Goal: Task Accomplishment & Management: Complete application form

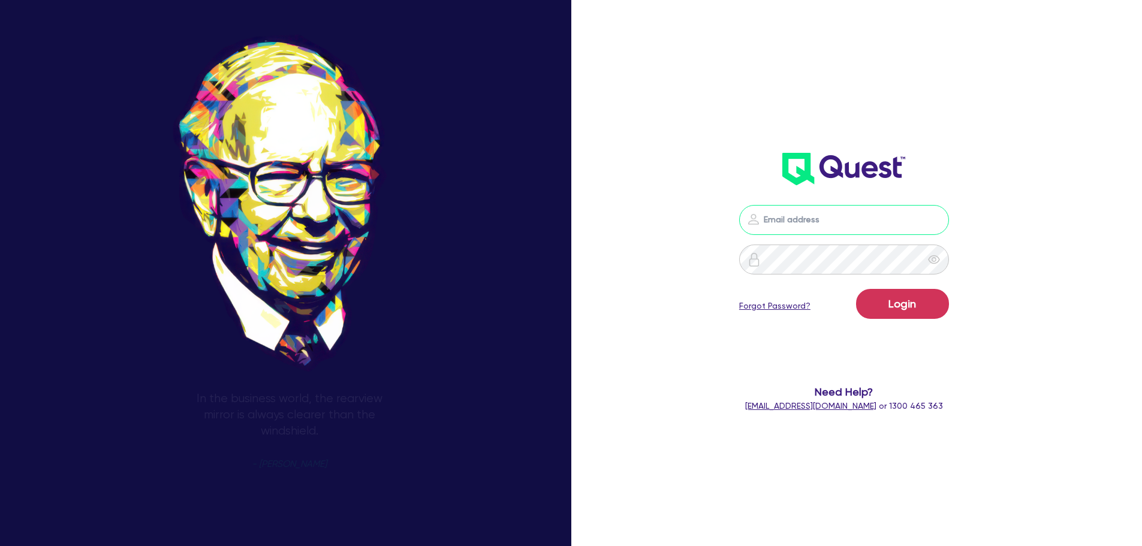
click at [877, 231] on input "email" at bounding box center [844, 220] width 210 height 30
type input "rob.matheson@quest.finance"
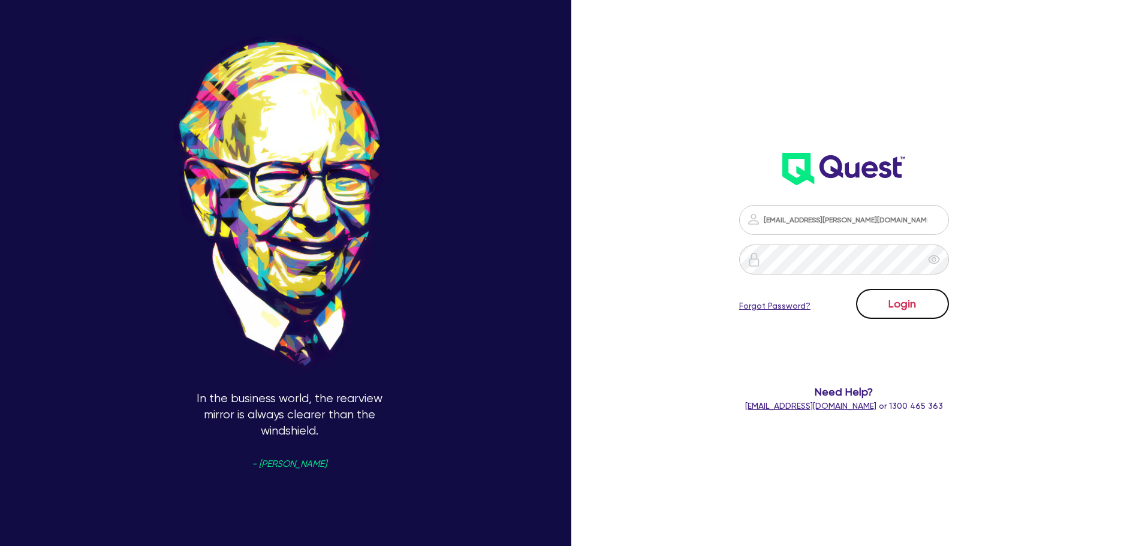
click at [903, 298] on button "Login" at bounding box center [902, 304] width 93 height 30
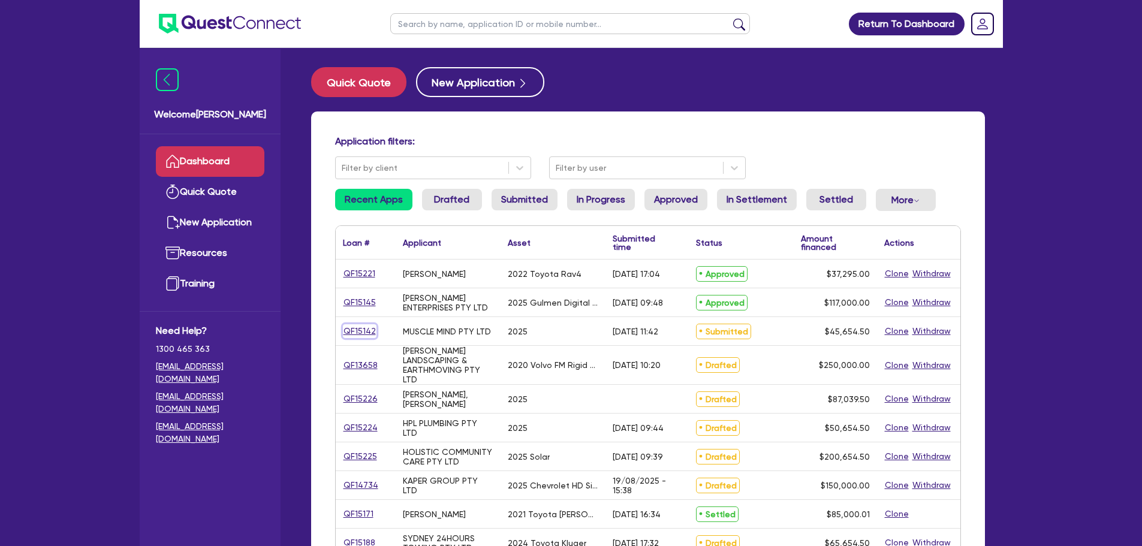
click at [358, 332] on link "QF15142" at bounding box center [360, 331] width 34 height 14
select select "CARS_AND_LIGHT_TRUCKS"
select select "PASSENGER_VEHICLES"
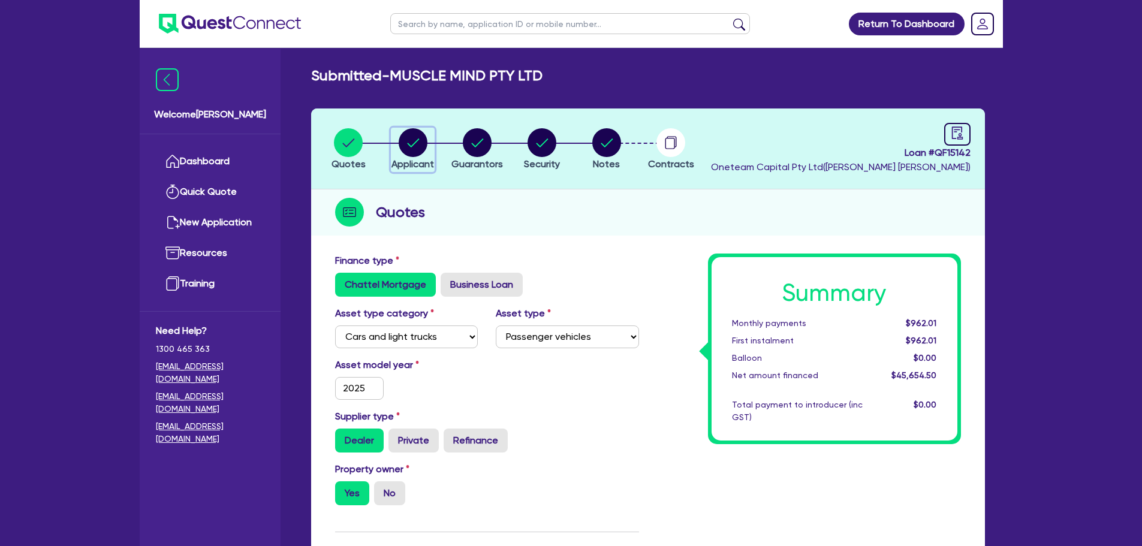
click at [425, 149] on icon "button" at bounding box center [413, 142] width 29 height 29
select select "COMPANY"
select select "RENTAL_REAL_ESTATE"
select select "INTANGIBLE_ASSETS"
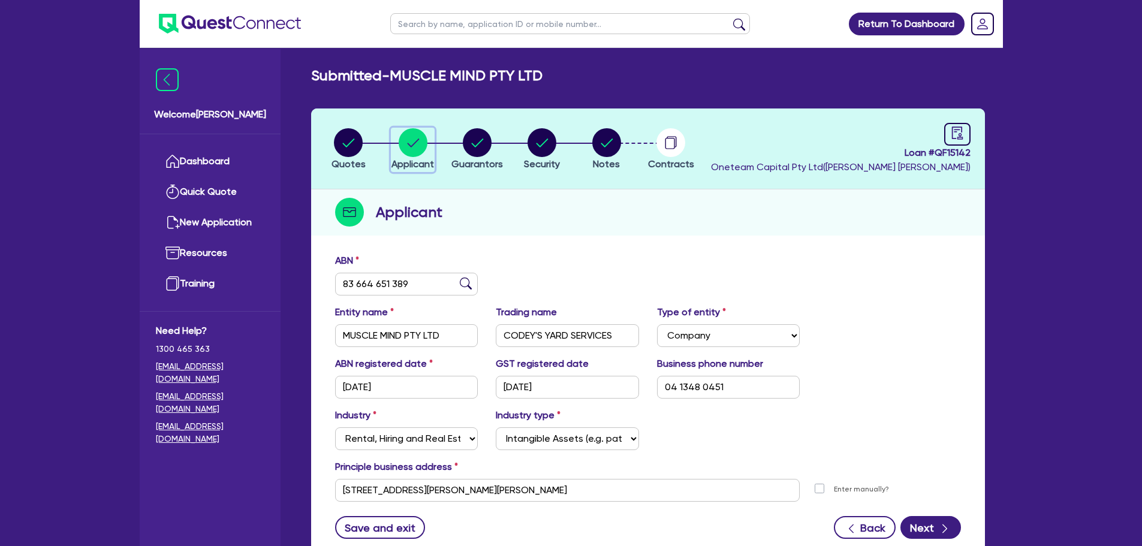
scroll to position [60, 0]
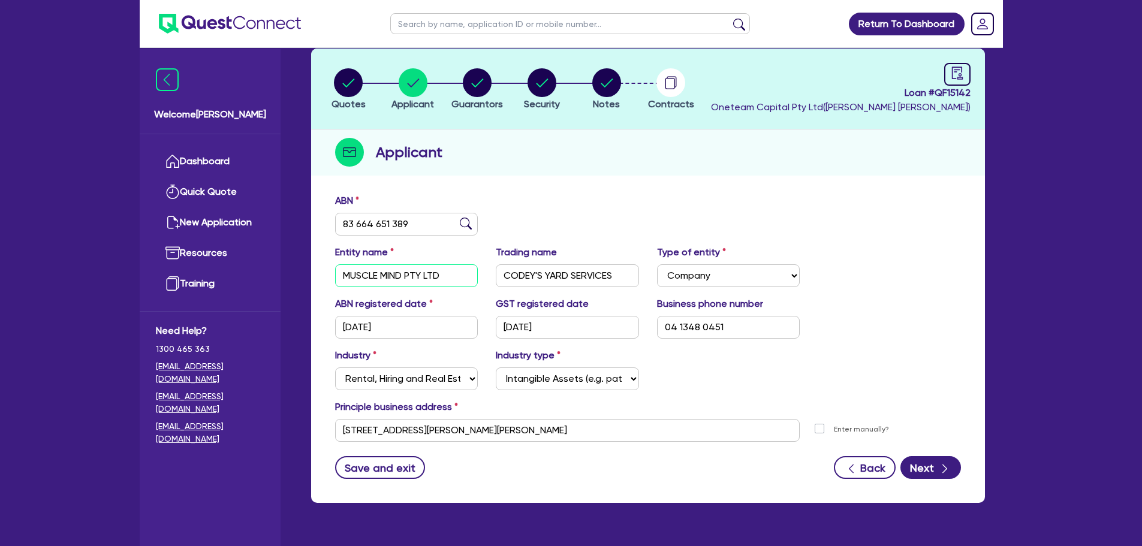
drag, startPoint x: 445, startPoint y: 275, endPoint x: 294, endPoint y: 276, distance: 150.4
click at [294, 276] on div "Submitted - MUSCLE MIND PTY LTD Quotes Applicant Guarantors Security Notes Cont…" at bounding box center [648, 262] width 710 height 510
drag, startPoint x: 529, startPoint y: 434, endPoint x: 331, endPoint y: 424, distance: 198.6
click at [331, 424] on div "3 Ferguson St Underwood QLD 4119" at bounding box center [567, 430] width 483 height 23
drag, startPoint x: 424, startPoint y: 229, endPoint x: 294, endPoint y: 224, distance: 130.1
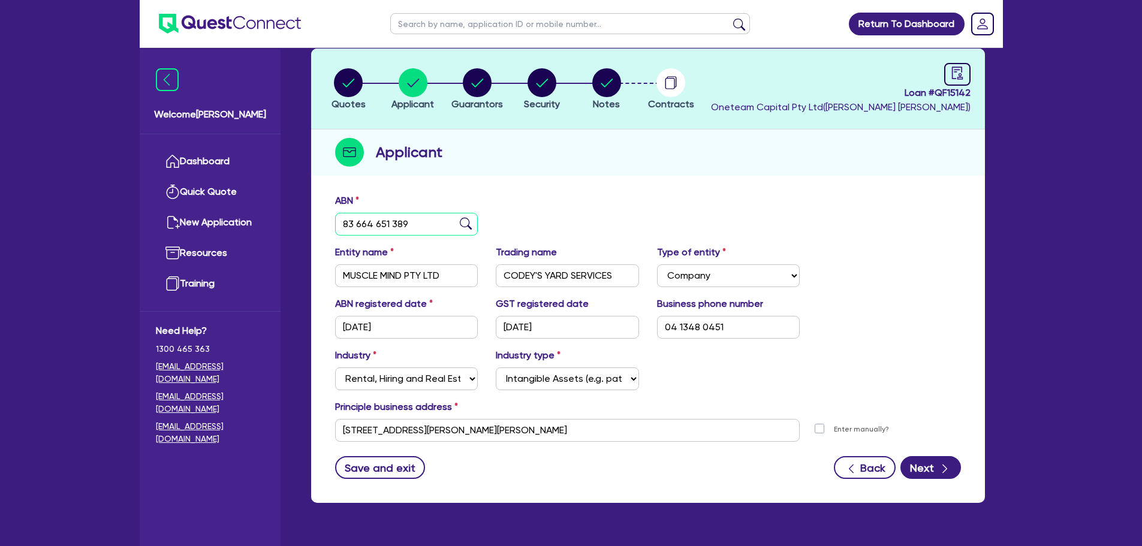
click at [294, 224] on div "Submitted - MUSCLE MIND PTY LTD Quotes Applicant Guarantors Security Notes Cont…" at bounding box center [648, 262] width 710 height 510
click at [252, 154] on link "Dashboard" at bounding box center [210, 161] width 108 height 31
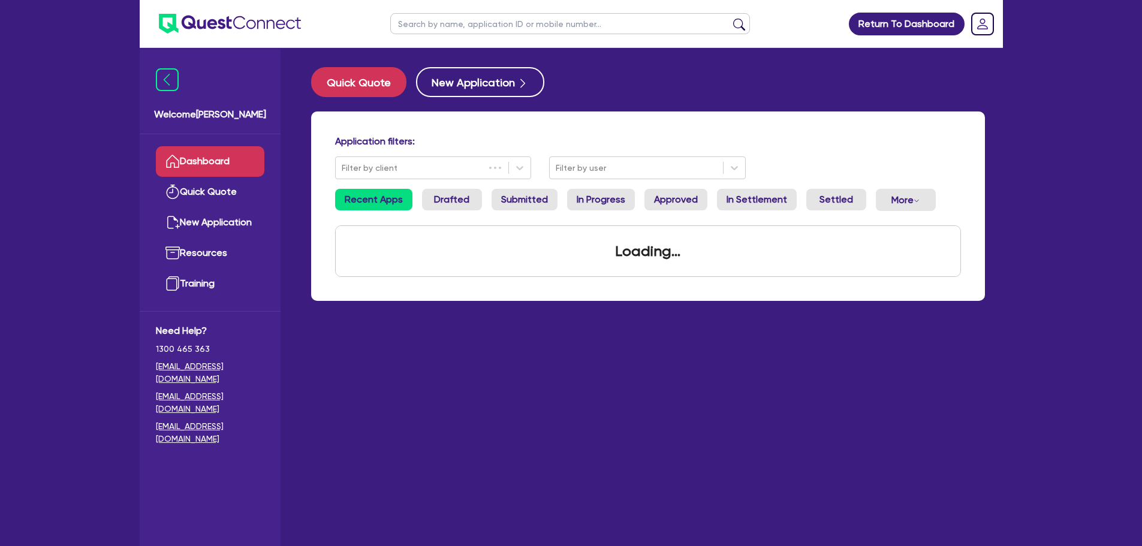
click at [463, 23] on input "text" at bounding box center [570, 23] width 360 height 21
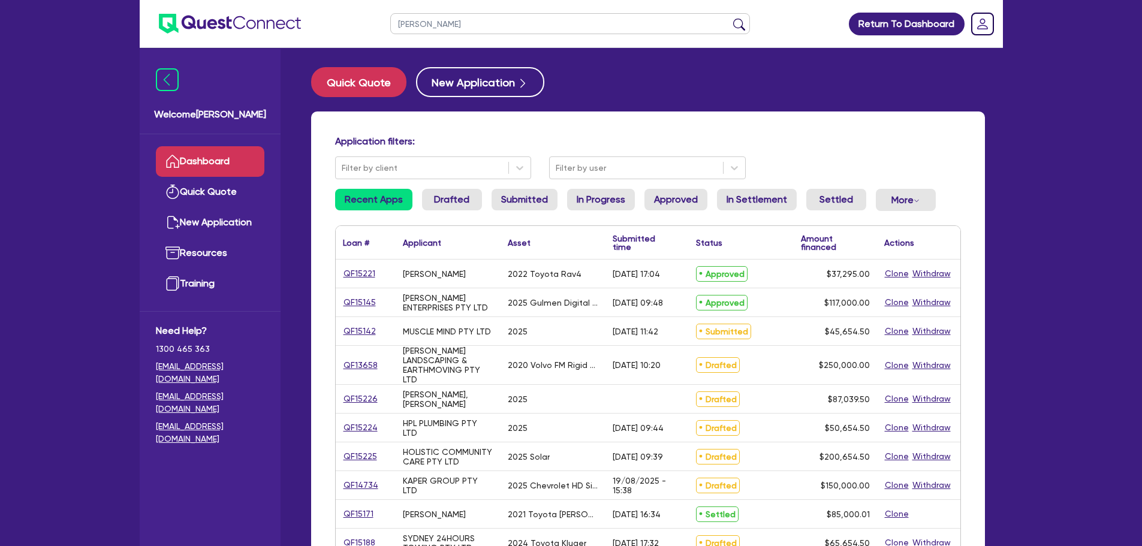
type input "sarah"
click at [729, 18] on button "submit" at bounding box center [738, 26] width 19 height 17
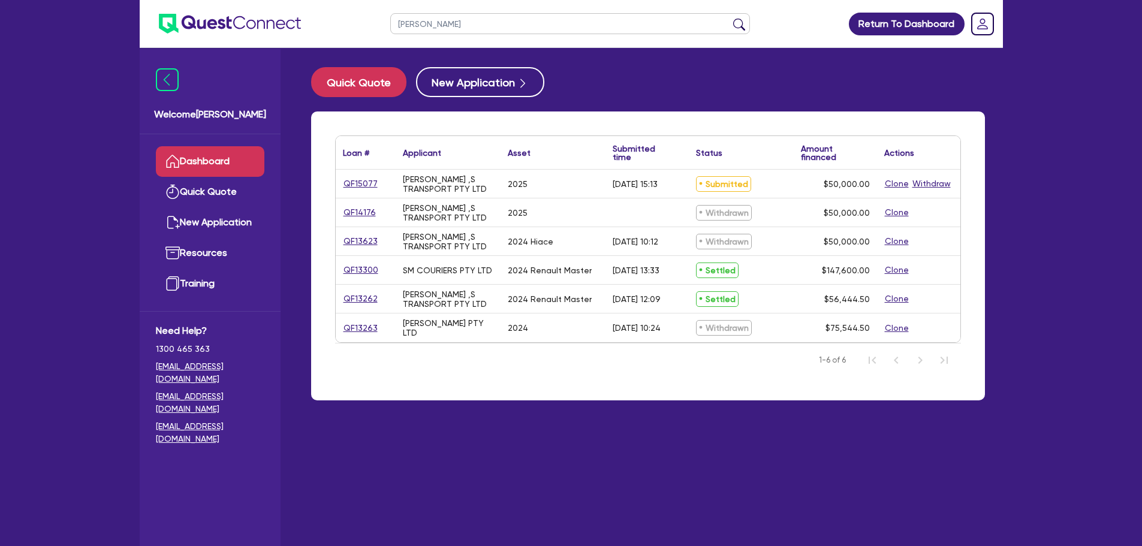
drag, startPoint x: 351, startPoint y: 191, endPoint x: 361, endPoint y: 189, distance: 10.9
click at [351, 191] on div "QF15077" at bounding box center [366, 184] width 60 height 28
click at [370, 186] on link "QF15077" at bounding box center [360, 184] width 35 height 14
select select "CARS_AND_LIGHT_TRUCKS"
select select "PASSENGER_VEHICLES"
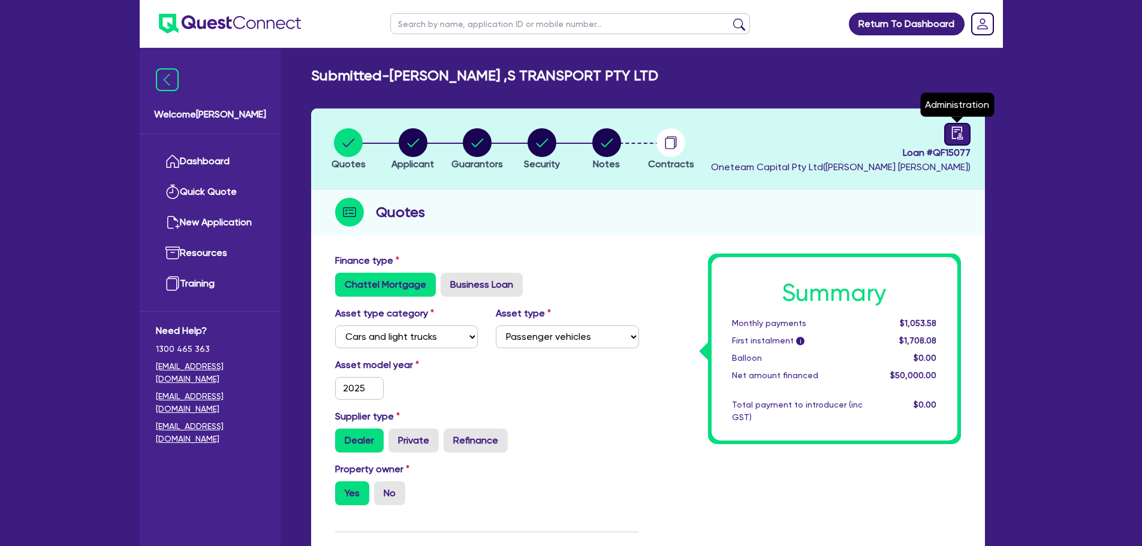
click at [955, 138] on icon "audit" at bounding box center [956, 132] width 11 height 13
select select "SUBMITTED_NEW"
select select "Other"
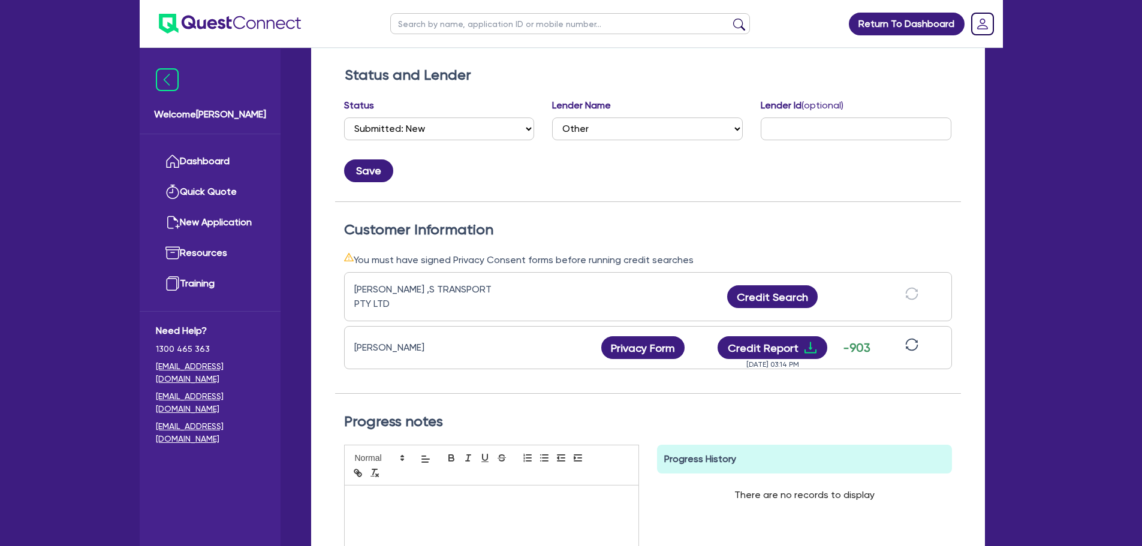
scroll to position [240, 0]
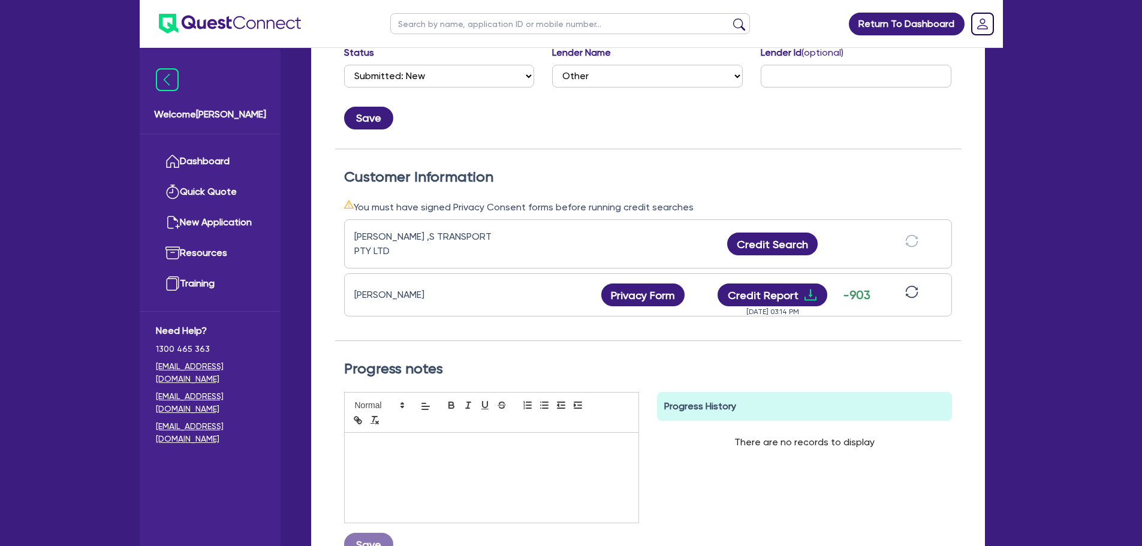
click at [913, 290] on icon "sync" at bounding box center [911, 291] width 13 height 13
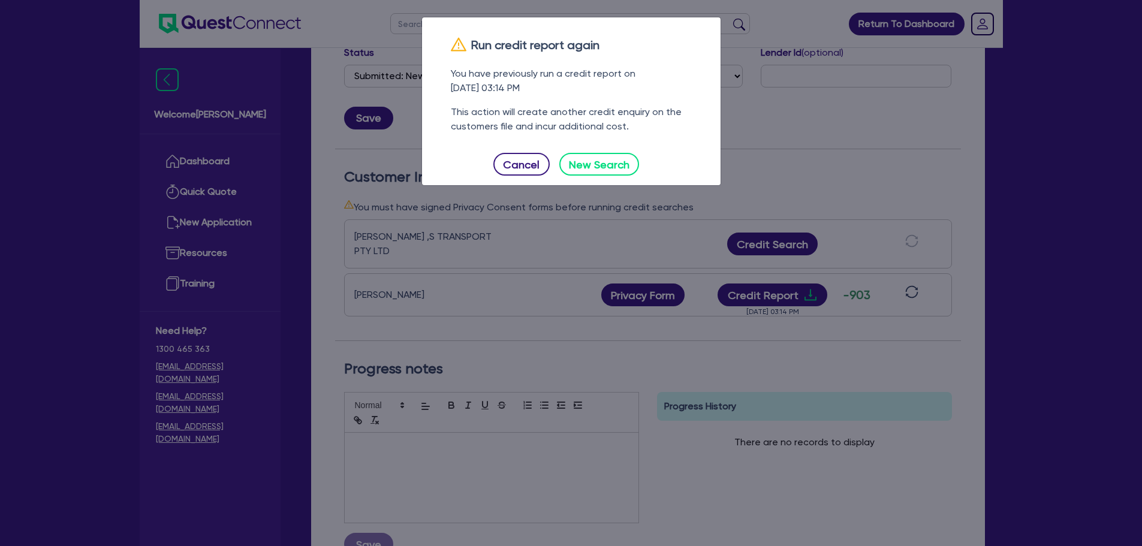
click at [639, 156] on div "Cancel New Search" at bounding box center [570, 164] width 279 height 23
click at [633, 159] on button "New Search" at bounding box center [599, 164] width 80 height 23
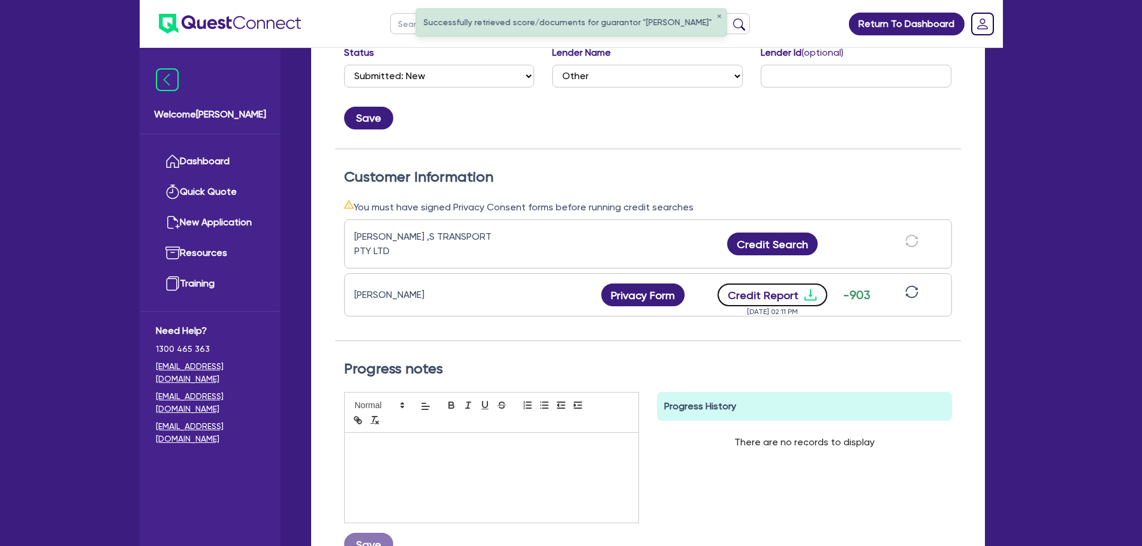
click at [774, 283] on button "Credit Report" at bounding box center [772, 294] width 110 height 23
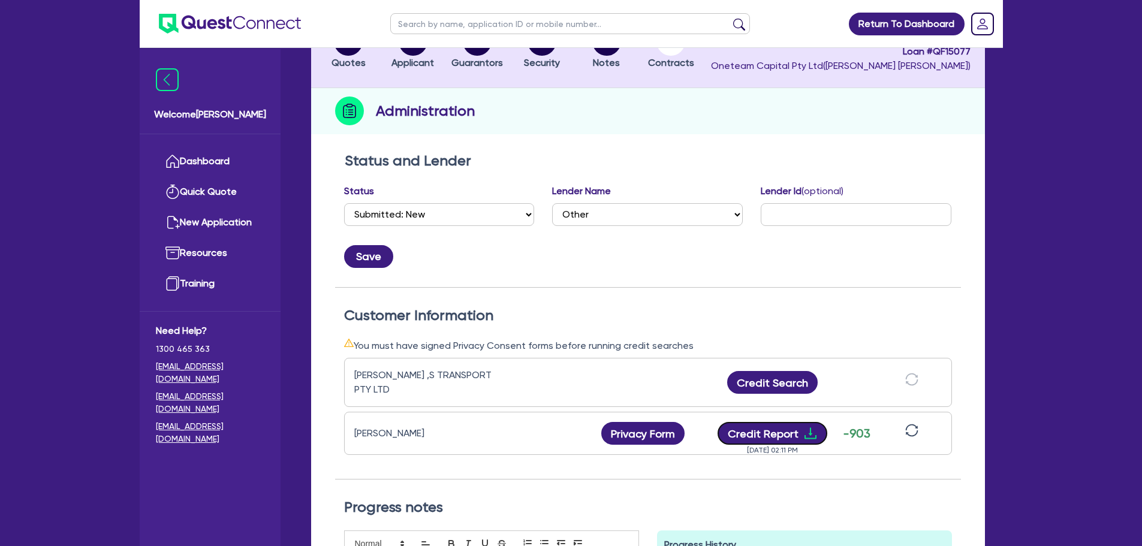
scroll to position [0, 0]
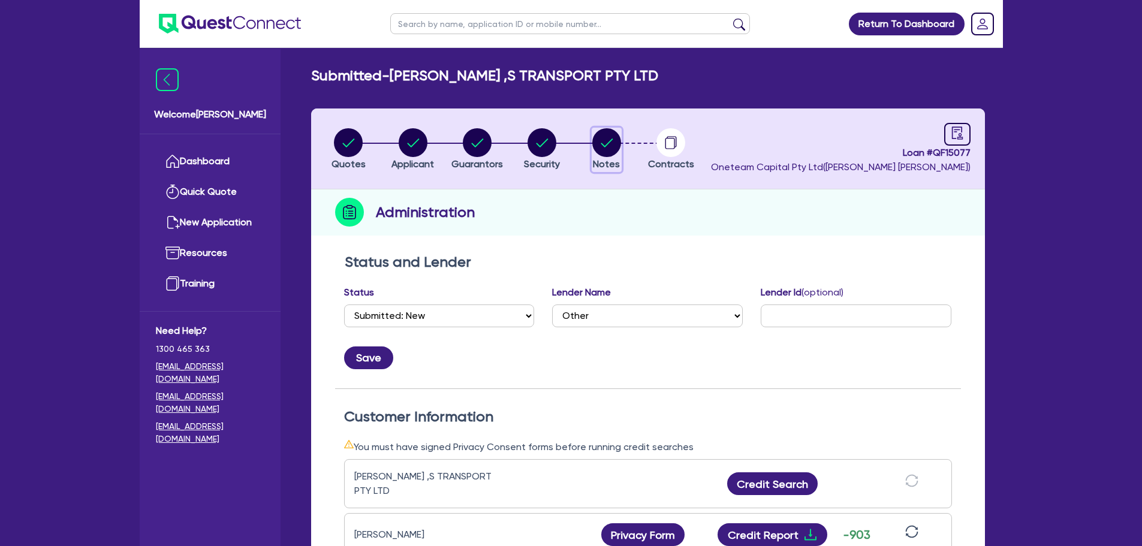
click at [599, 151] on circle "button" at bounding box center [606, 142] width 29 height 29
select select "Other"
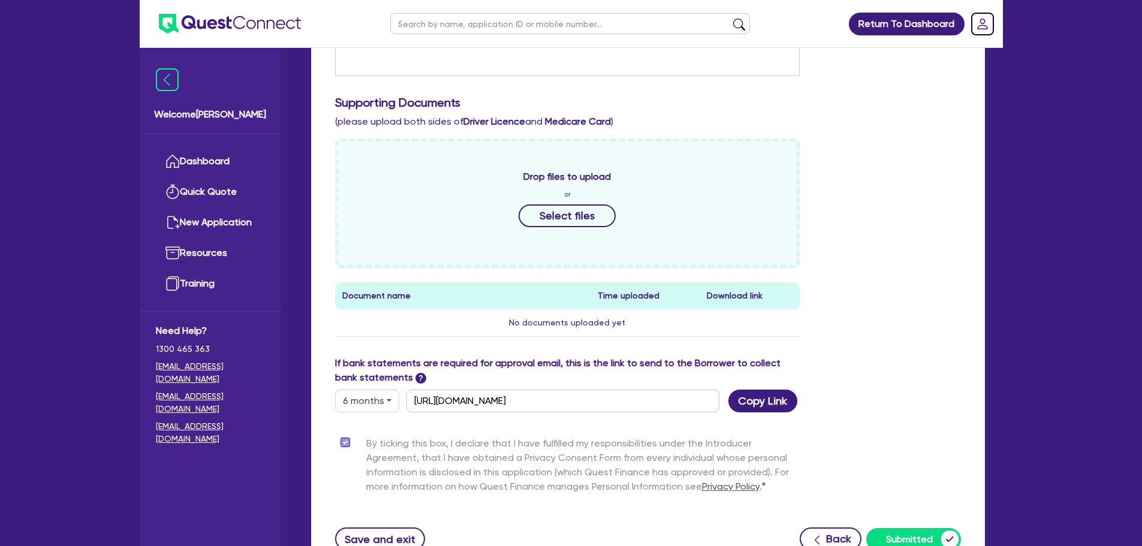
scroll to position [533, 0]
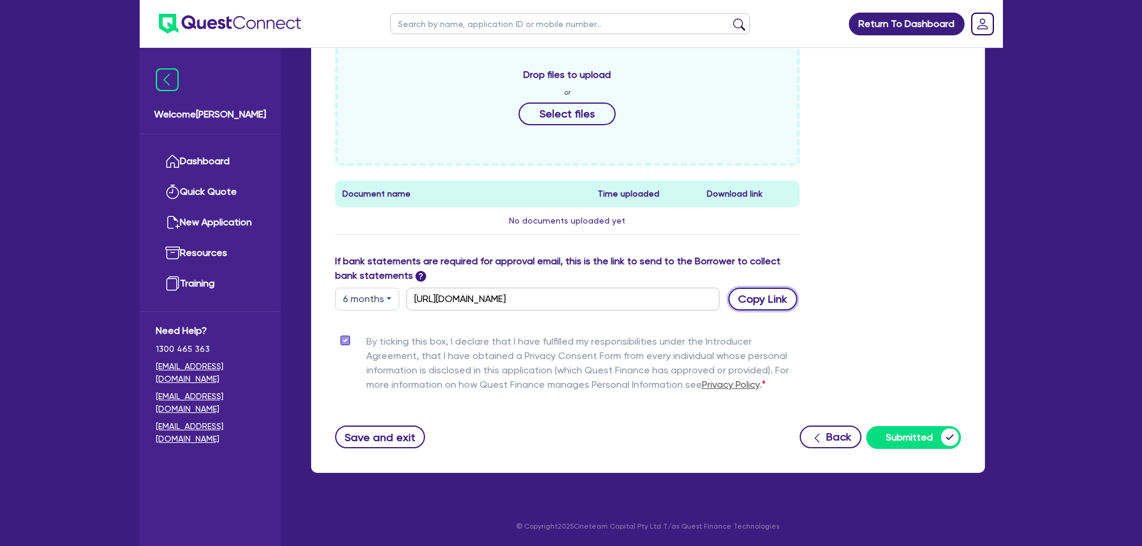
click at [744, 297] on button "Copy Link" at bounding box center [762, 299] width 69 height 23
click at [763, 288] on button "Copy Link" at bounding box center [762, 299] width 69 height 23
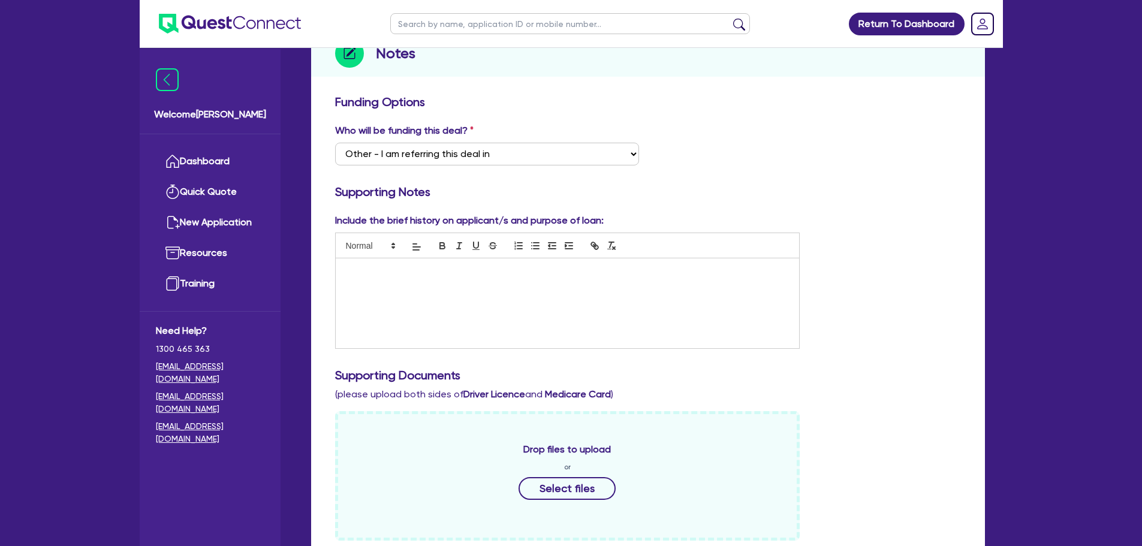
scroll to position [0, 0]
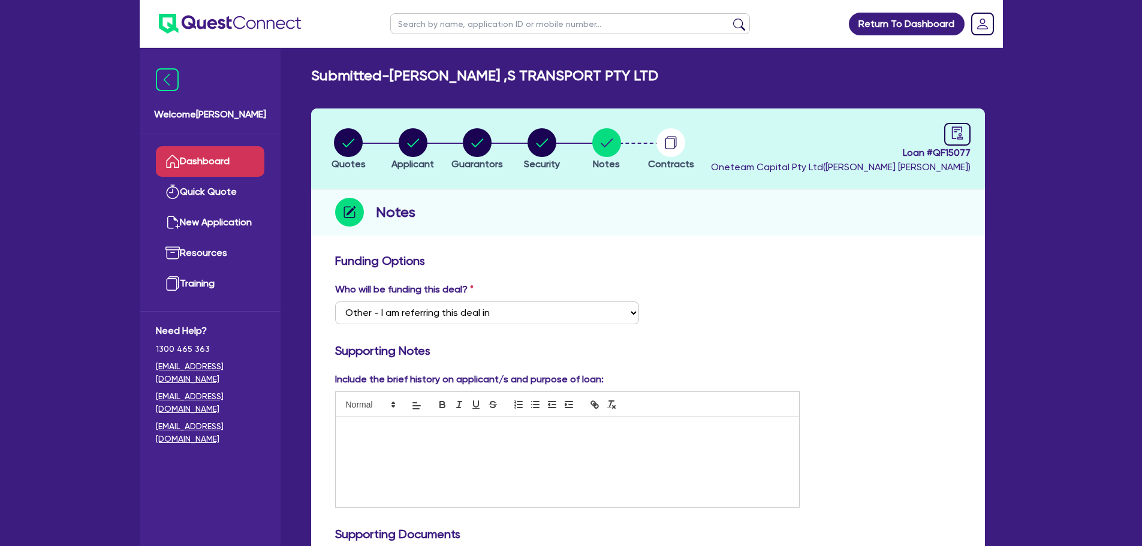
click at [199, 158] on link "Dashboard" at bounding box center [210, 161] width 108 height 31
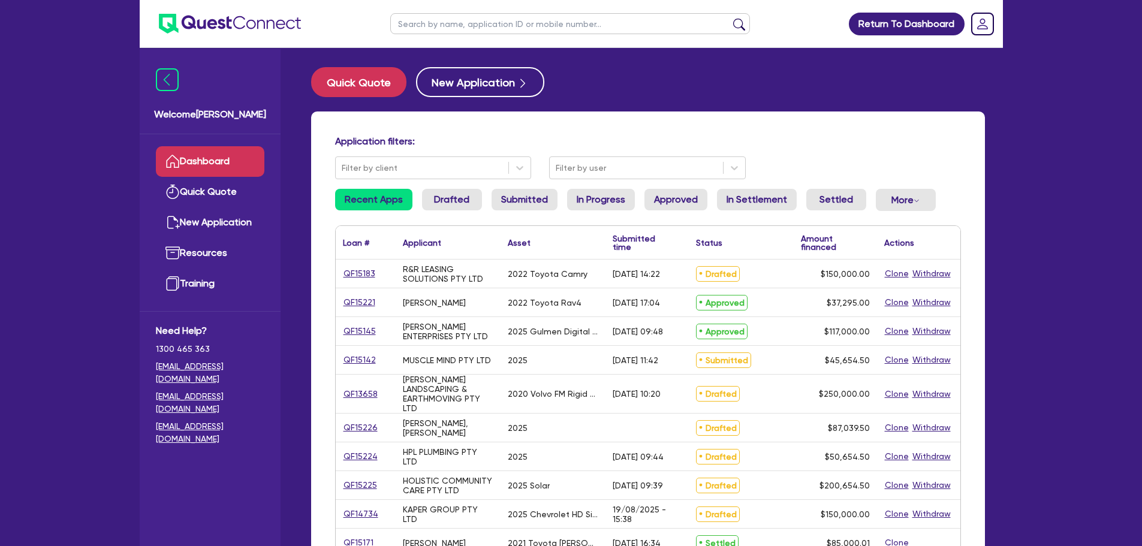
click at [462, 17] on input "text" at bounding box center [570, 23] width 360 height 21
type input "R&R"
click at [729, 18] on button "submit" at bounding box center [738, 26] width 19 height 17
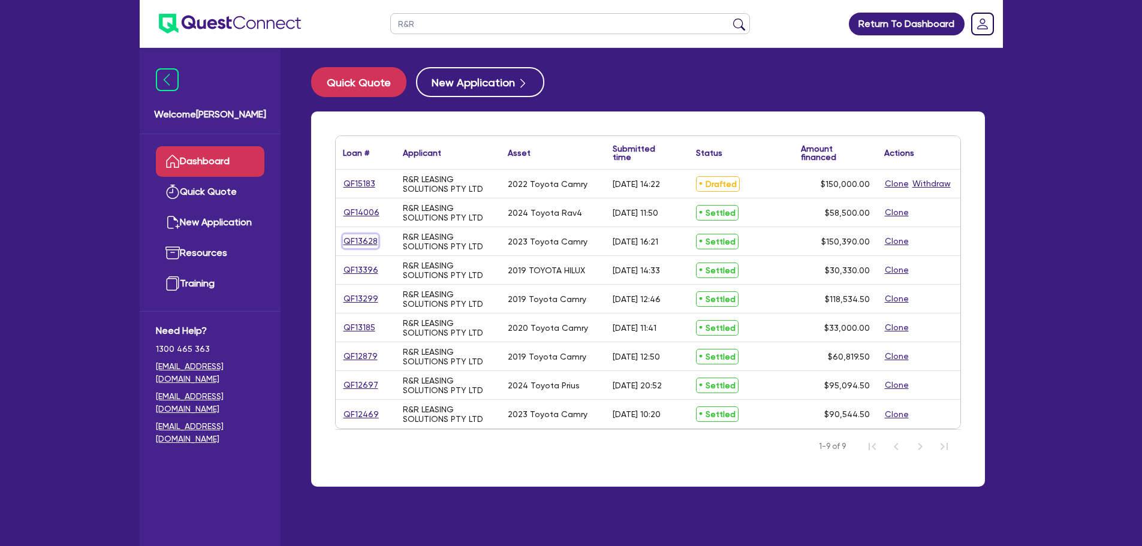
click at [366, 242] on link "QF13628" at bounding box center [360, 241] width 35 height 14
select select "CARS_AND_LIGHT_TRUCKS"
select select "PASSENGER_VEHICLES"
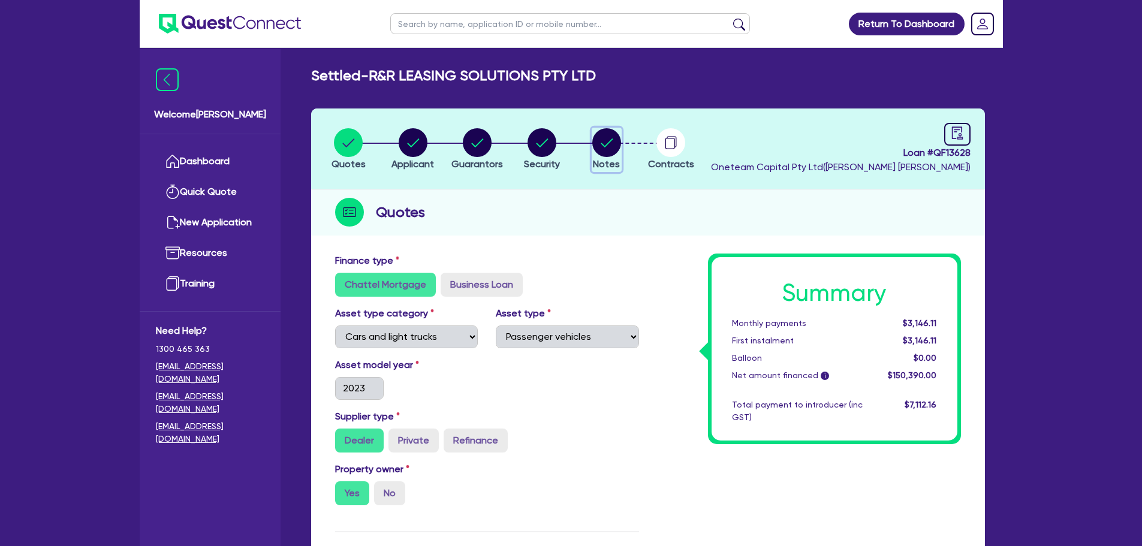
click at [602, 139] on circle "button" at bounding box center [606, 142] width 29 height 29
click at [602, 138] on circle "button" at bounding box center [606, 142] width 29 height 29
select select "Other"
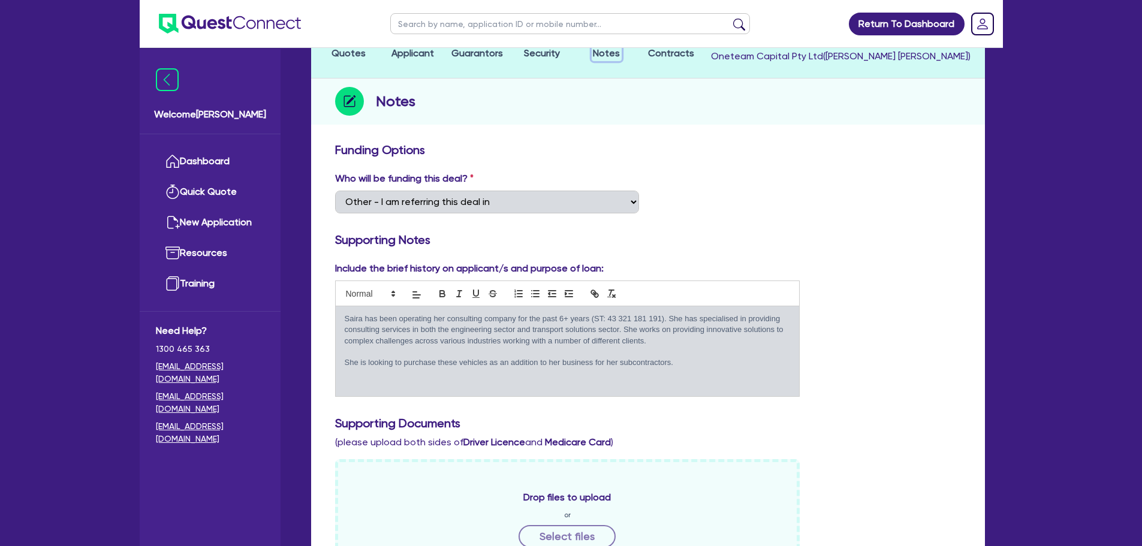
scroll to position [240, 0]
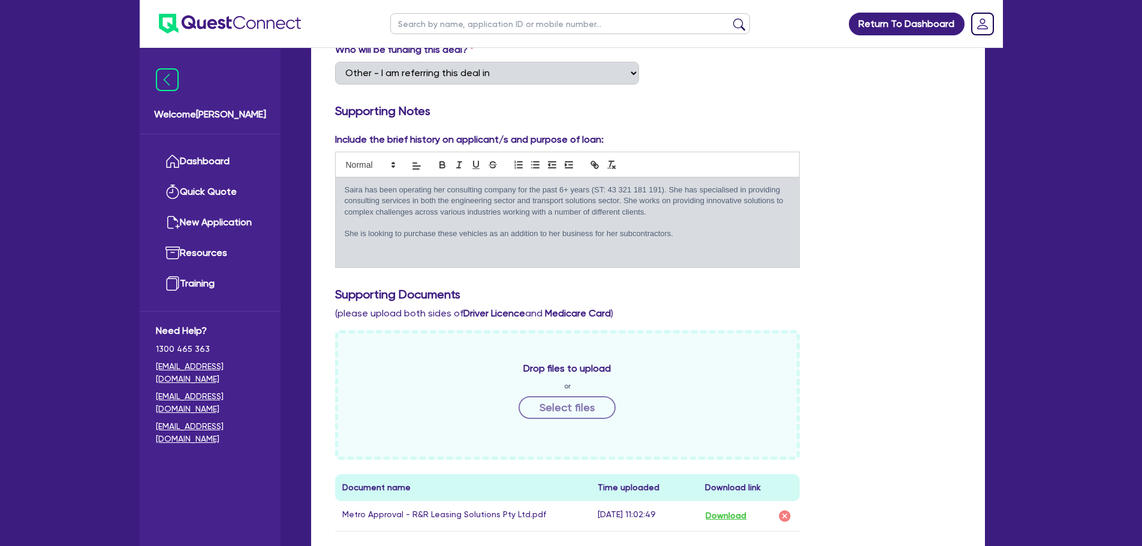
click at [681, 219] on p at bounding box center [568, 223] width 446 height 11
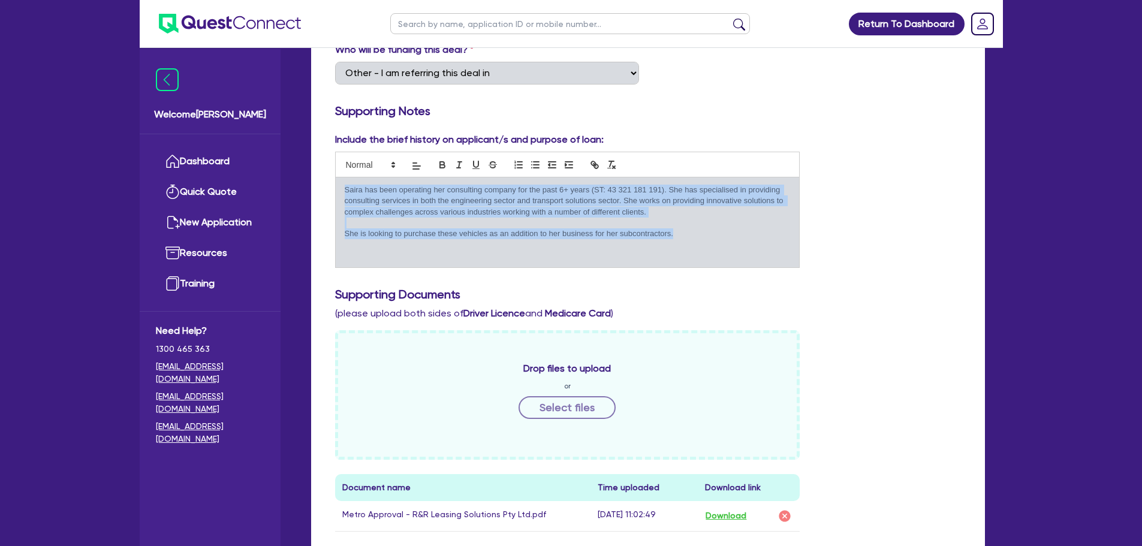
drag, startPoint x: 713, startPoint y: 233, endPoint x: 331, endPoint y: 180, distance: 384.9
click at [333, 180] on div "Include the brief history on applicant/s and purpose of loan: Saira has been op…" at bounding box center [567, 199] width 483 height 135
copy div "Saira has been operating her consulting company for the past 6+ years (ST: 43 3…"
click at [908, 243] on div "Include the brief history on applicant/s and purpose of loan: Saira has been op…" at bounding box center [648, 204] width 644 height 145
click at [747, 231] on p "She is looking to purchase these vehicles as an addition to her business for he…" at bounding box center [568, 233] width 446 height 11
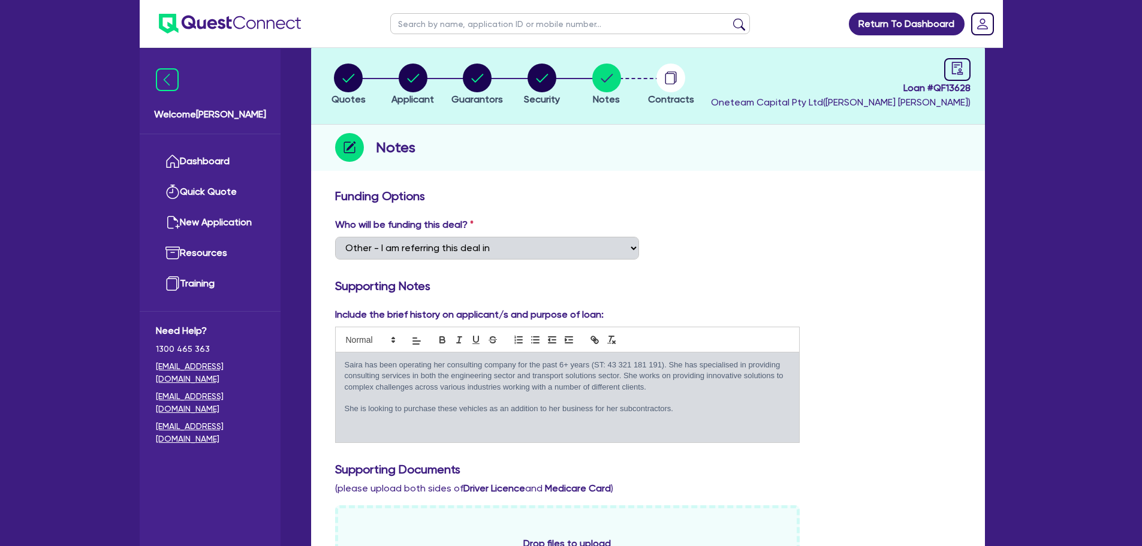
scroll to position [0, 0]
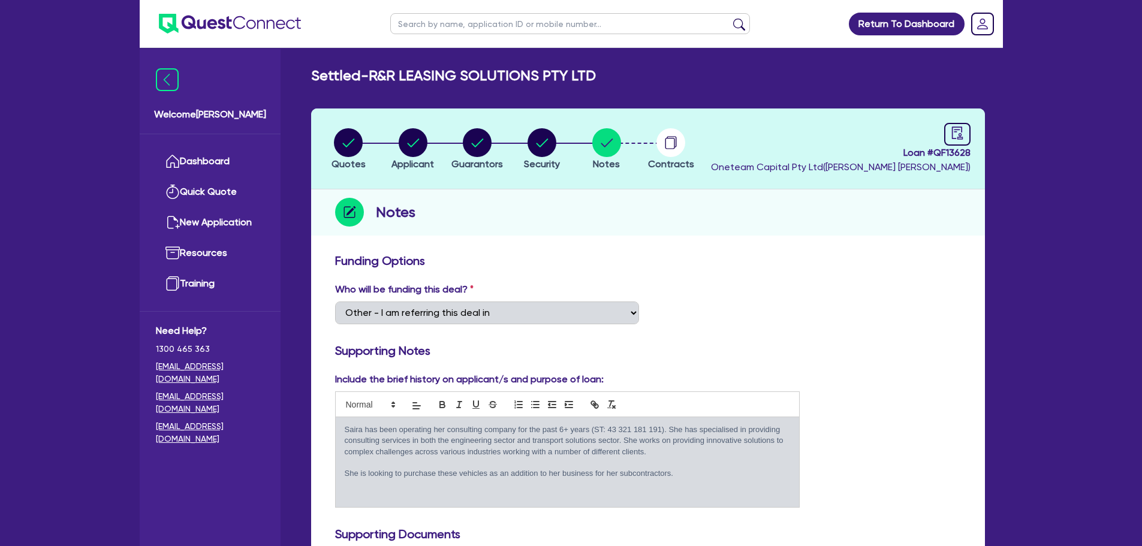
click at [441, 23] on input "text" at bounding box center [570, 23] width 360 height 21
type input "R&R"
click button "submit" at bounding box center [738, 26] width 19 height 17
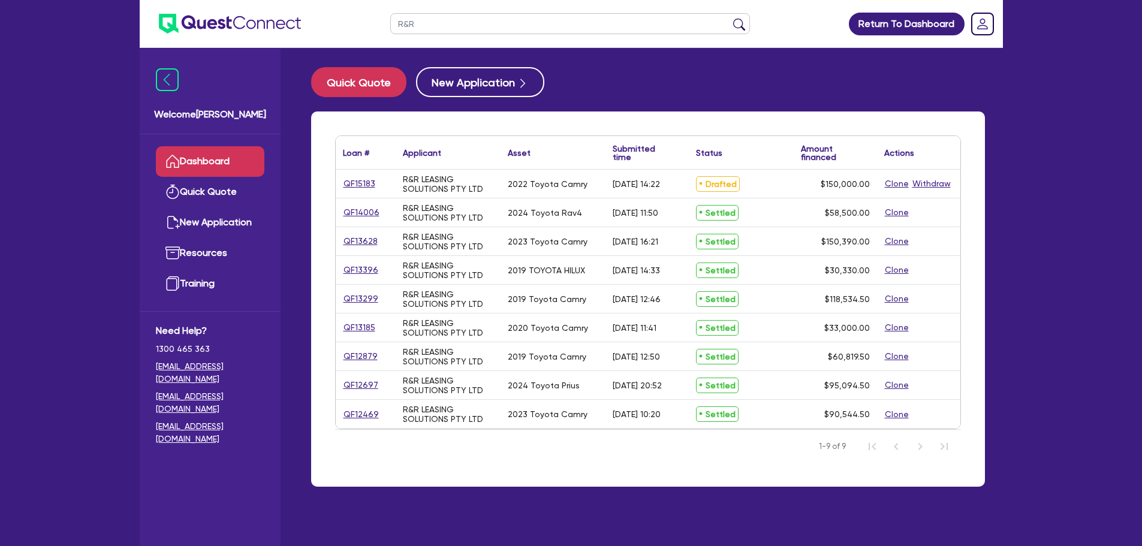
click at [367, 204] on div "QF14006" at bounding box center [366, 212] width 60 height 28
click at [367, 209] on link "QF14006" at bounding box center [361, 213] width 37 height 14
select select "CARS_AND_LIGHT_TRUCKS"
select select "PASSENGER_VEHICLES"
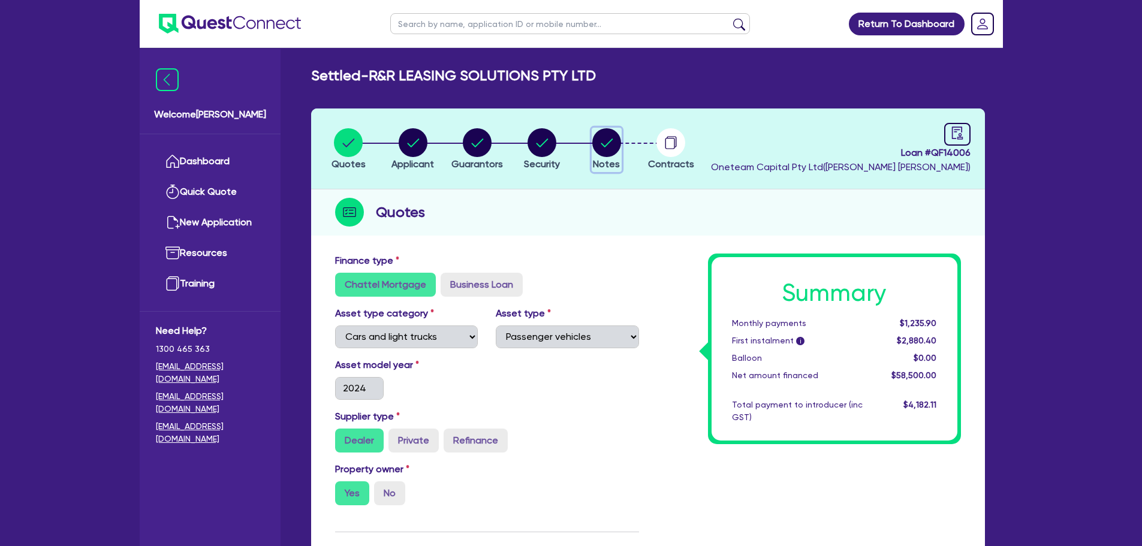
click at [593, 144] on button "Notes" at bounding box center [606, 150] width 30 height 44
select select "Other"
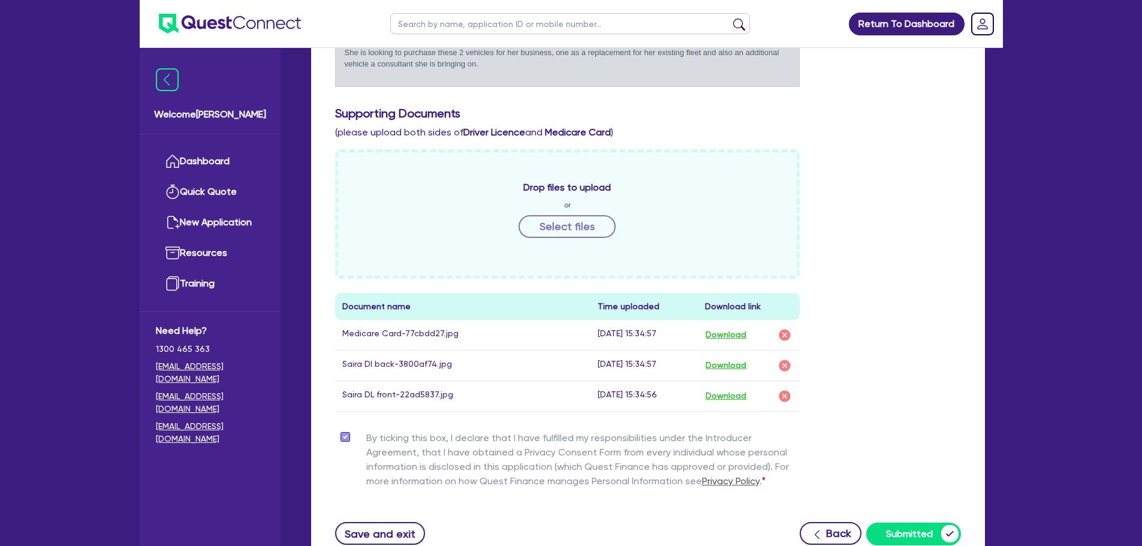
scroll to position [479, 0]
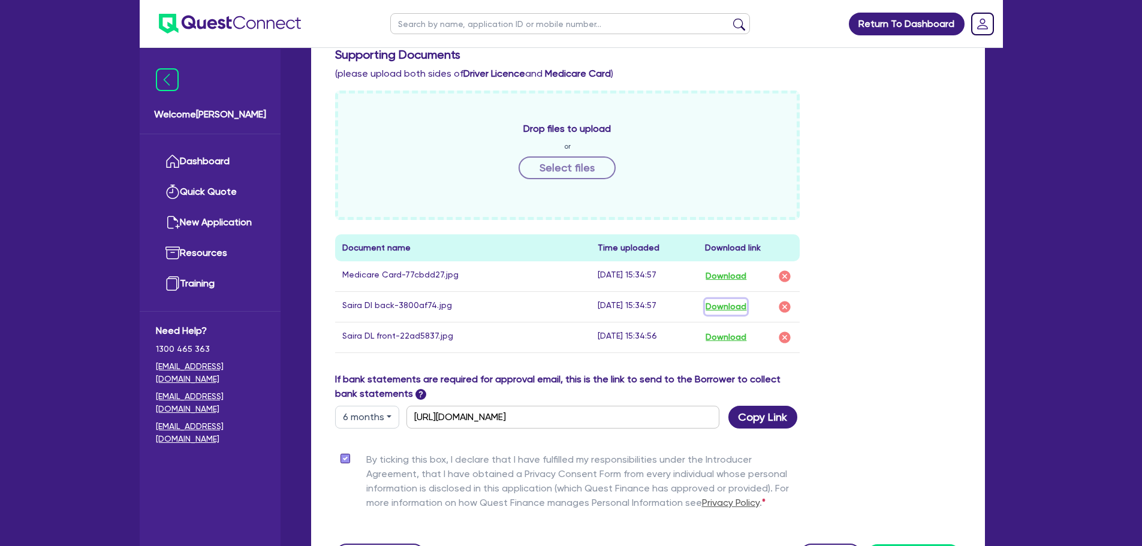
click at [734, 312] on button "Download" at bounding box center [726, 307] width 42 height 16
click at [737, 346] on td "Download" at bounding box center [749, 337] width 102 height 31
click at [735, 338] on button "Download" at bounding box center [726, 338] width 42 height 16
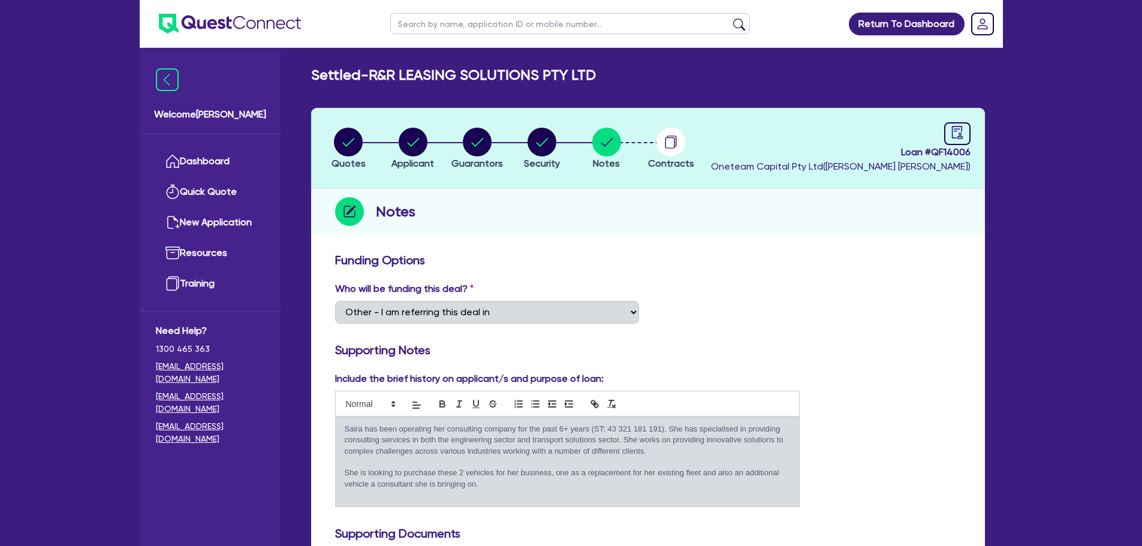
scroll to position [0, 0]
click at [524, 29] on input "text" at bounding box center [570, 23] width 360 height 21
type input "sydney"
click button "submit" at bounding box center [738, 26] width 19 height 17
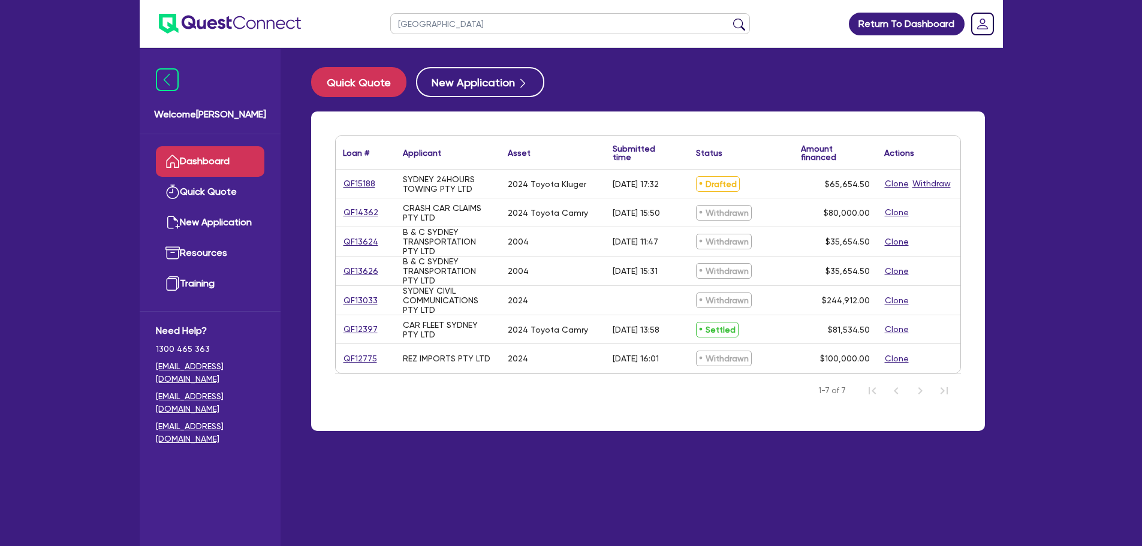
click at [372, 182] on div "QF15188" at bounding box center [365, 184] width 45 height 14
click at [367, 183] on link "QF15188" at bounding box center [359, 184] width 33 height 14
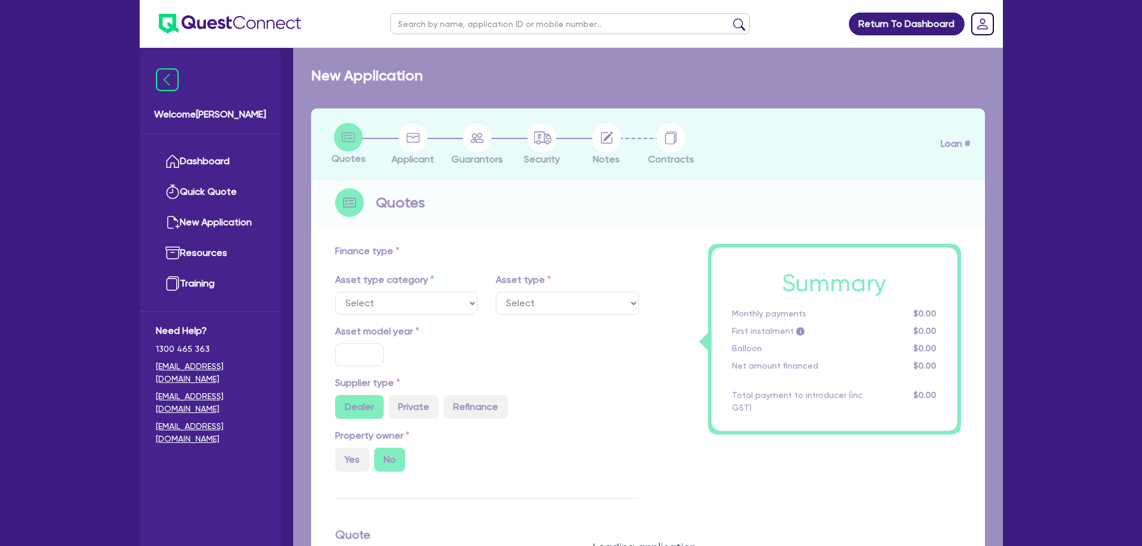
select select "CARS_AND_LIGHT_TRUCKS"
type input "2024"
radio input "true"
type input "65,000"
type input "4"
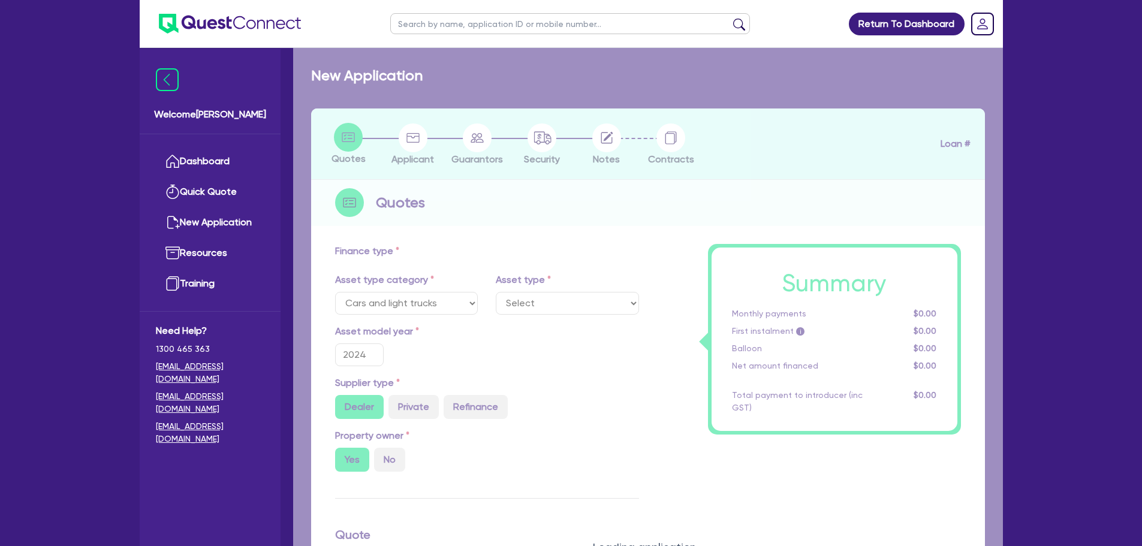
type input "2,626.18"
type input "6.5"
type input "450"
select select "PASSENGER_VEHICLES"
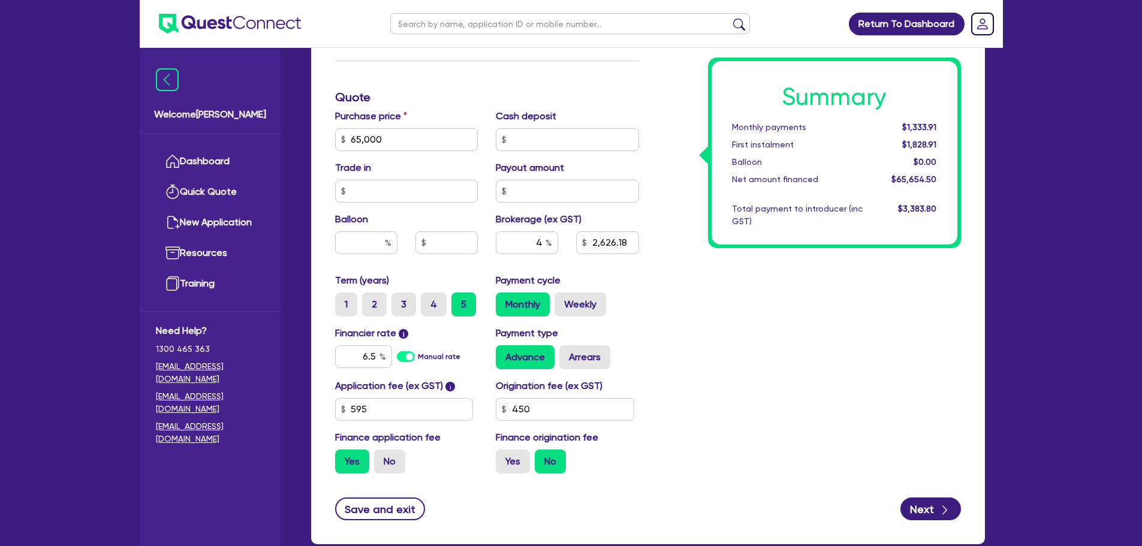
scroll to position [479, 0]
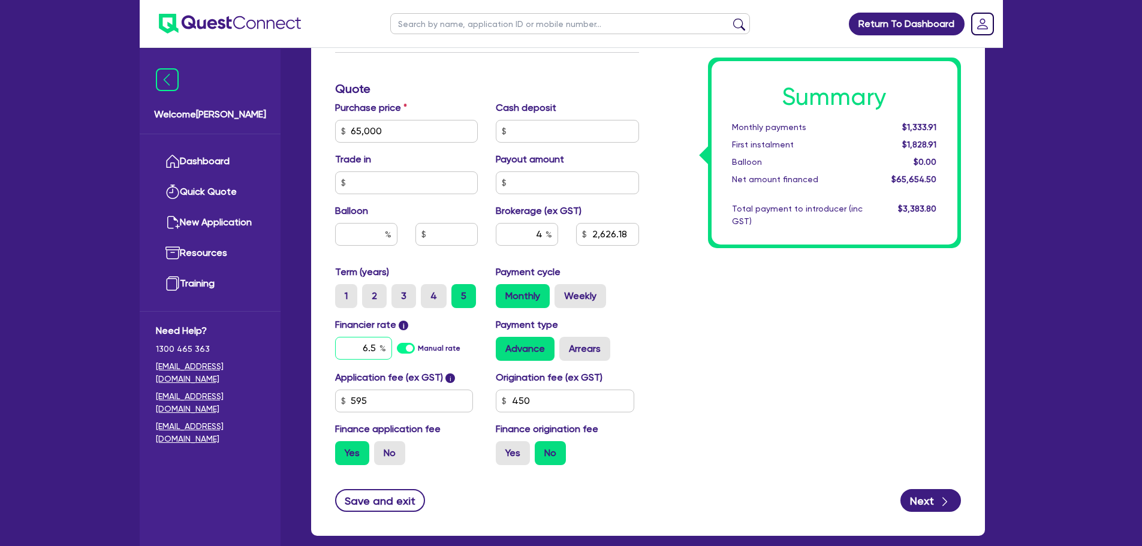
click at [375, 346] on input "6.5" at bounding box center [363, 348] width 57 height 23
type input "6.8"
type input "65,000"
type input "2,626.18"
click at [771, 346] on div "Summary Monthly payments $1,333.91 First instalment $1,828.91 Balloon $0.00 Net…" at bounding box center [809, 124] width 322 height 701
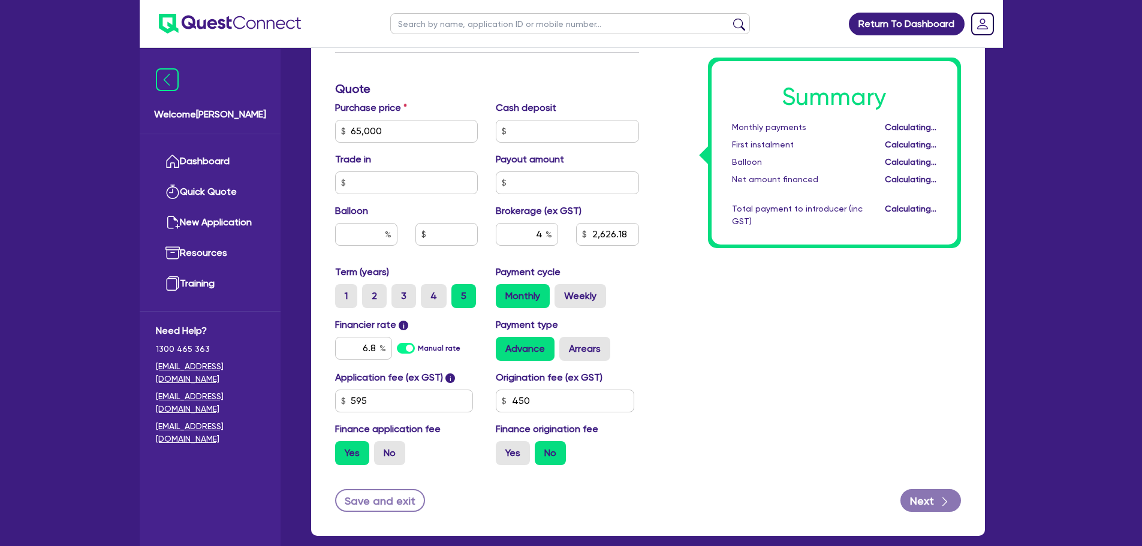
type input "65,000"
type input "2,626.18"
click at [405, 297] on label "3" at bounding box center [403, 296] width 25 height 24
click at [399, 292] on input "3" at bounding box center [395, 288] width 8 height 8
radio input "true"
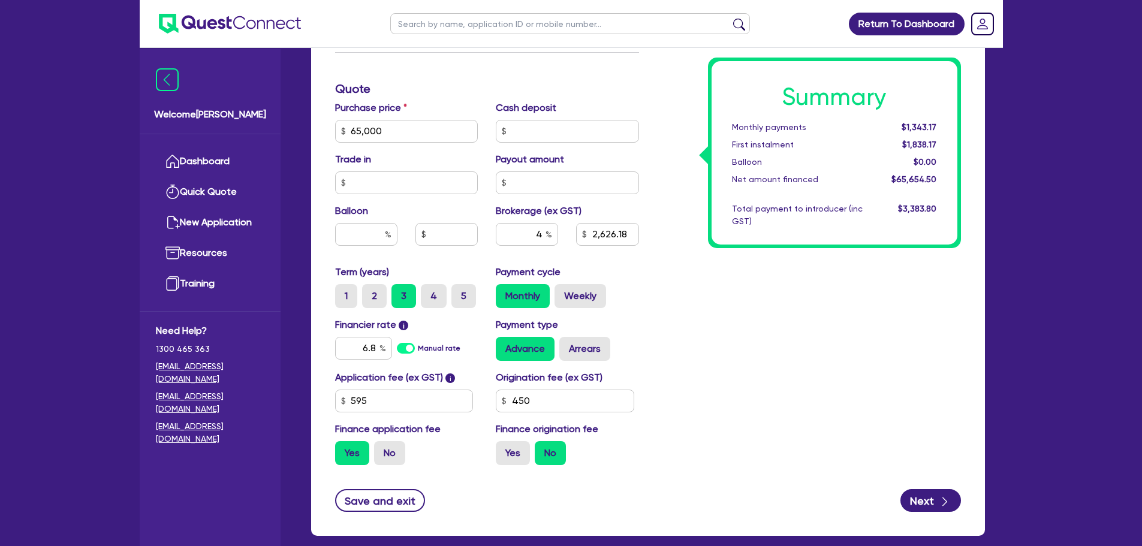
type input "65,000"
type input "2,626.18"
type input "65,000"
type input "2,626.18"
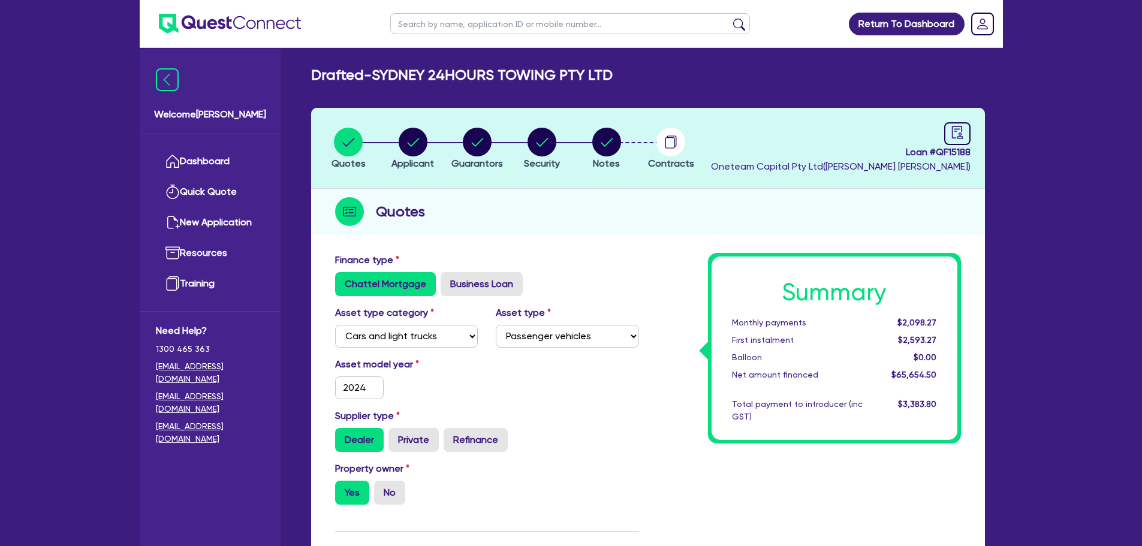
scroll to position [0, 0]
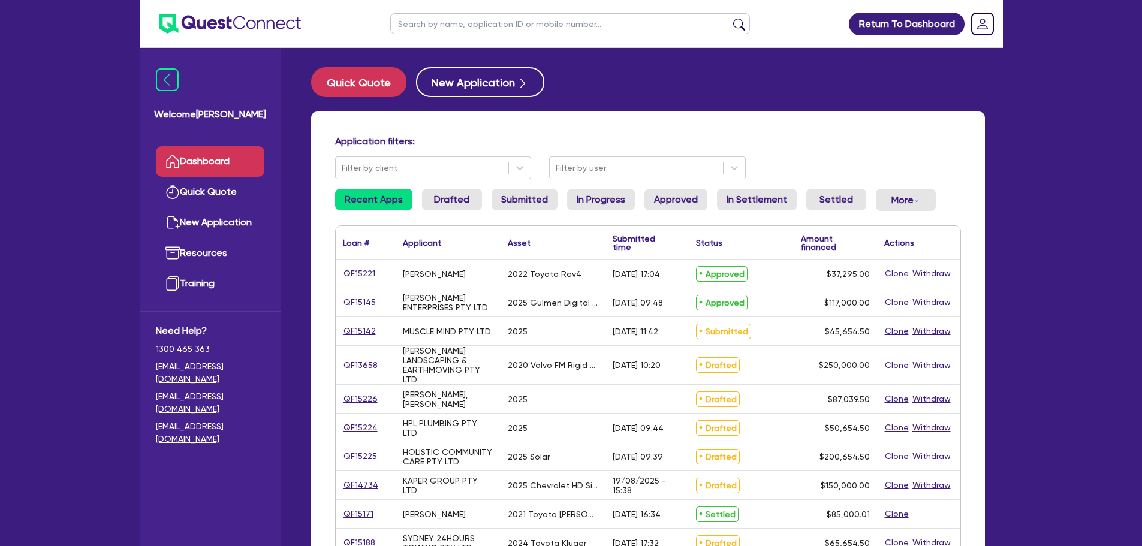
click at [499, 19] on input "text" at bounding box center [570, 23] width 360 height 21
type input "R&R"
click at [729, 18] on button "submit" at bounding box center [738, 26] width 19 height 17
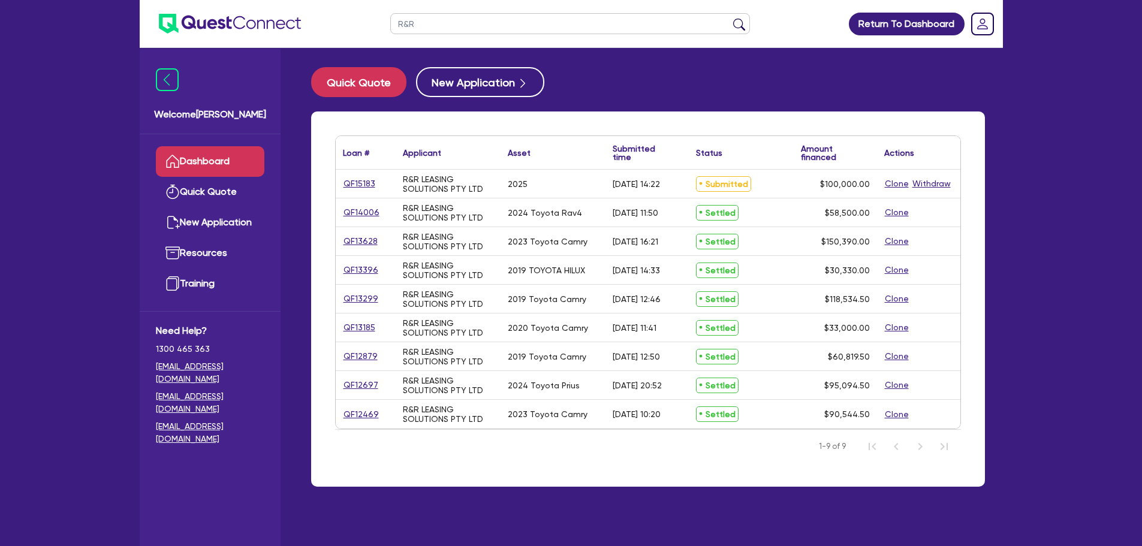
click at [375, 184] on div "QF15183" at bounding box center [365, 184] width 45 height 14
click at [367, 185] on link "QF15183" at bounding box center [359, 184] width 33 height 14
select select "CARS_AND_LIGHT_TRUCKS"
select select "PASSENGER_VEHICLES"
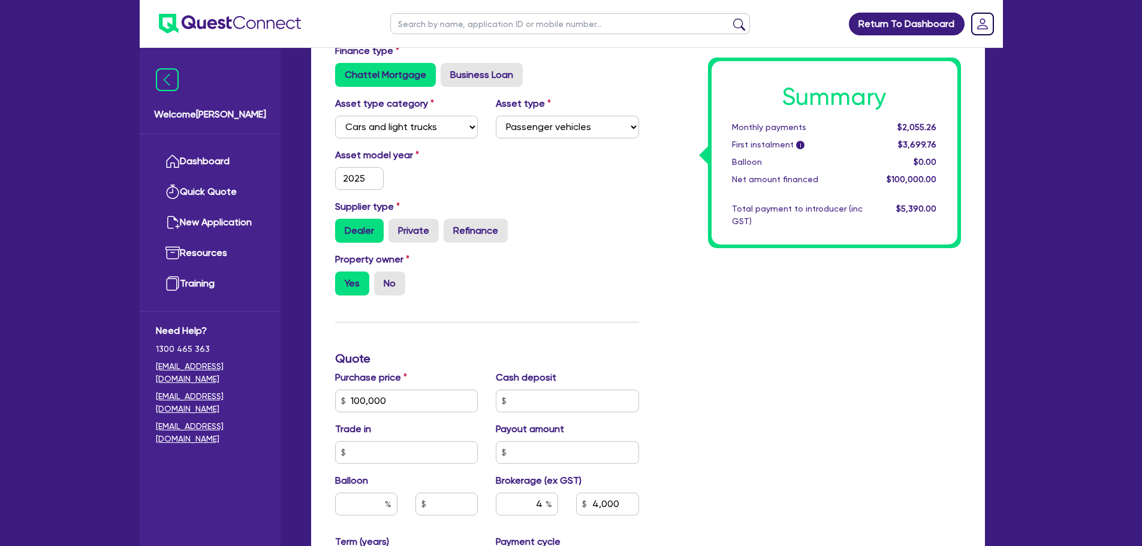
scroll to position [240, 0]
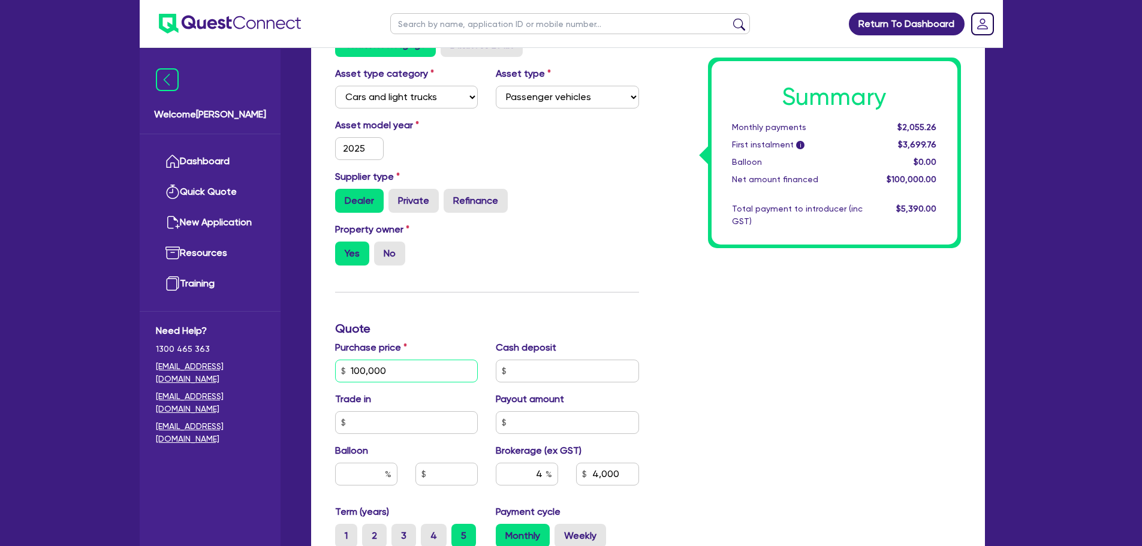
drag, startPoint x: 454, startPoint y: 374, endPoint x: 310, endPoint y: 358, distance: 144.1
click at [311, 358] on div "Finance type Chattel Mortgage Business Loan Asset type category Select Cars and…" at bounding box center [648, 392] width 674 height 768
type input "150,000"
click at [596, 259] on div "Property owner Yes No" at bounding box center [487, 248] width 322 height 53
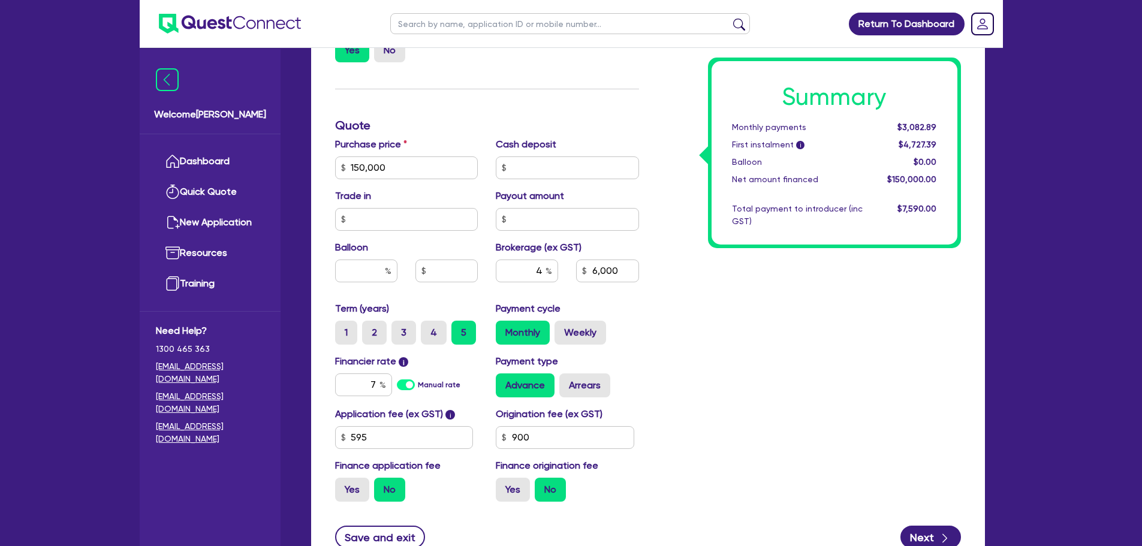
scroll to position [479, 0]
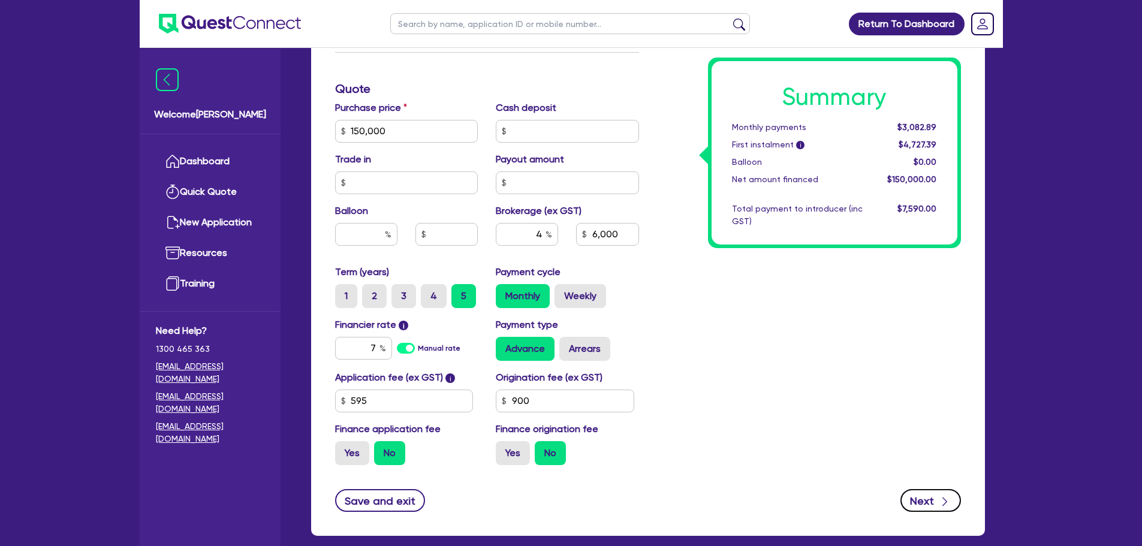
click at [915, 497] on button "Next" at bounding box center [930, 500] width 61 height 23
type input "6,000"
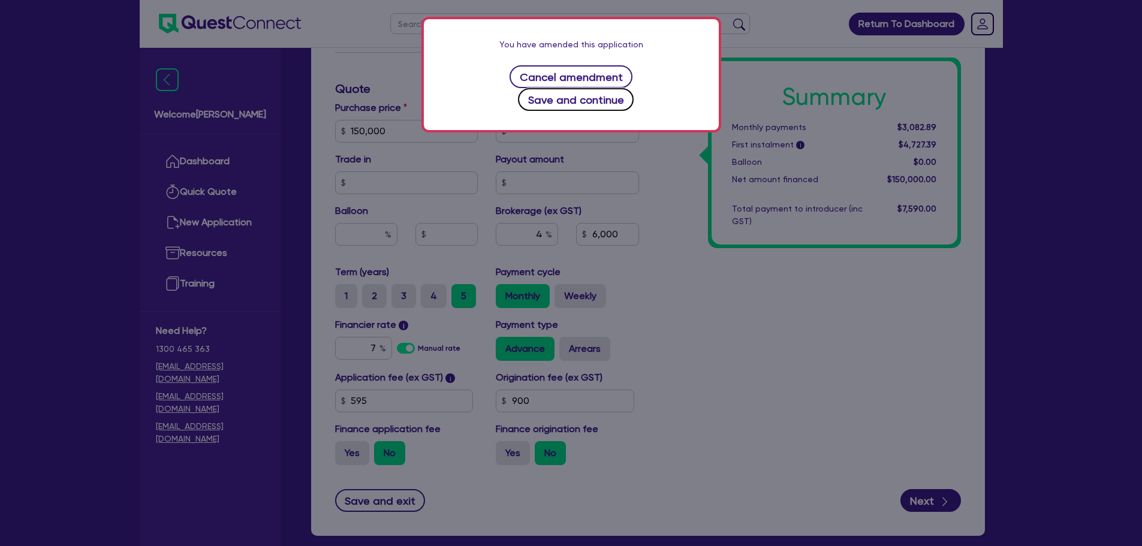
click at [633, 88] on button "Save and continue" at bounding box center [576, 99] width 116 height 23
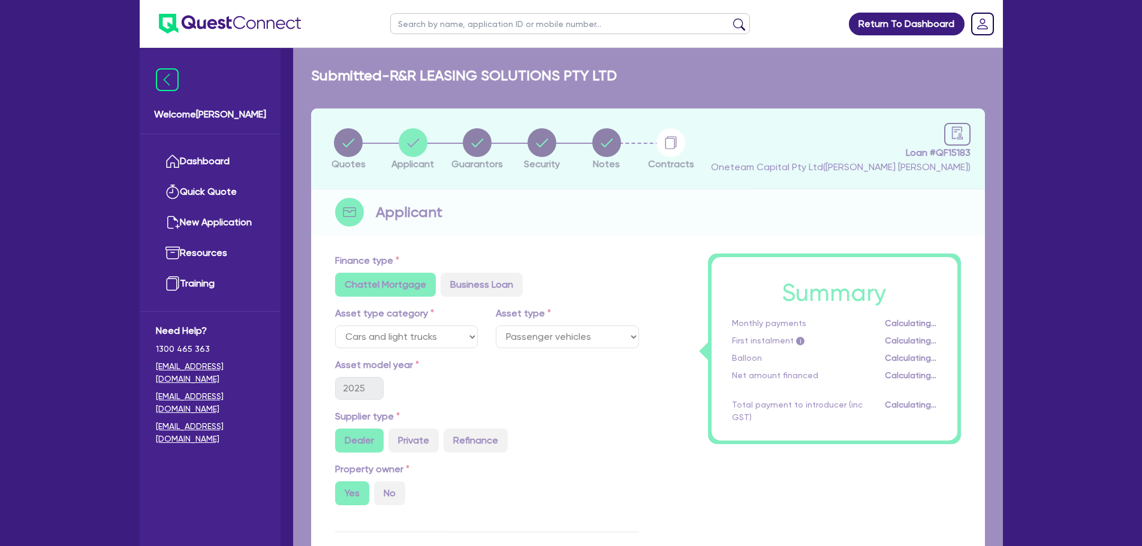
select select "COMPANY"
select select "PROFESSIONAL"
select select "MANAGEMENT"
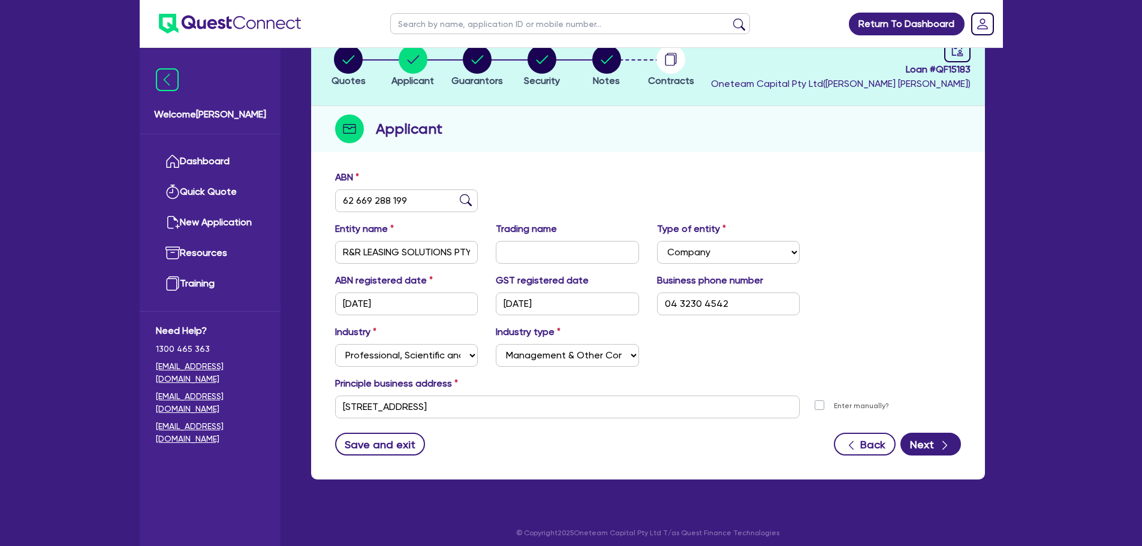
scroll to position [90, 0]
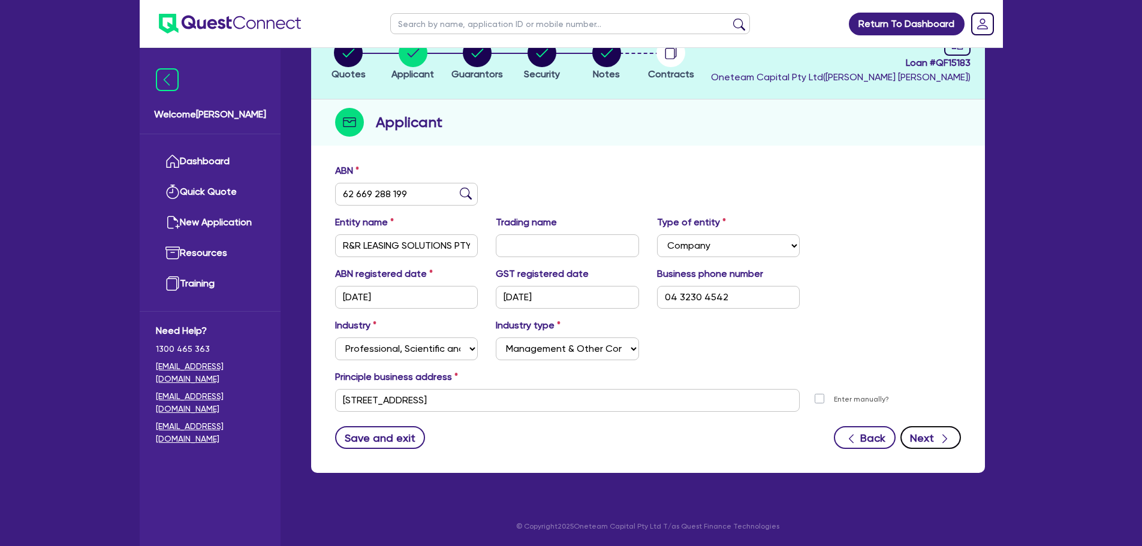
click at [920, 437] on button "Next" at bounding box center [930, 437] width 61 height 23
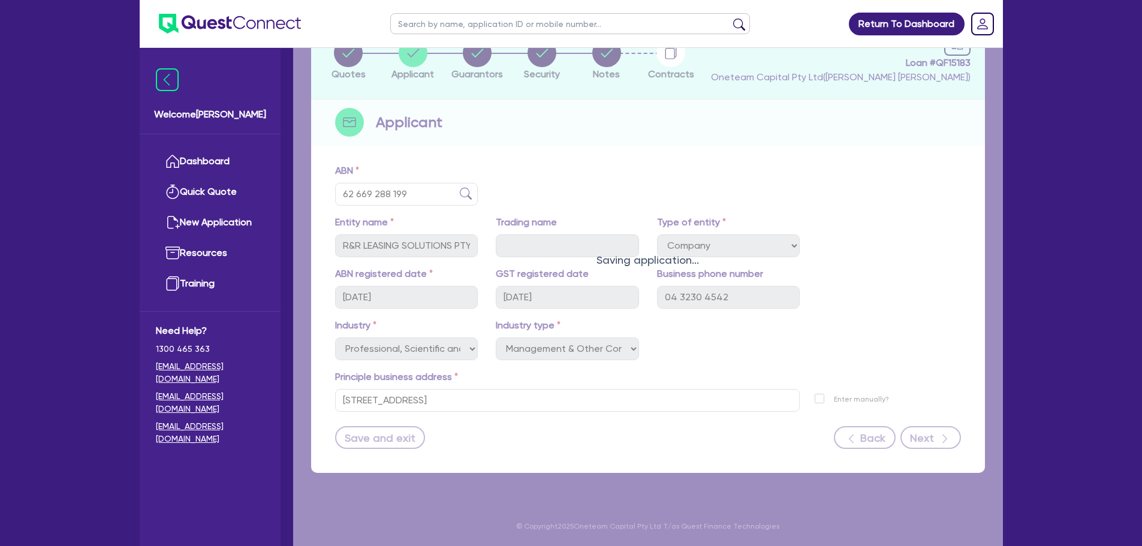
select select "MRS"
select select "[GEOGRAPHIC_DATA]"
select select "MARRIED"
select select "CASH"
select select "PROPERTY"
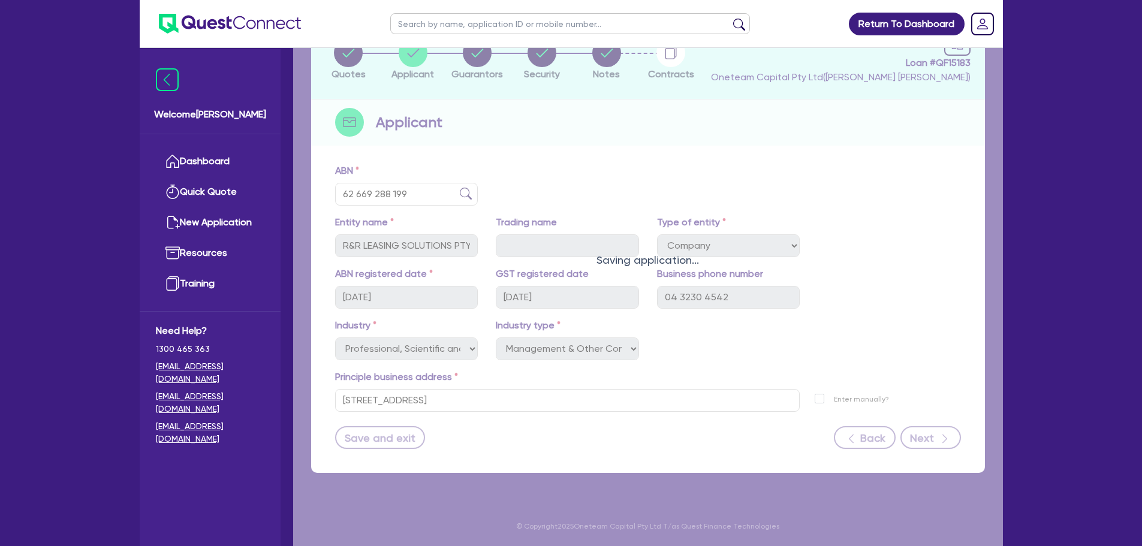
select select "HOUSEHOLD_PERSONAL"
select select "VEHICLE"
select select "PROPERTY"
select select "MORTGAGE"
select select "VEHICLE_LOAN"
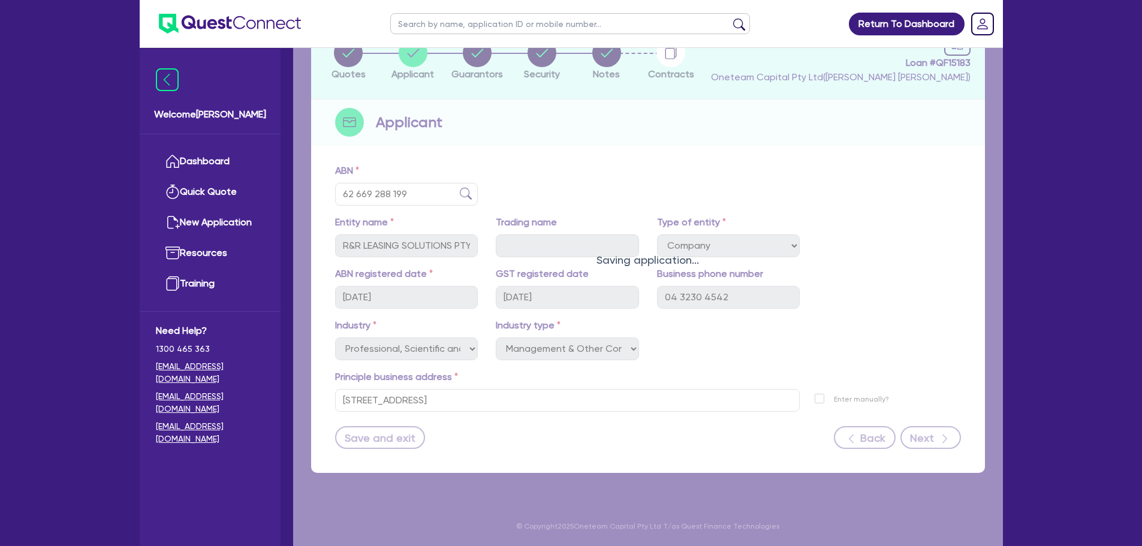
select select "VEHICLE_LOAN"
select select "MORTGAGE"
select select "VEHICLE_LOAN"
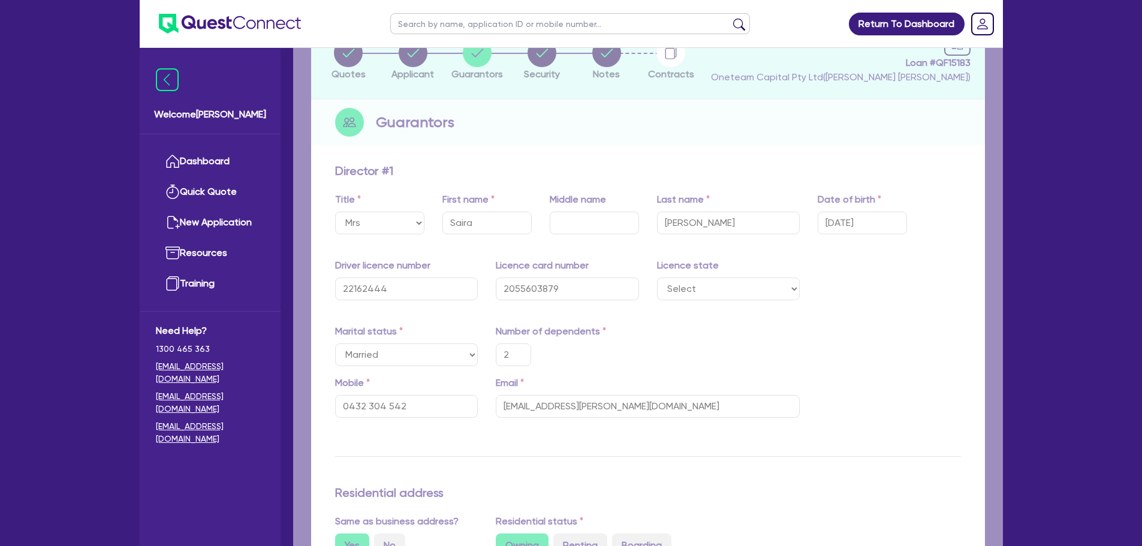
type input "2"
type input "0432 304 542"
type input "40,000"
type input "2,100,000"
type input "30,000"
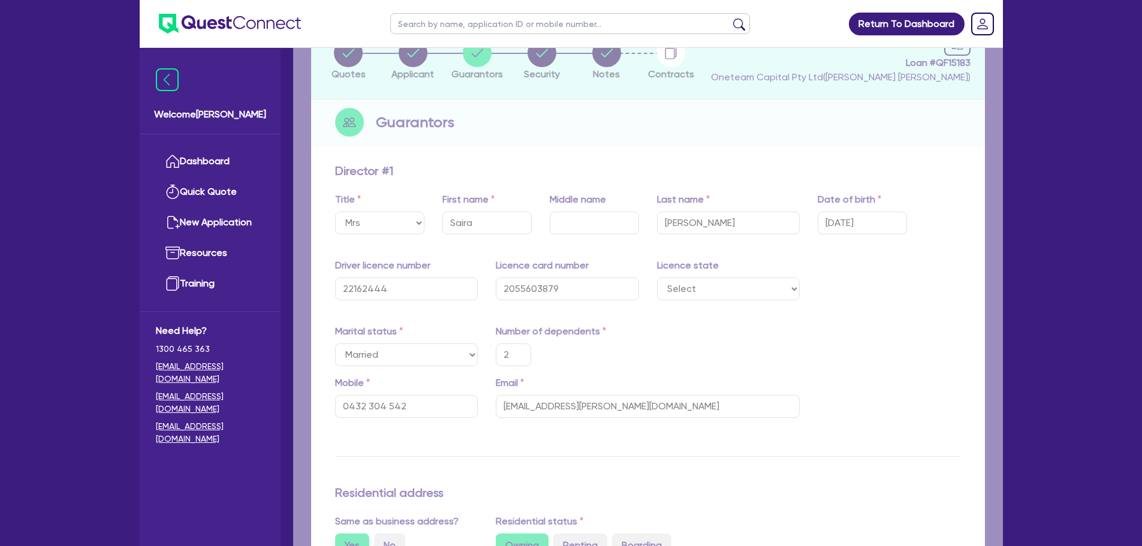
type input "300,000"
type input "1,200,000"
type input "800,000"
type input "4,500"
type input "85,000"
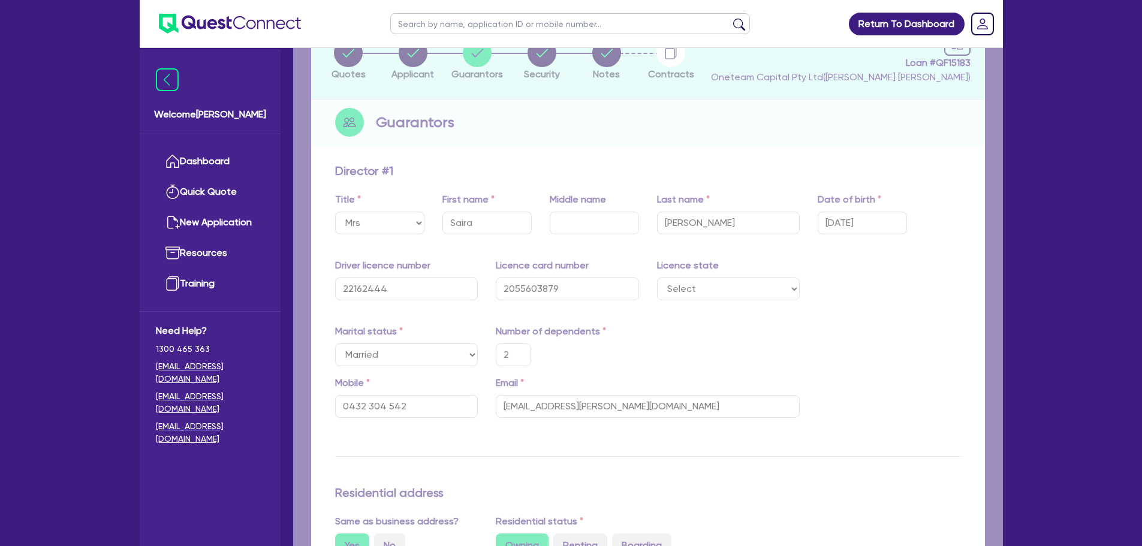
type input "2,500"
type input "35,000"
type input "750,000"
type input "4,000"
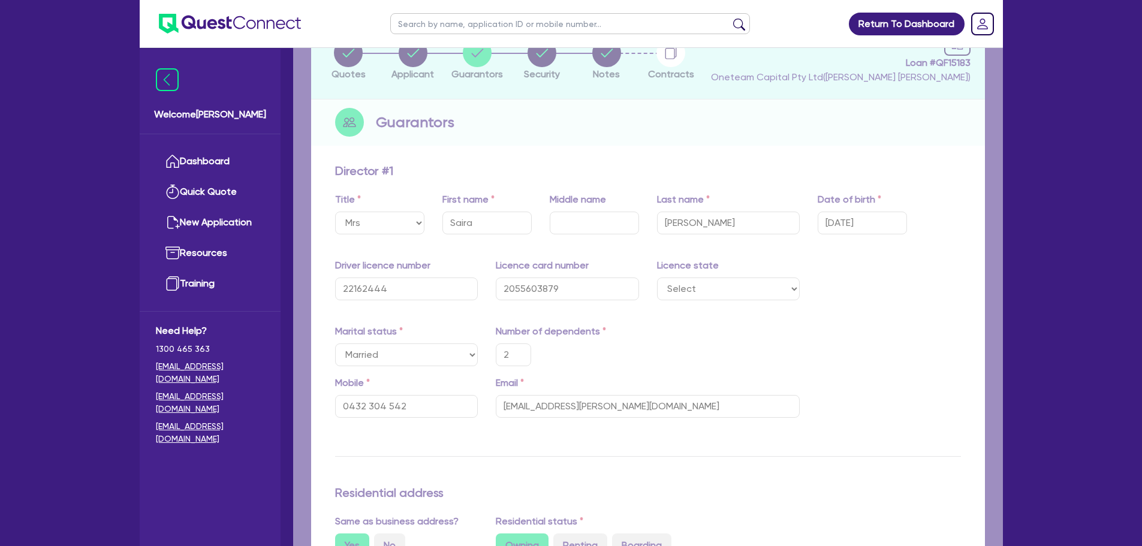
type input "50,000"
type input "1,400"
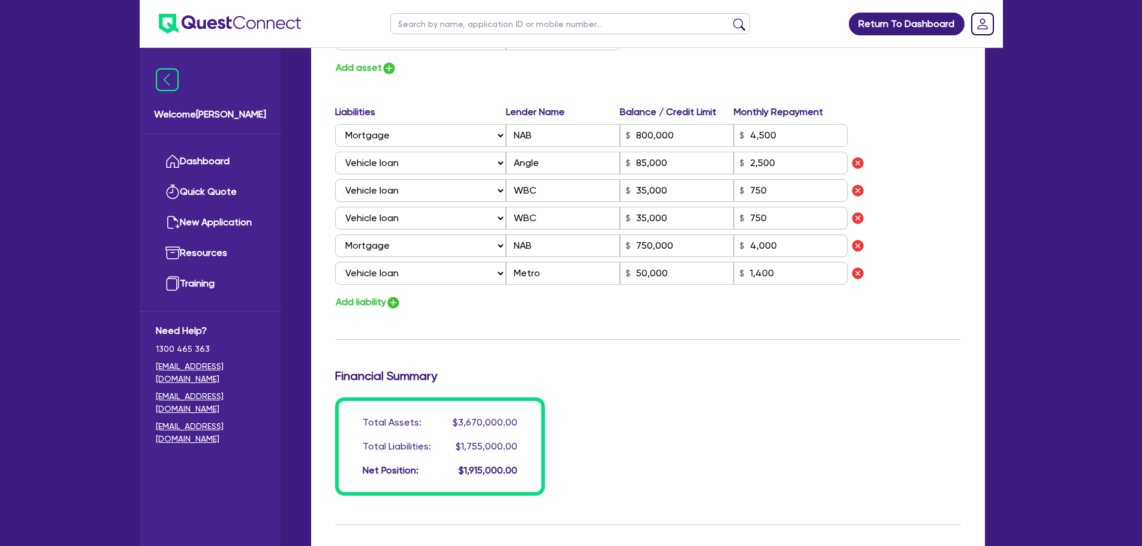
scroll to position [1101, 0]
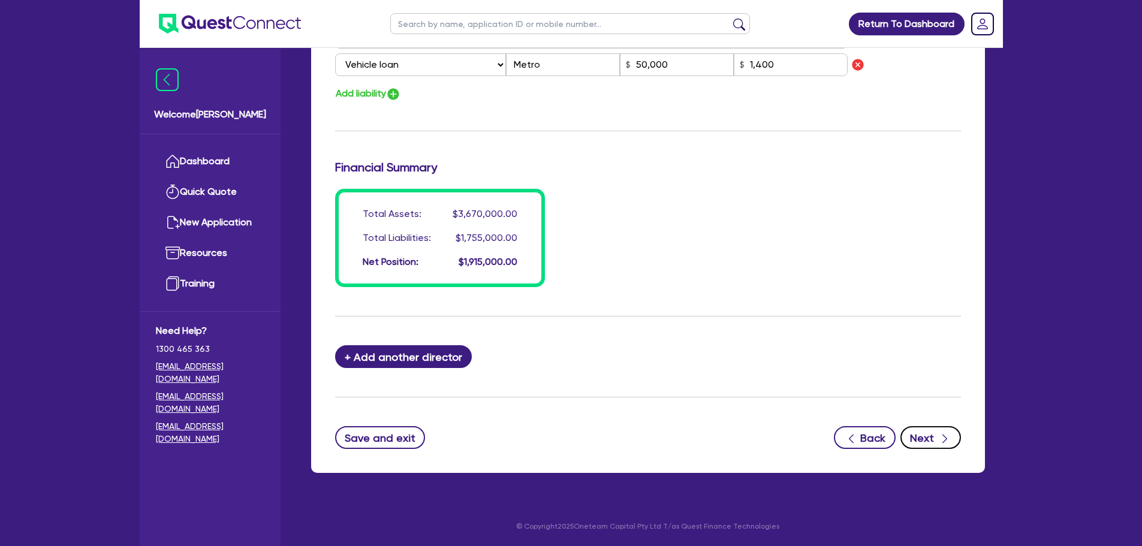
click at [941, 429] on button "Next" at bounding box center [930, 437] width 61 height 23
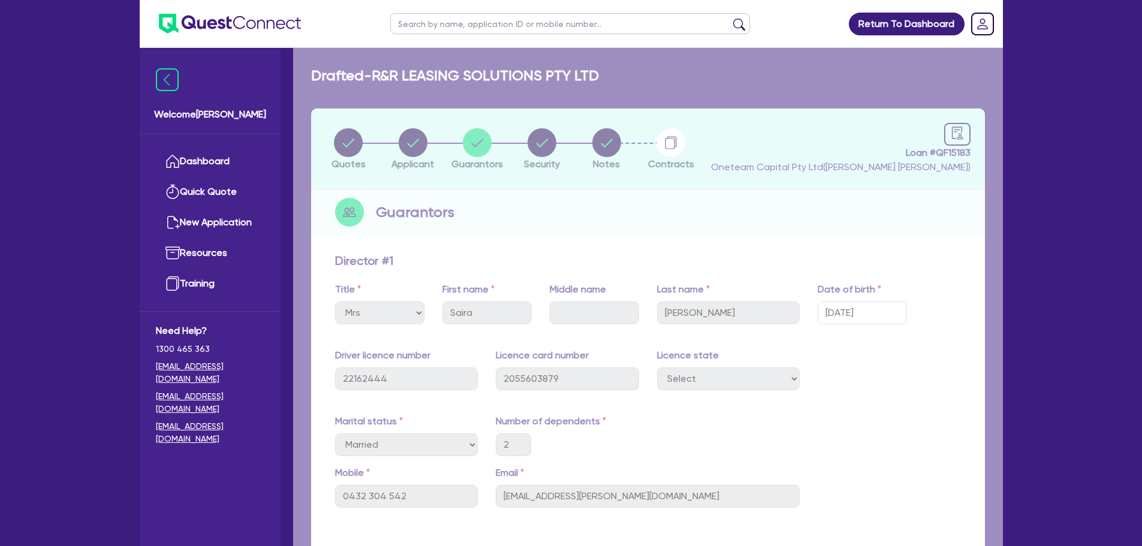
select select "CARS_AND_LIGHT_TRUCKS"
select select "PASSENGER_VEHICLES"
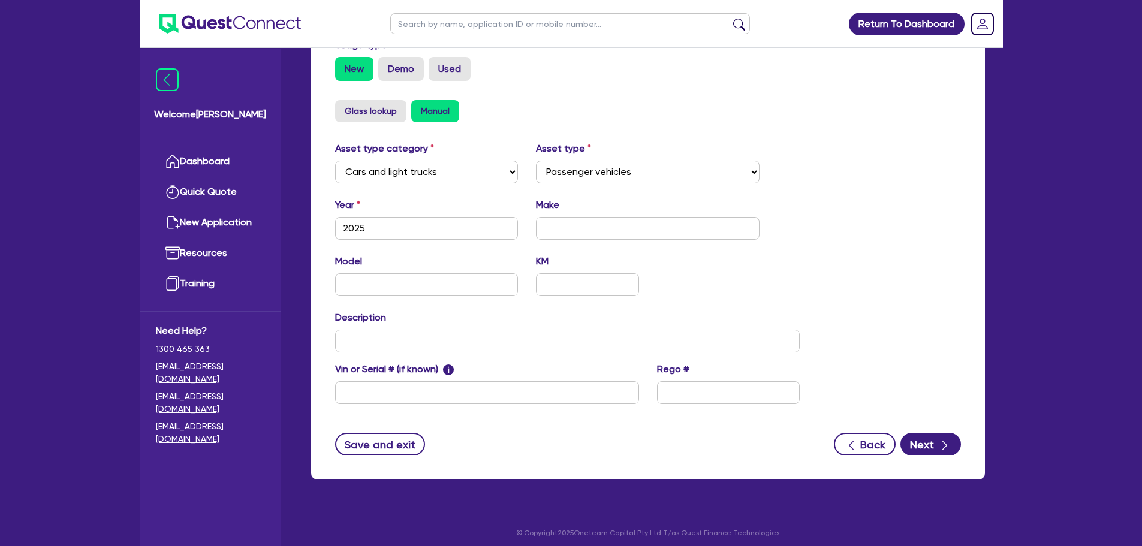
scroll to position [376, 0]
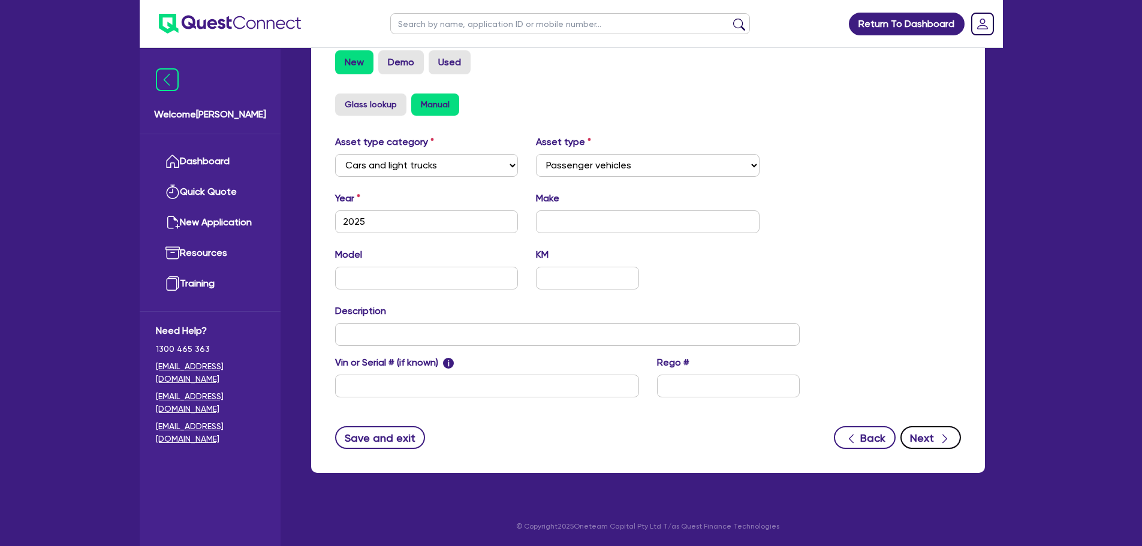
click at [936, 439] on button "Next" at bounding box center [930, 437] width 61 height 23
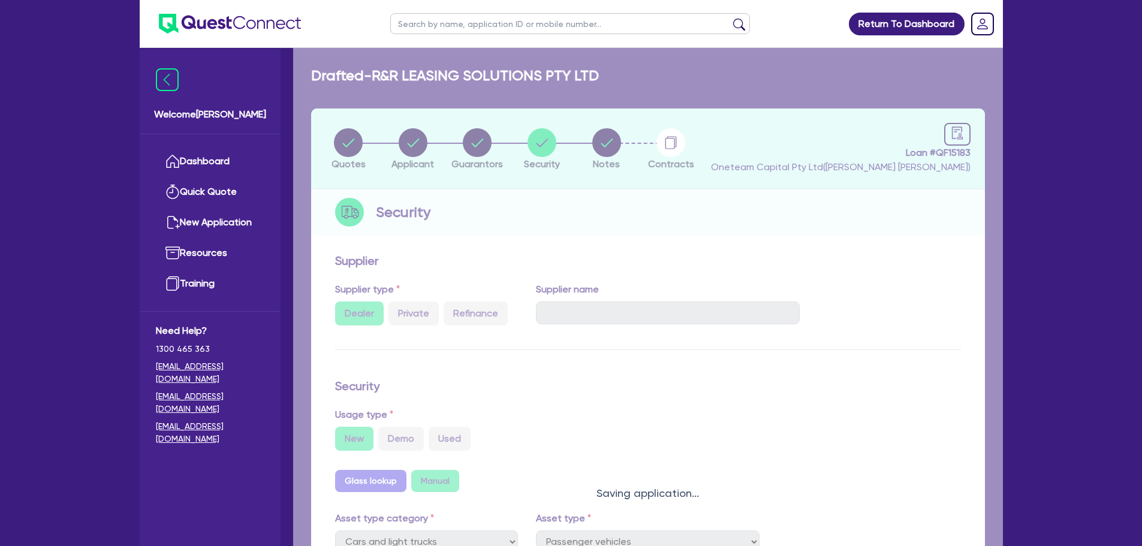
select select "Other"
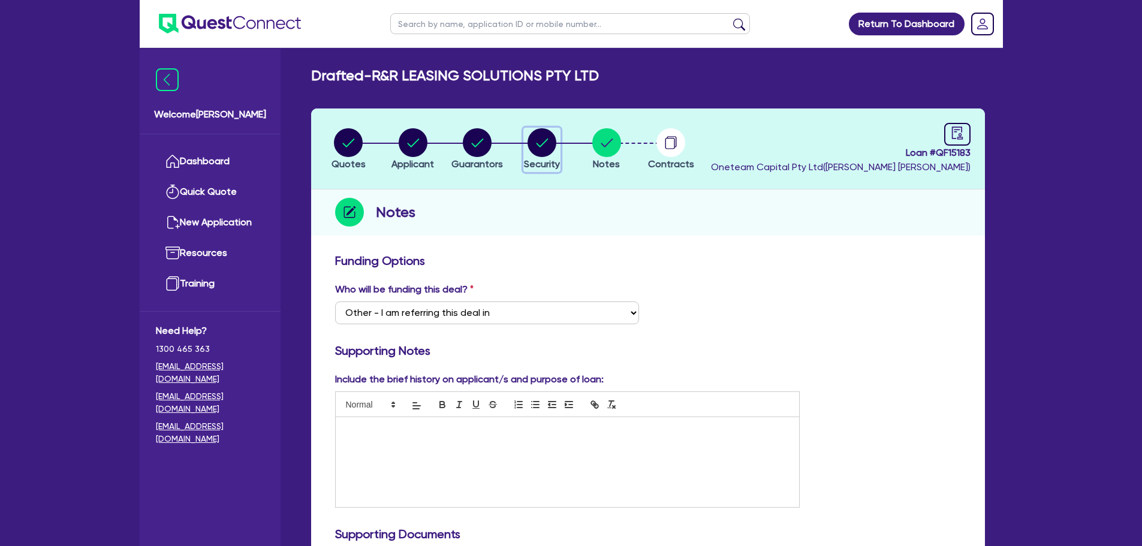
click at [550, 149] on circle "button" at bounding box center [541, 142] width 29 height 29
select select "CARS_AND_LIGHT_TRUCKS"
select select "PASSENGER_VEHICLES"
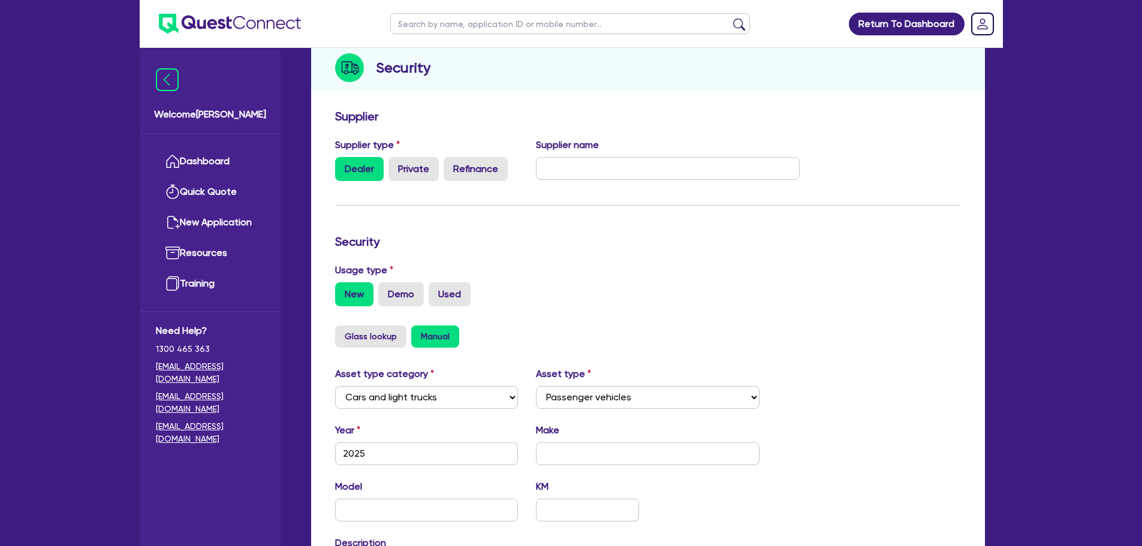
scroll to position [300, 0]
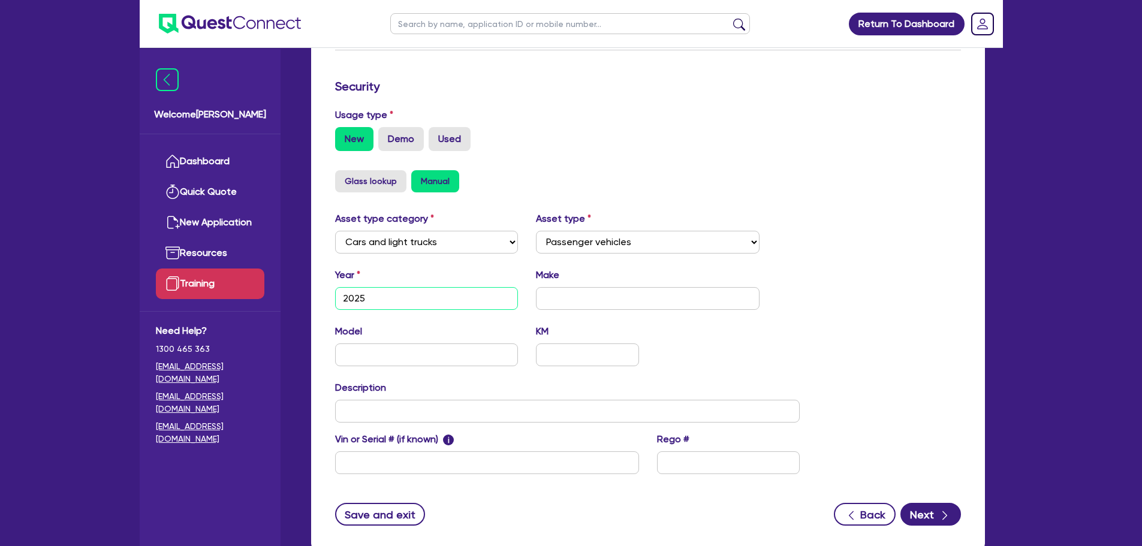
drag, startPoint x: 399, startPoint y: 301, endPoint x: 222, endPoint y: 278, distance: 178.9
click at [231, 281] on div "Welcome Rob Dashboard Quick Quote New Application Ref Company Ref Salesperson R…" at bounding box center [571, 161] width 863 height 922
type input "2022"
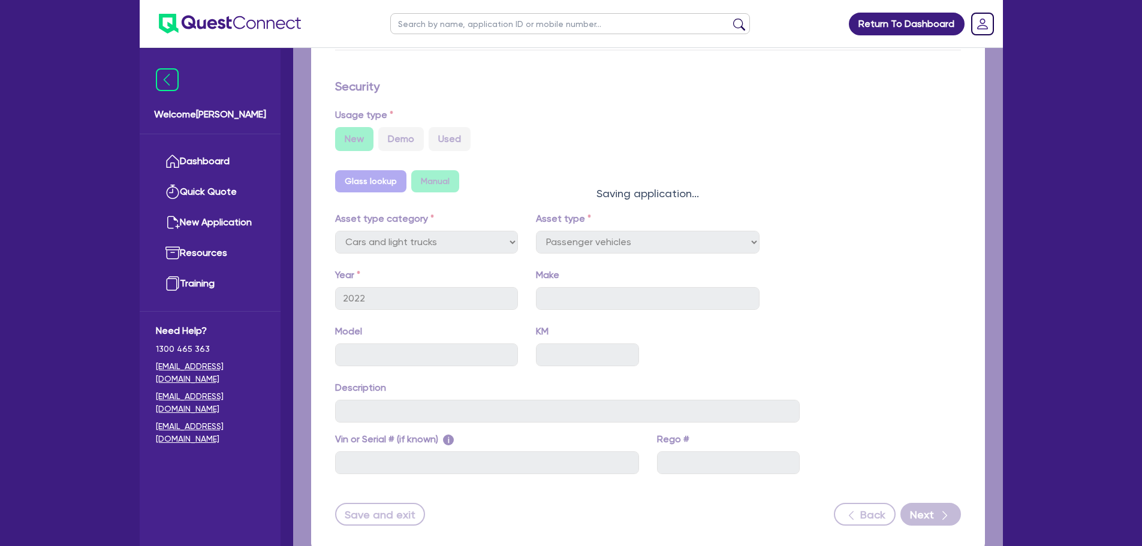
click at [554, 288] on div "Quotes Applicant Guarantors Security Notes Contracts Loan # QF15183 Oneteam Cap…" at bounding box center [648, 186] width 692 height 755
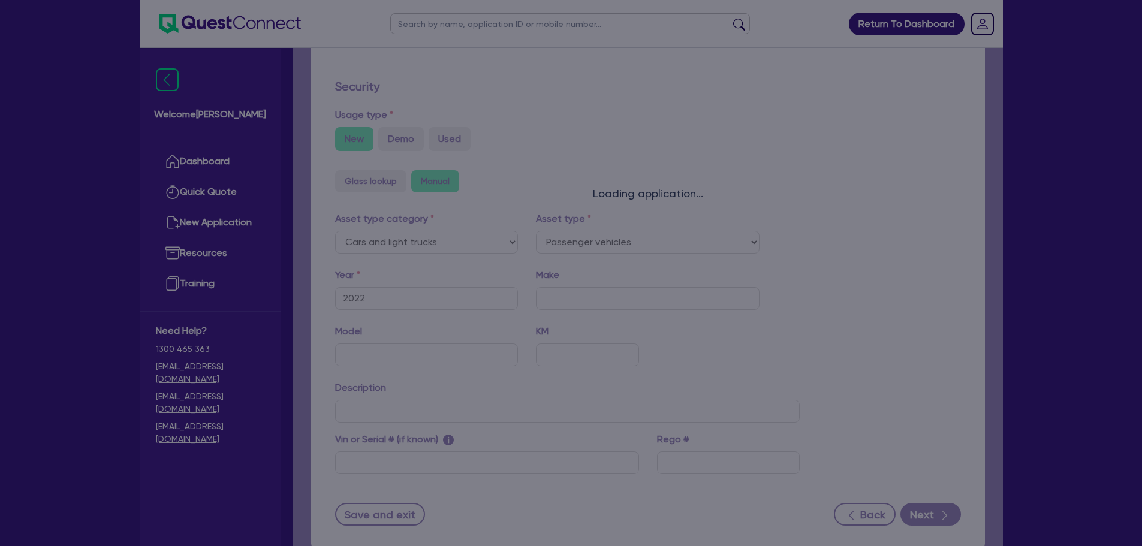
select select "PASSENGER_VEHICLES"
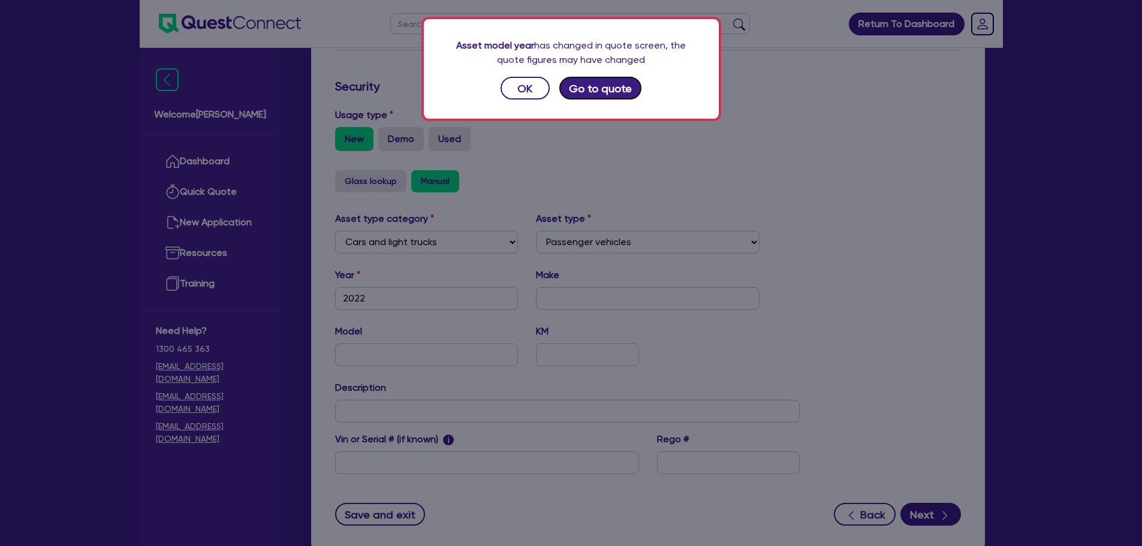
click at [588, 91] on button "Go to quote" at bounding box center [600, 88] width 83 height 23
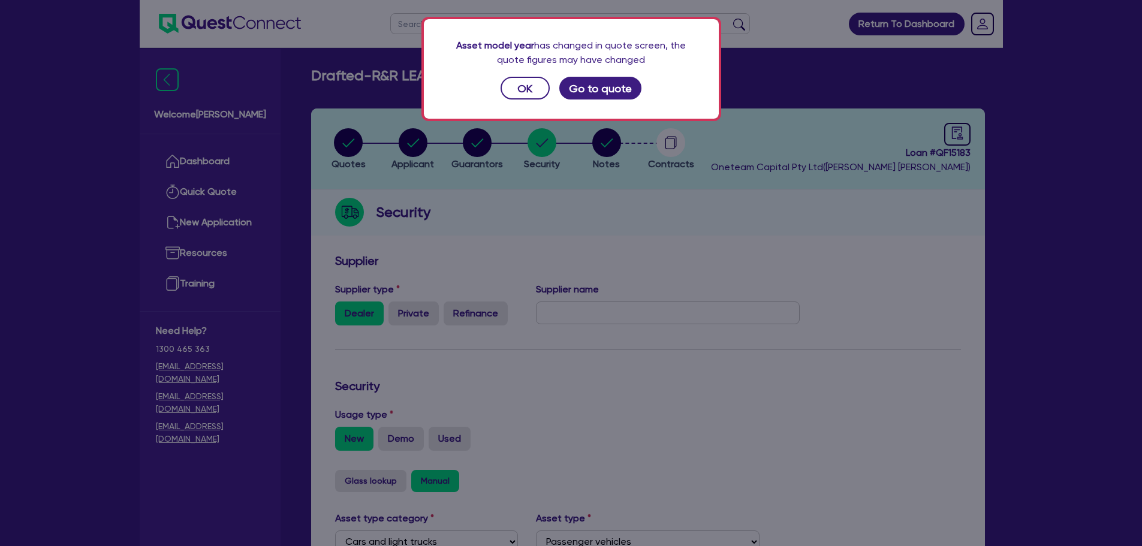
select select "CARS_AND_LIGHT_TRUCKS"
select select "PASSENGER_VEHICLES"
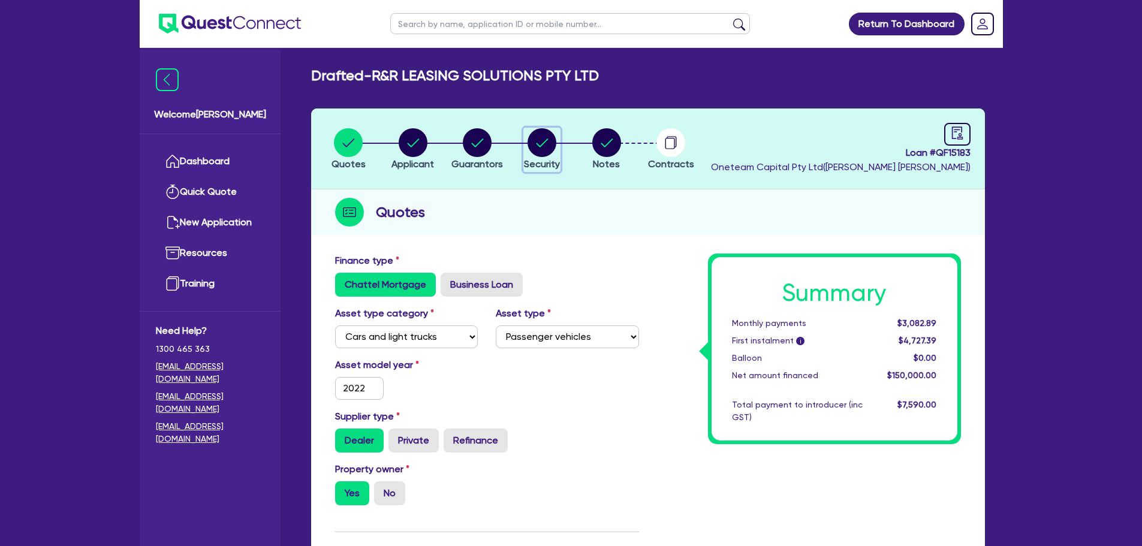
click at [548, 142] on circle "button" at bounding box center [541, 142] width 29 height 29
select select "CARS_AND_LIGHT_TRUCKS"
select select "PASSENGER_VEHICLES"
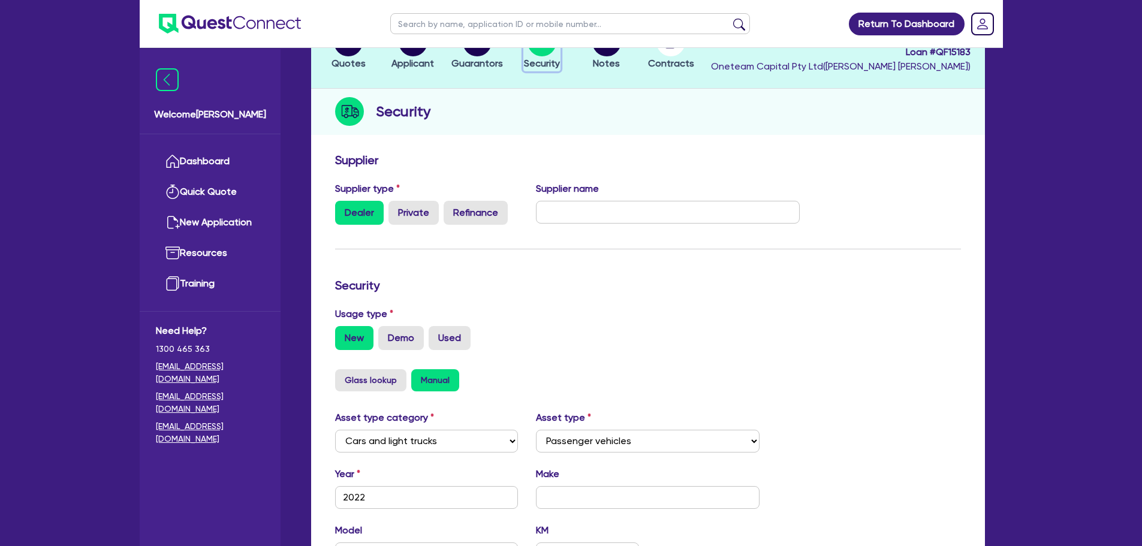
scroll to position [240, 0]
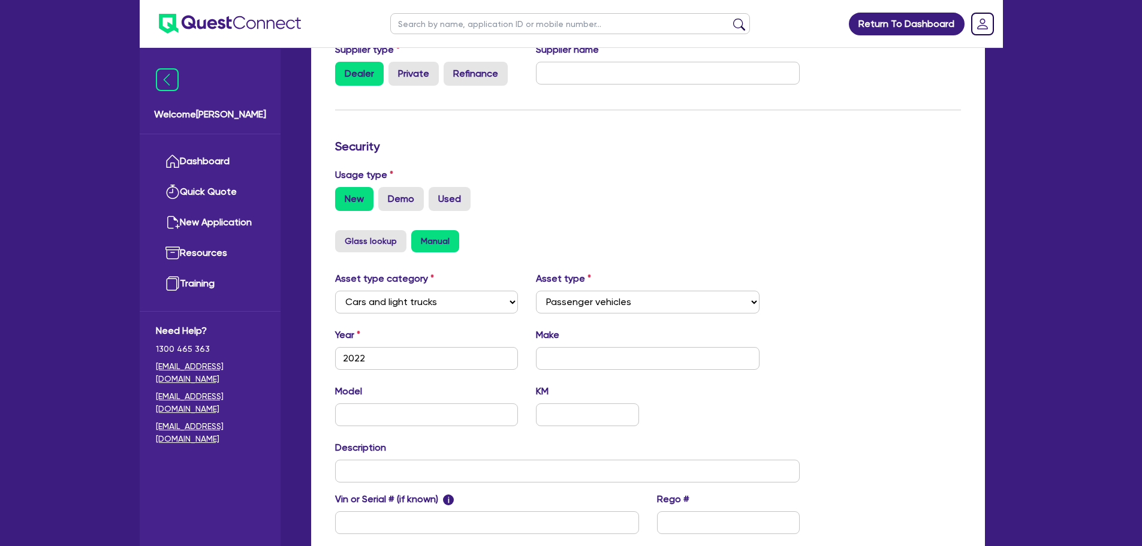
click at [608, 340] on div "Make" at bounding box center [648, 349] width 242 height 42
drag, startPoint x: 612, startPoint y: 354, endPoint x: 606, endPoint y: 354, distance: 6.0
click at [612, 355] on input "text" at bounding box center [648, 358] width 224 height 23
type input "Toyota"
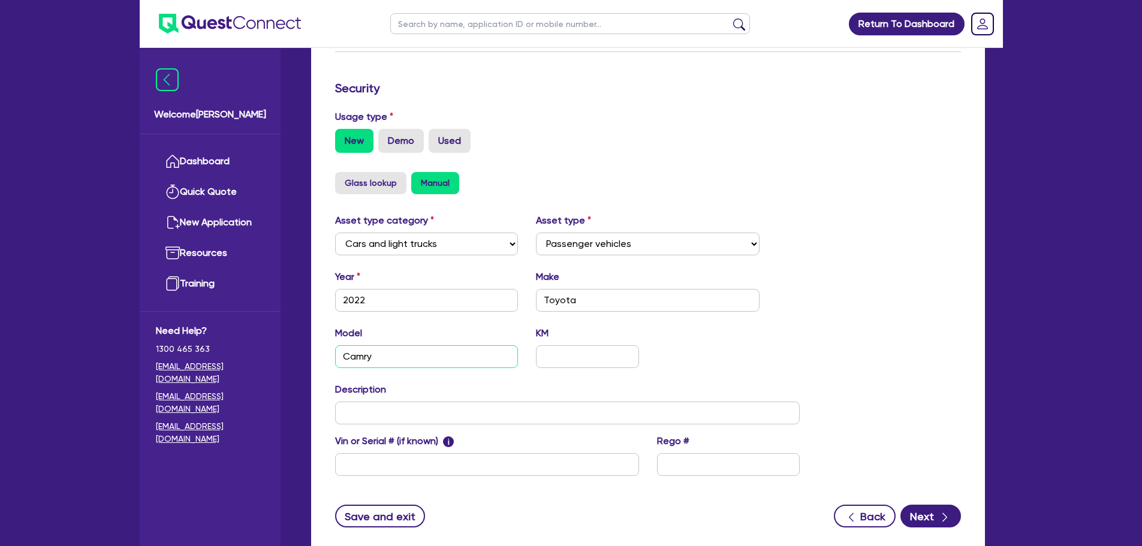
scroll to position [376, 0]
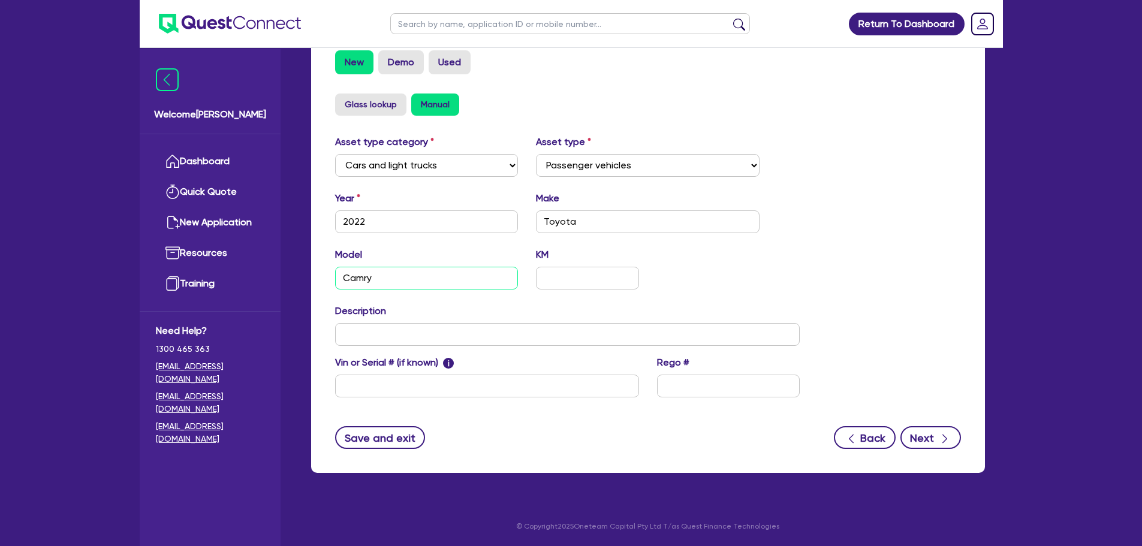
type input "Camry"
click at [926, 436] on button "Next" at bounding box center [930, 437] width 61 height 23
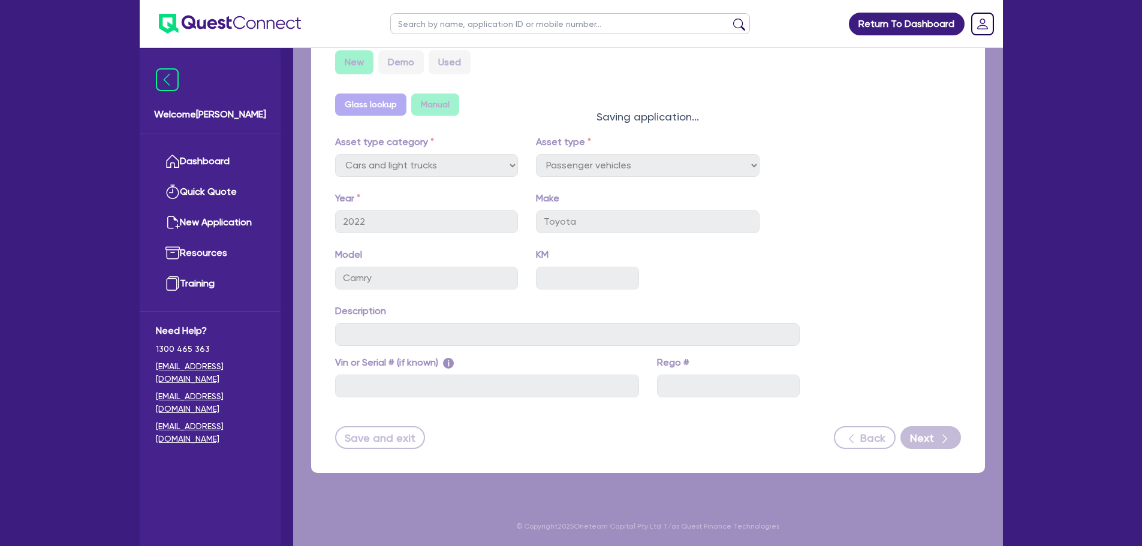
select select "Other"
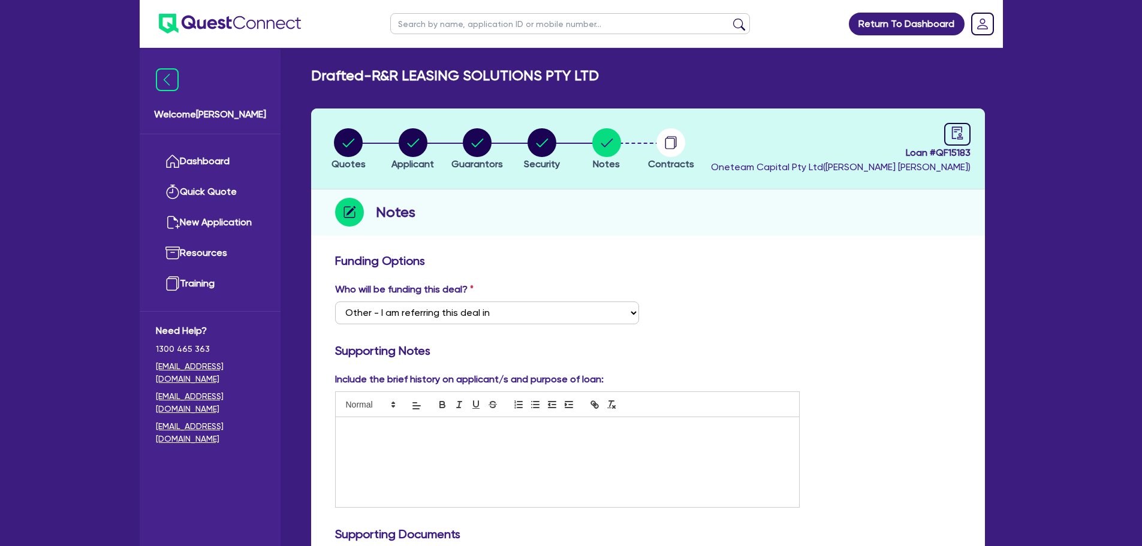
drag, startPoint x: 499, startPoint y: 451, endPoint x: 496, endPoint y: 457, distance: 6.7
click at [500, 457] on div at bounding box center [568, 462] width 464 height 90
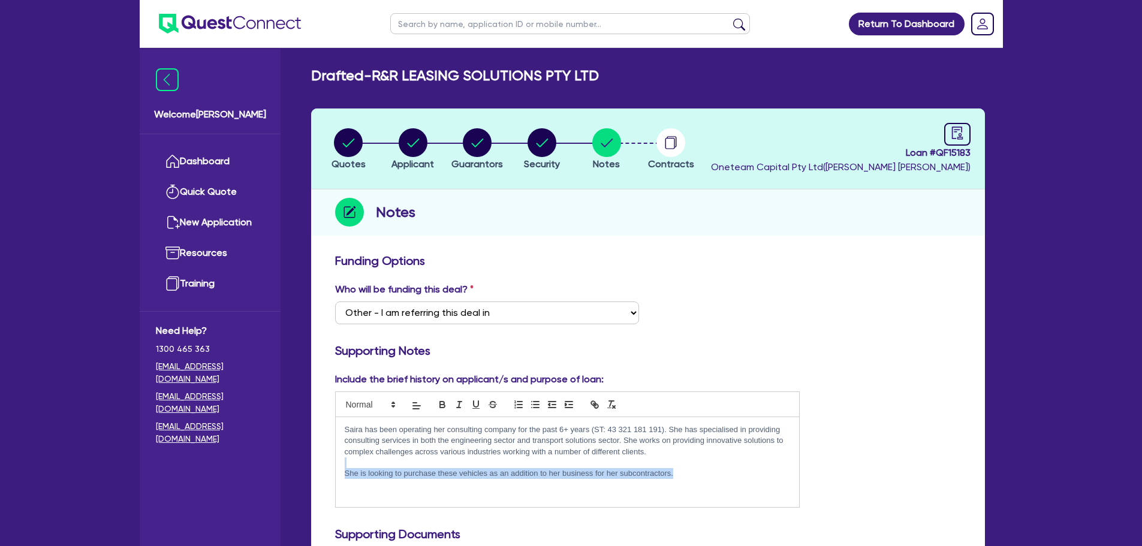
drag, startPoint x: 726, startPoint y: 467, endPoint x: 683, endPoint y: 478, distance: 45.1
click at [680, 479] on div "Saira has been operating her consulting company for the past 6+ years (ST: 43 3…" at bounding box center [568, 462] width 464 height 90
click at [685, 480] on div "Saira has been operating her consulting company for the past 6+ years (ST: 43 3…" at bounding box center [568, 462] width 464 height 90
click at [687, 479] on div "Saira has been operating her consulting company for the past 6+ years (ST: 43 3…" at bounding box center [568, 462] width 464 height 90
drag, startPoint x: 687, startPoint y: 472, endPoint x: 608, endPoint y: 475, distance: 78.5
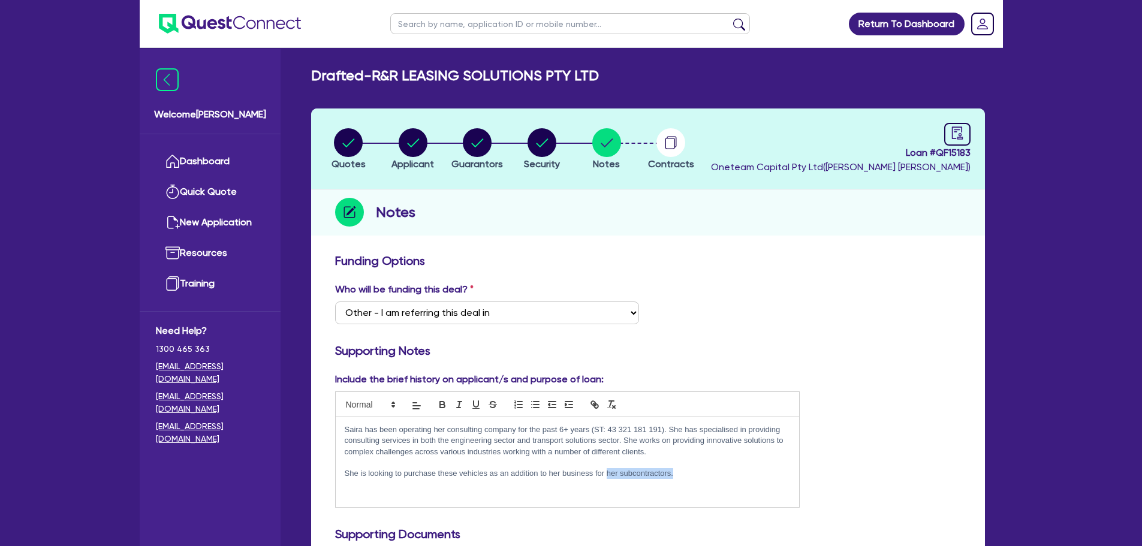
click at [608, 475] on p "She is looking to purchase these vehicles as an addition to her business for he…" at bounding box center [568, 473] width 446 height 11
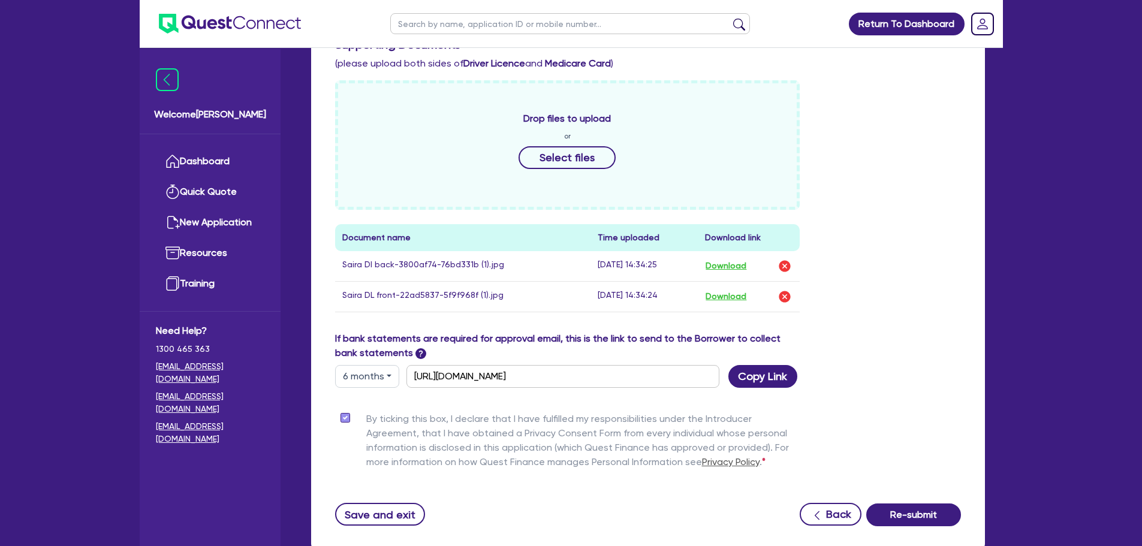
scroll to position [567, 0]
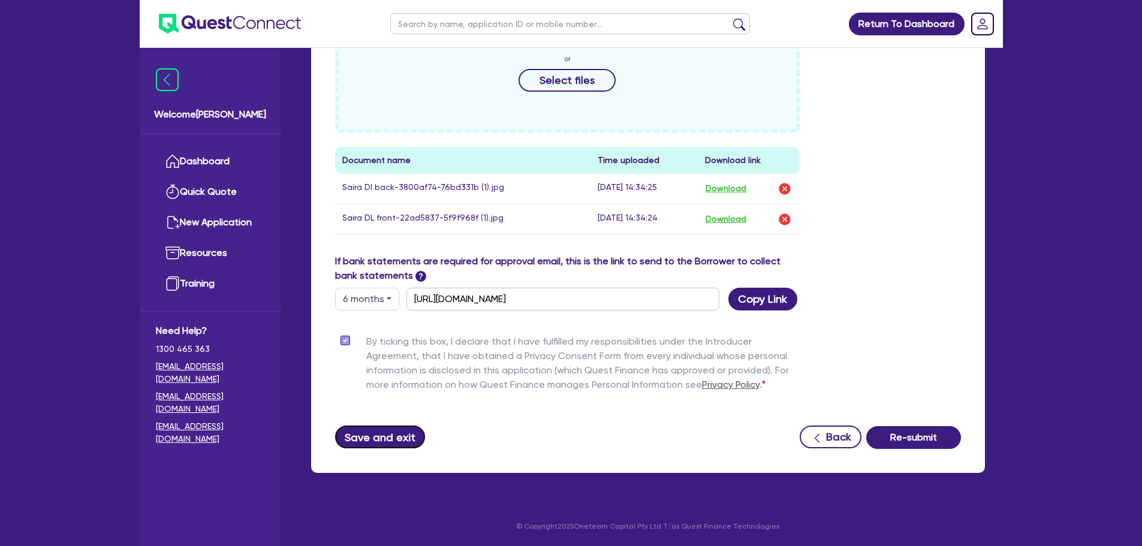
click at [370, 436] on button "Save and exit" at bounding box center [380, 436] width 90 height 23
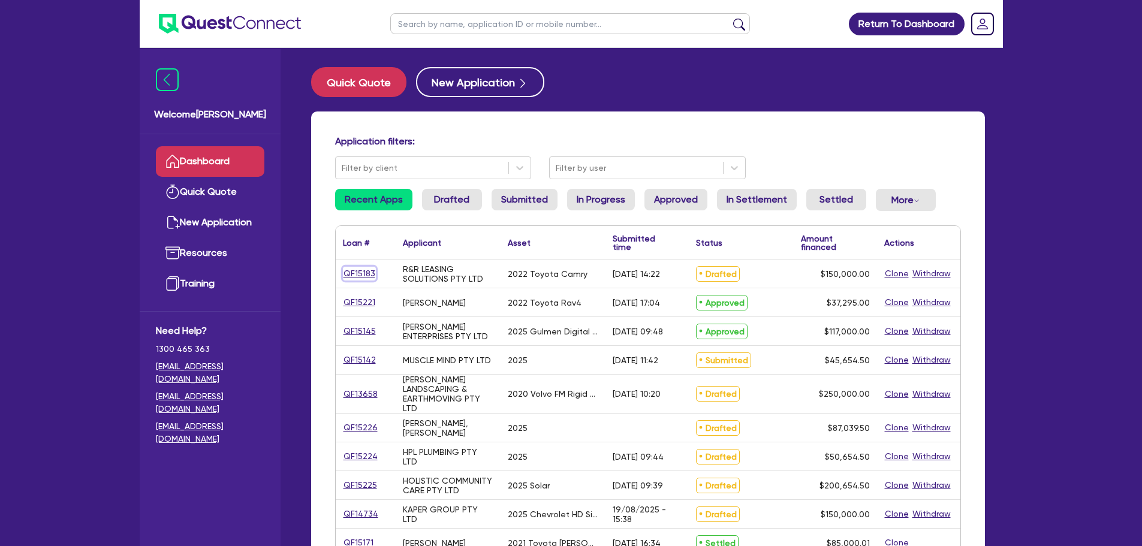
click at [369, 279] on link "QF15183" at bounding box center [359, 274] width 33 height 14
select select "CARS_AND_LIGHT_TRUCKS"
select select "PASSENGER_VEHICLES"
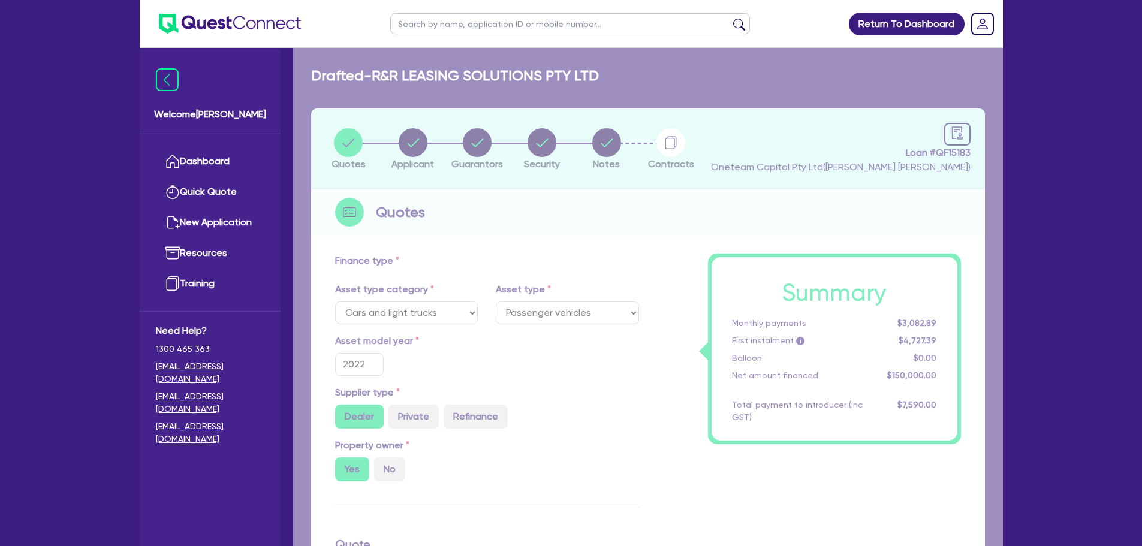
type input "150,000"
type input "6,000"
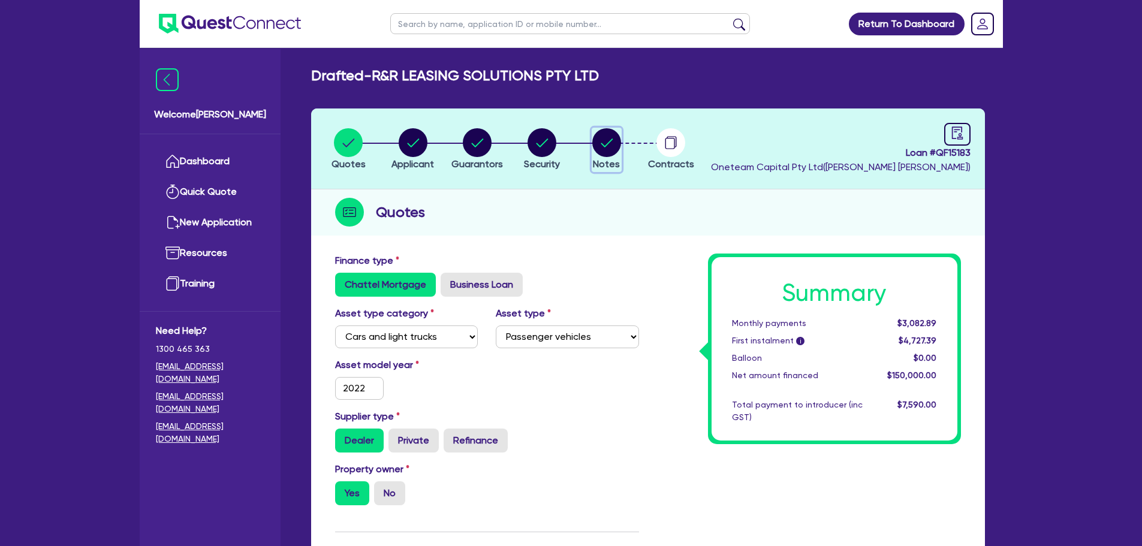
click at [609, 151] on circle "button" at bounding box center [606, 142] width 29 height 29
select select "Other"
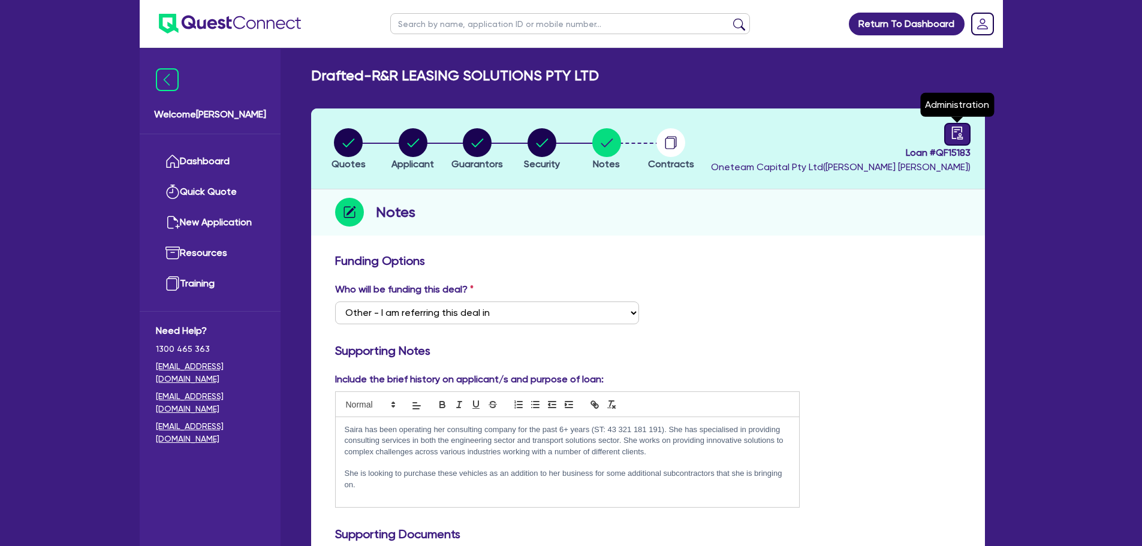
click at [955, 134] on icon "audit" at bounding box center [956, 132] width 13 height 13
select select "DRAFTED_AMENDED"
select select "Other"
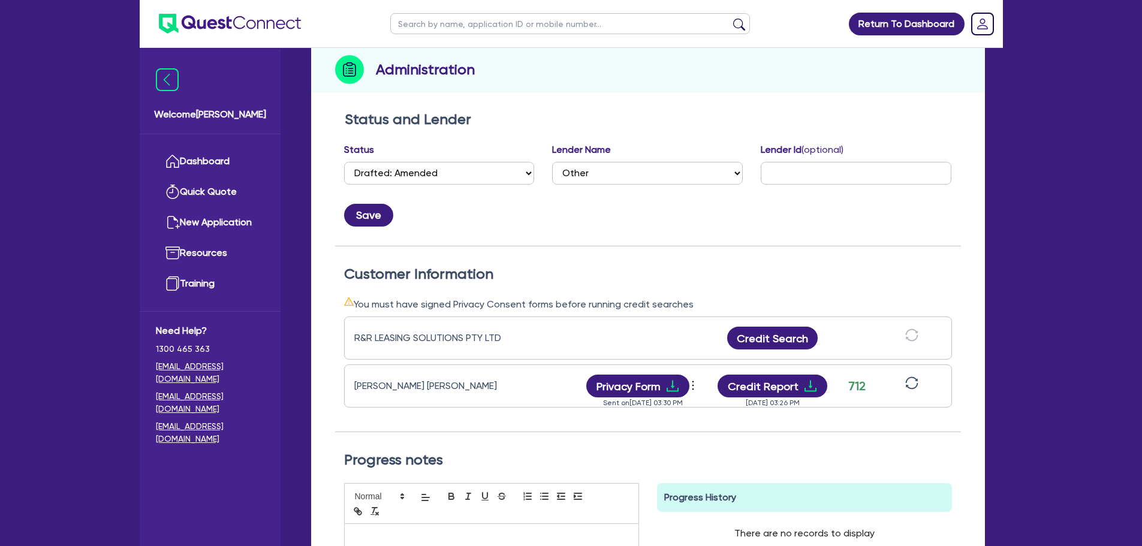
scroll to position [180, 0]
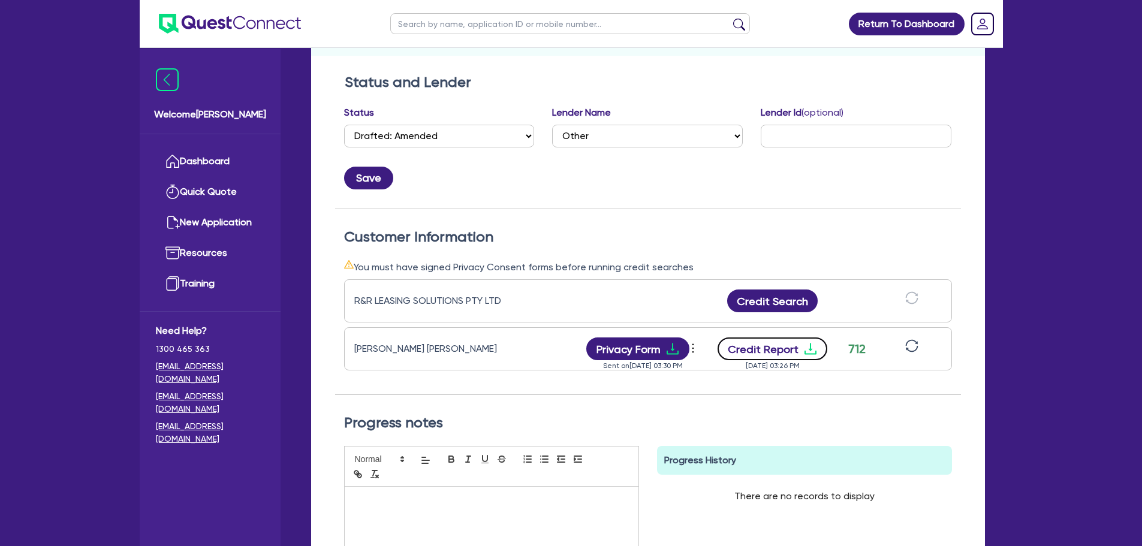
click at [750, 344] on button "Credit Report" at bounding box center [772, 348] width 110 height 23
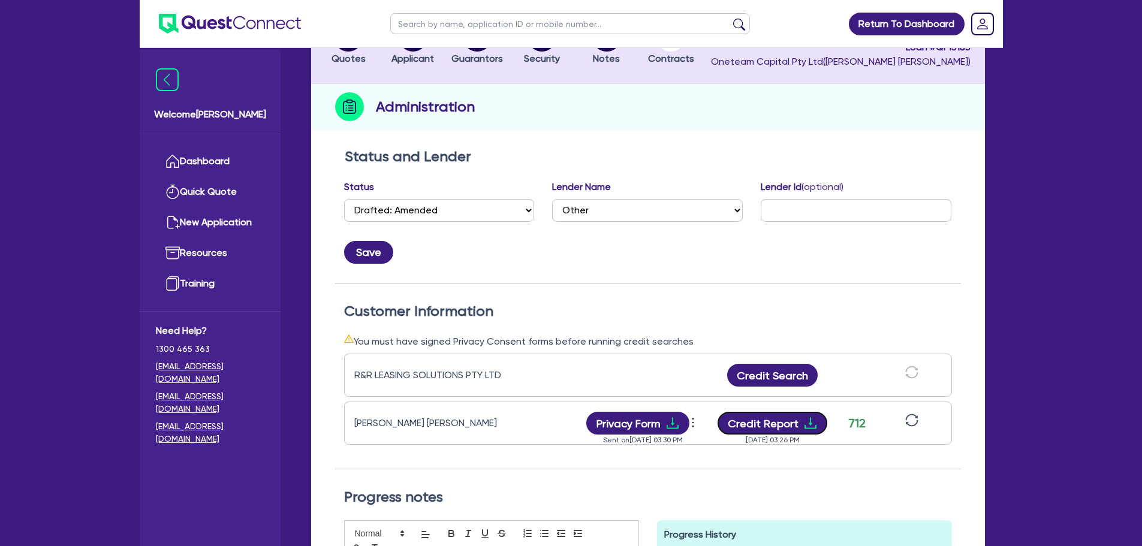
scroll to position [0, 0]
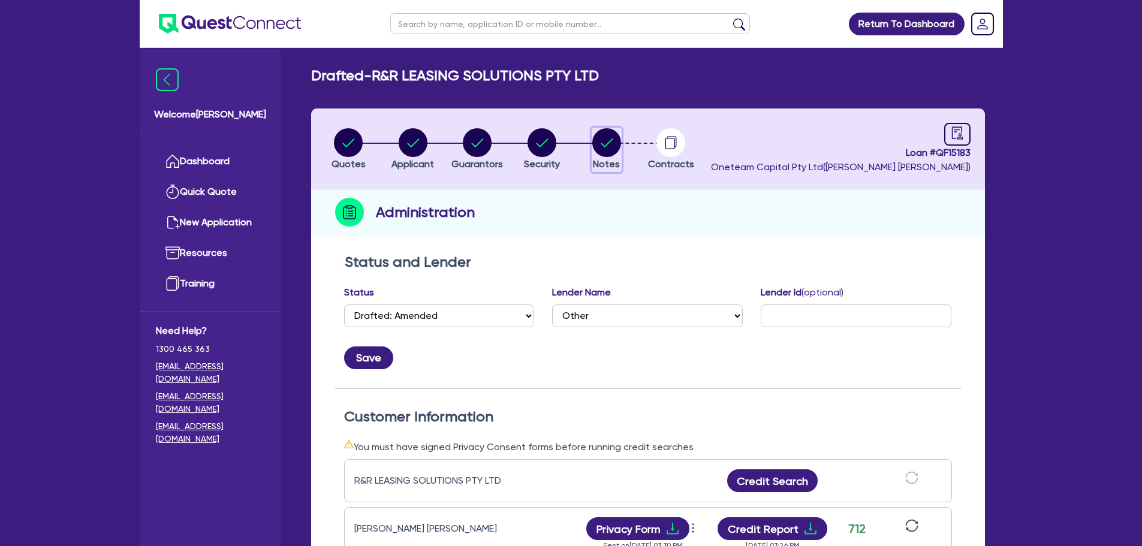
click at [601, 149] on circle "button" at bounding box center [606, 142] width 29 height 29
select select "Other"
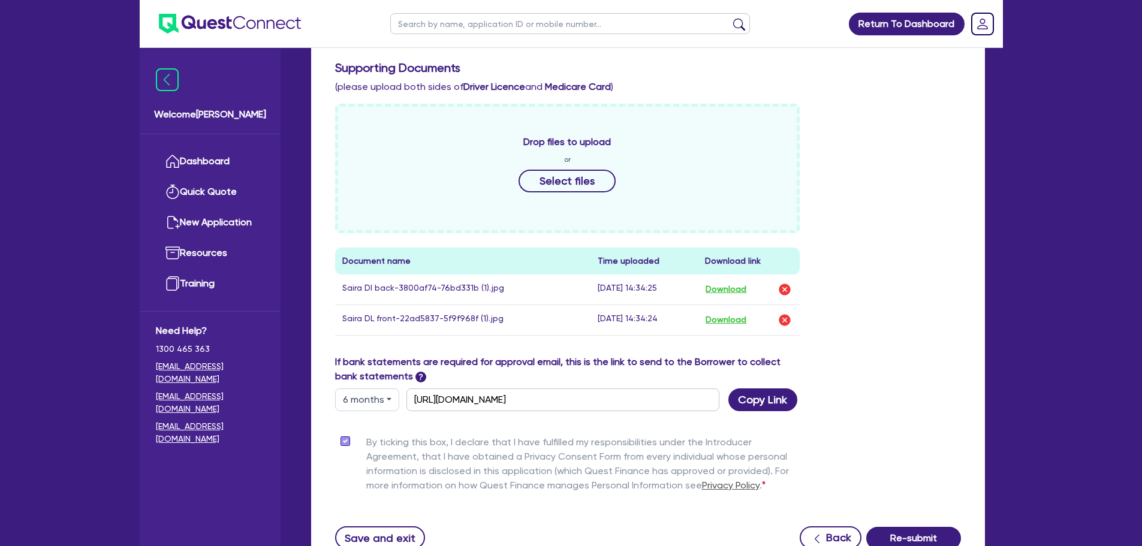
scroll to position [479, 0]
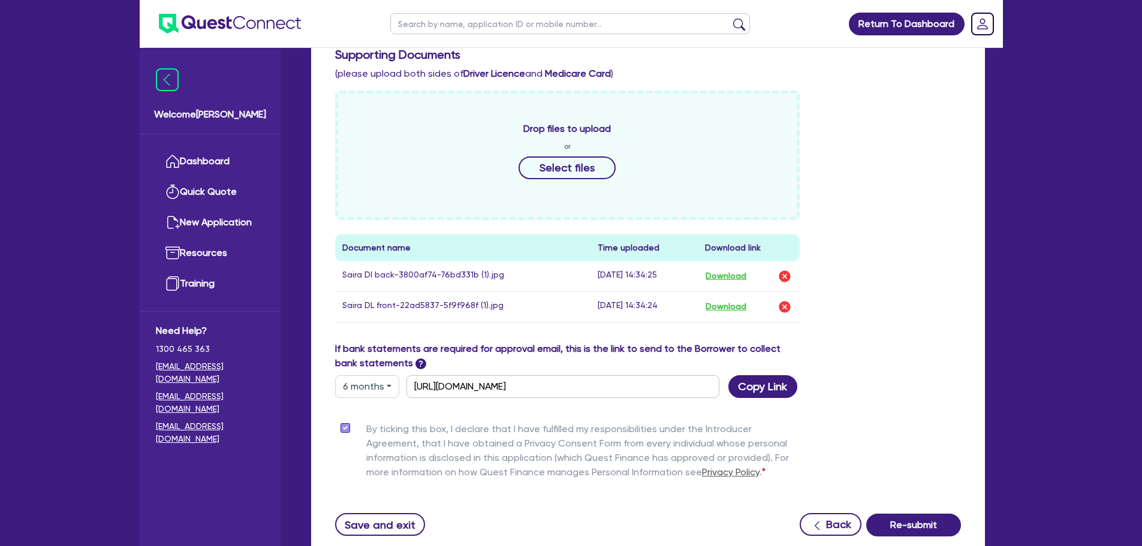
click at [922, 183] on div "Drop files to upload or Select files Document name Time uploaded Download link …" at bounding box center [648, 215] width 644 height 251
click at [917, 184] on div "Drop files to upload or Select files Document name Time uploaded Download link …" at bounding box center [648, 215] width 644 height 251
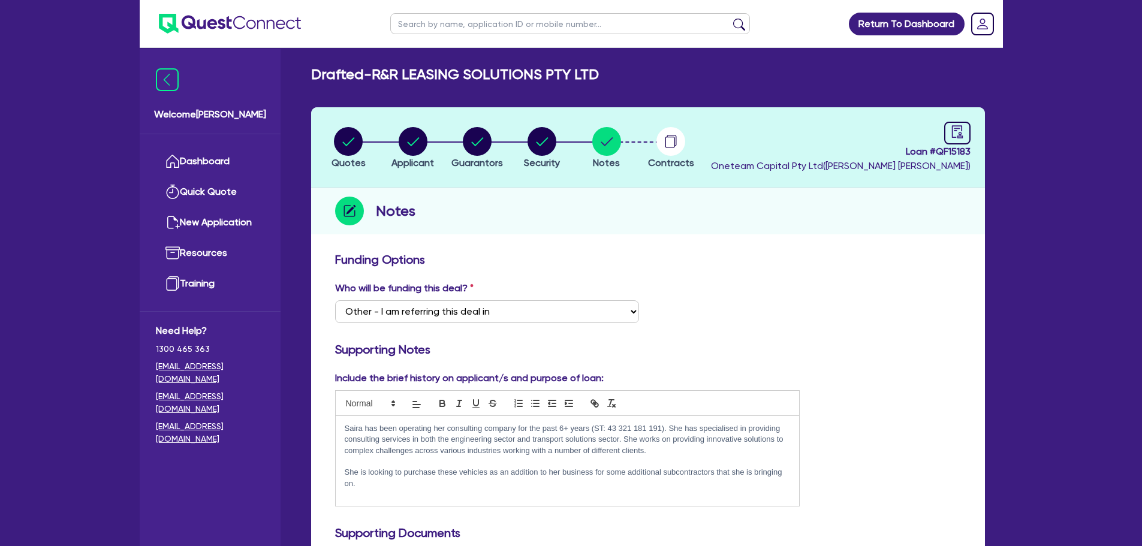
scroll to position [0, 0]
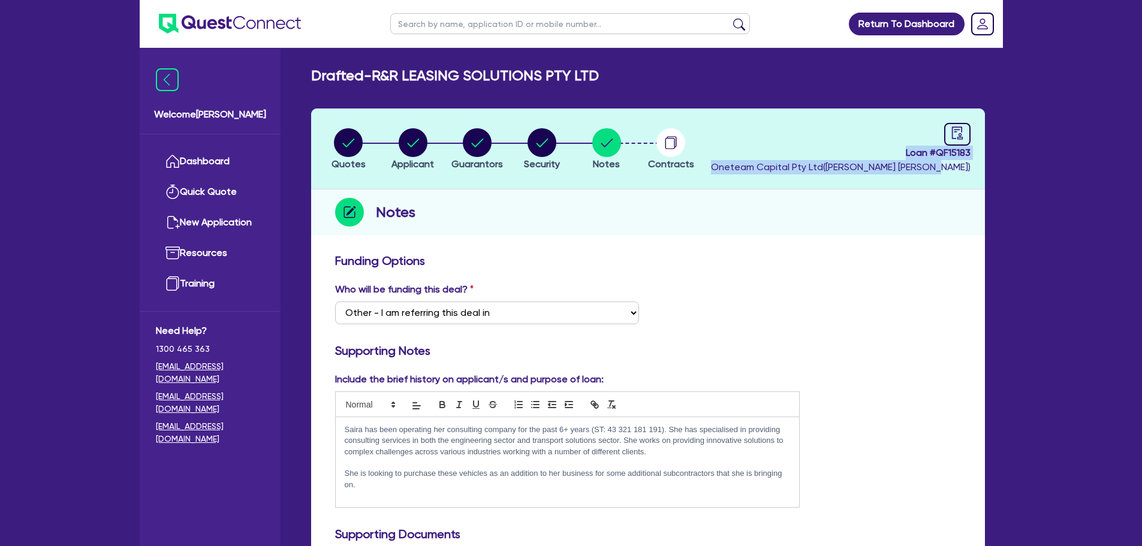
drag, startPoint x: 892, startPoint y: 152, endPoint x: 968, endPoint y: 162, distance: 76.8
click at [968, 162] on div "Loan # QF15183 Oneteam Capital Pty Ltd ( Rob Matheson )" at bounding box center [840, 149] width 259 height 52
drag, startPoint x: 968, startPoint y: 162, endPoint x: 1056, endPoint y: 212, distance: 100.6
click at [970, 162] on span "Oneteam Capital Pty Ltd ( Rob Matheson )" at bounding box center [840, 166] width 259 height 11
click at [1005, 204] on div "Return To Dashboard Edit Profile Logout Welcome Rob Dashboard Quick Quote New A…" at bounding box center [571, 556] width 881 height 1113
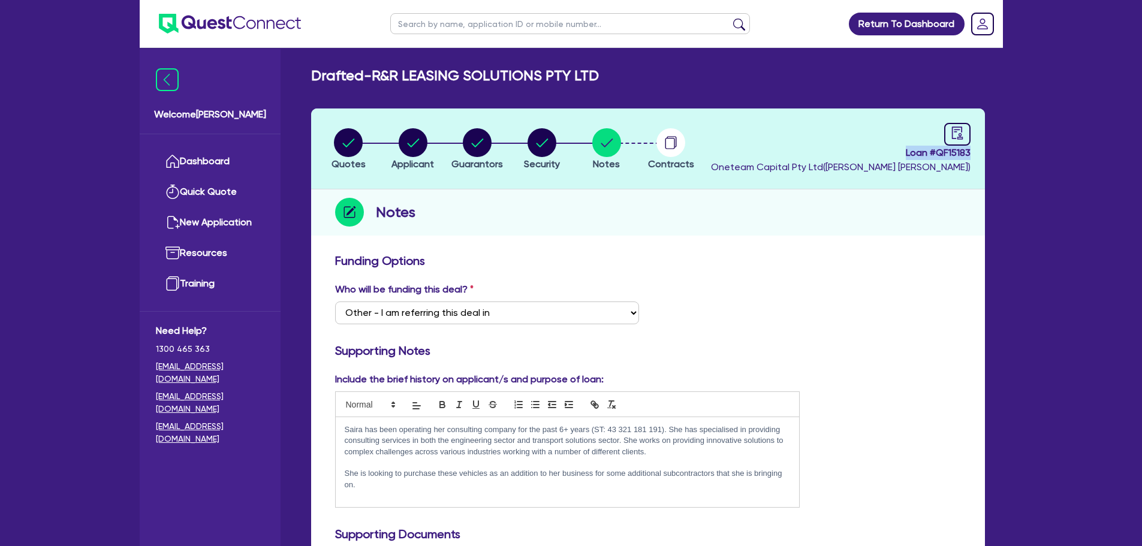
drag, startPoint x: 893, startPoint y: 152, endPoint x: 970, endPoint y: 148, distance: 76.8
click at [970, 148] on span "Loan # QF15183" at bounding box center [840, 153] width 259 height 14
copy span "Loan # QF15183"
click at [527, 152] on div "button" at bounding box center [542, 142] width 36 height 29
select select "CARS_AND_LIGHT_TRUCKS"
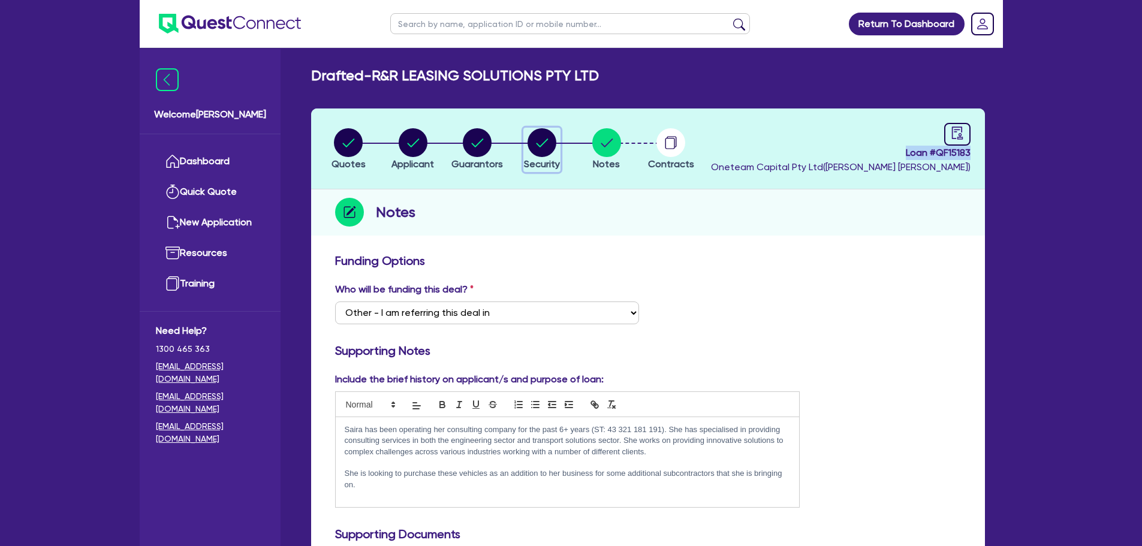
select select "PASSENGER_VEHICLES"
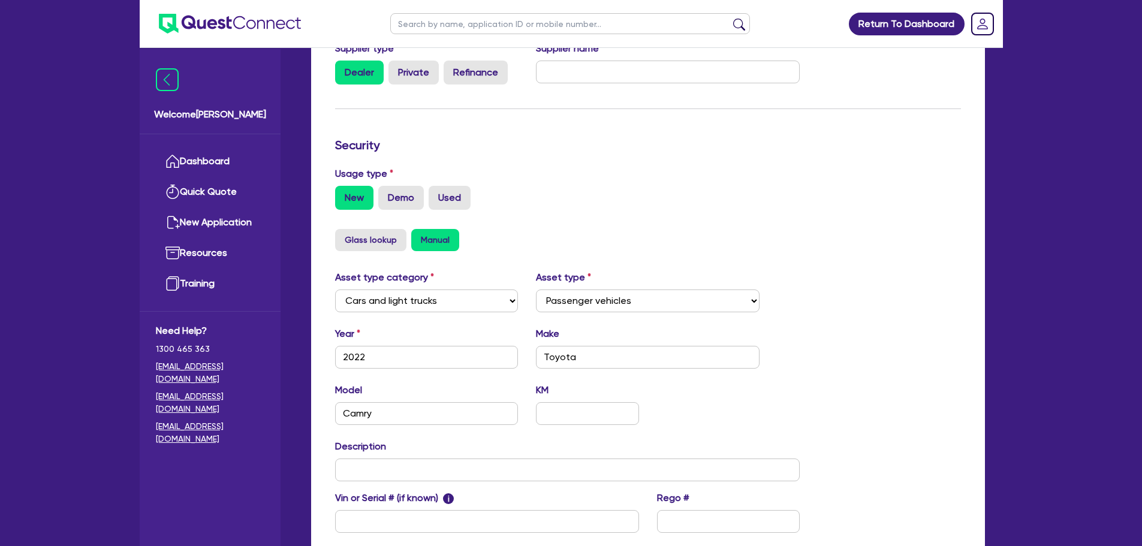
scroll to position [376, 0]
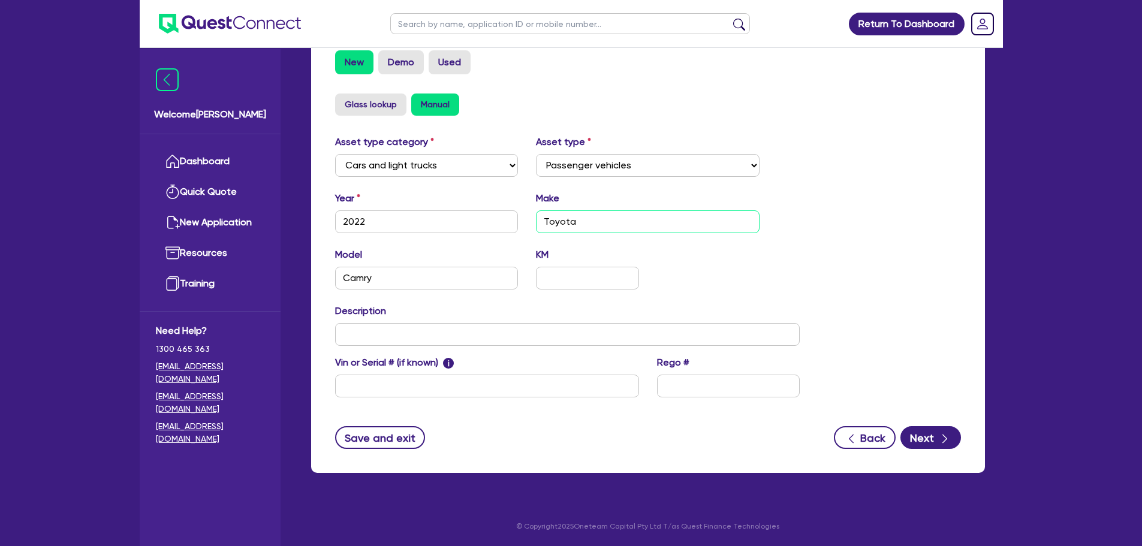
click at [544, 222] on input "Toyota" at bounding box center [648, 221] width 224 height 23
drag, startPoint x: 549, startPoint y: 222, endPoint x: 565, endPoint y: 249, distance: 30.9
click at [549, 222] on input "3x Toyota" at bounding box center [648, 221] width 224 height 23
type input "4x Toyota"
click at [694, 237] on div "Year 2022 Make 4x Toyota" at bounding box center [567, 217] width 483 height 52
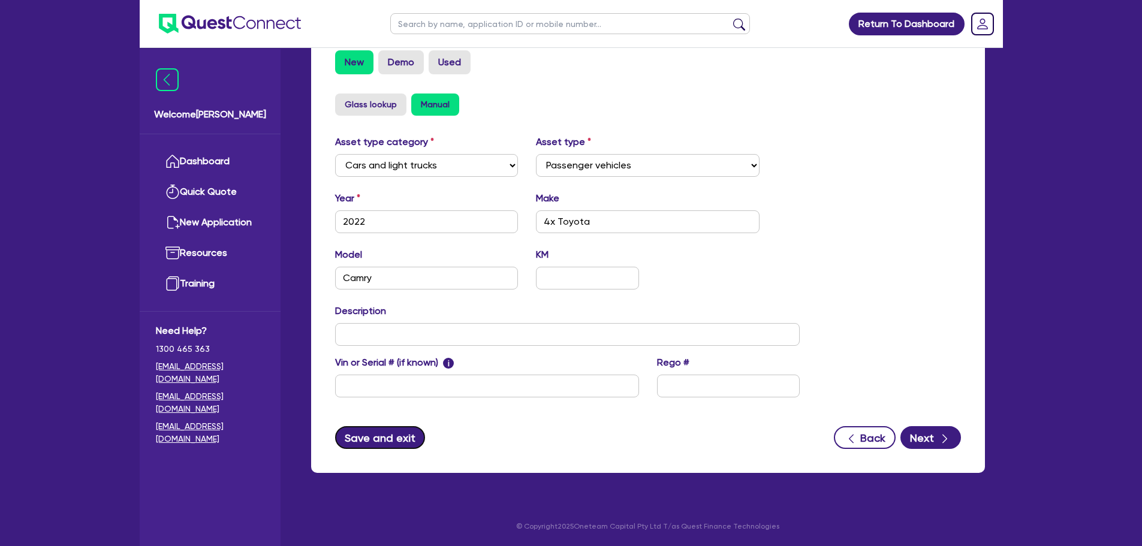
click at [382, 442] on button "Save and exit" at bounding box center [380, 437] width 90 height 23
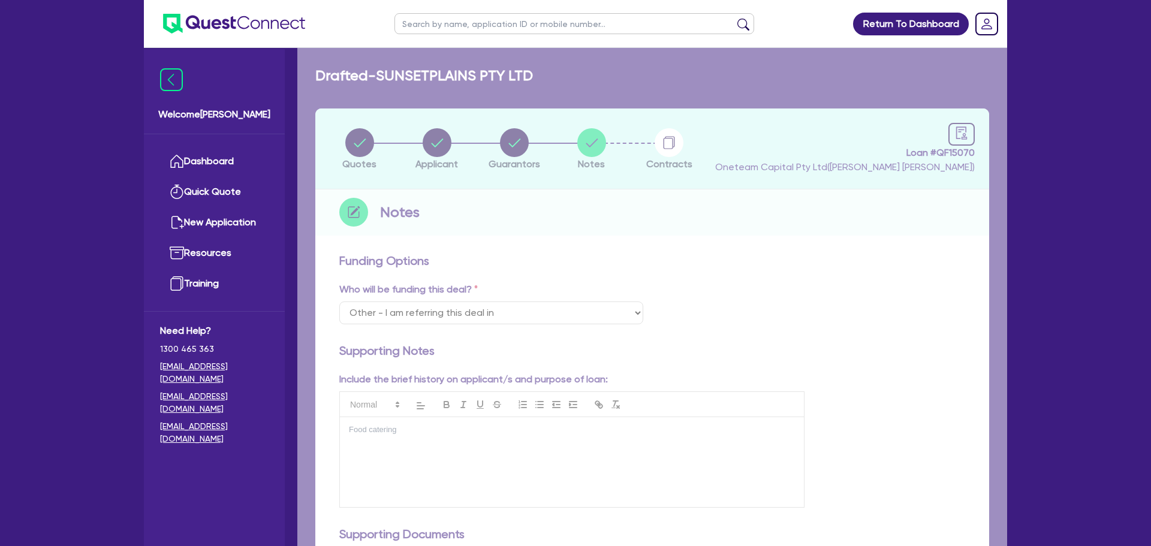
select select "Other"
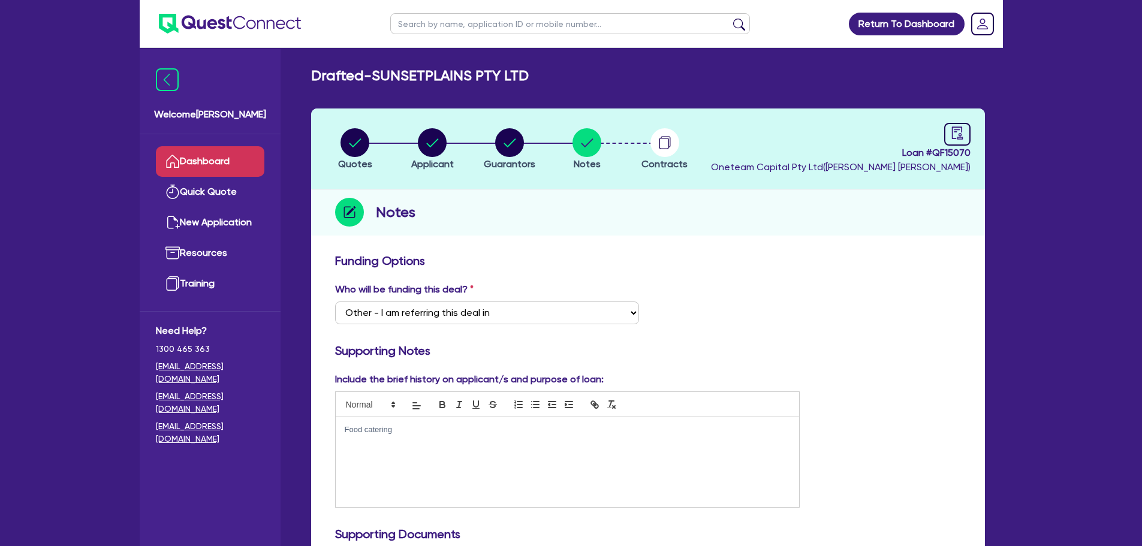
click at [240, 159] on link "Dashboard" at bounding box center [210, 161] width 108 height 31
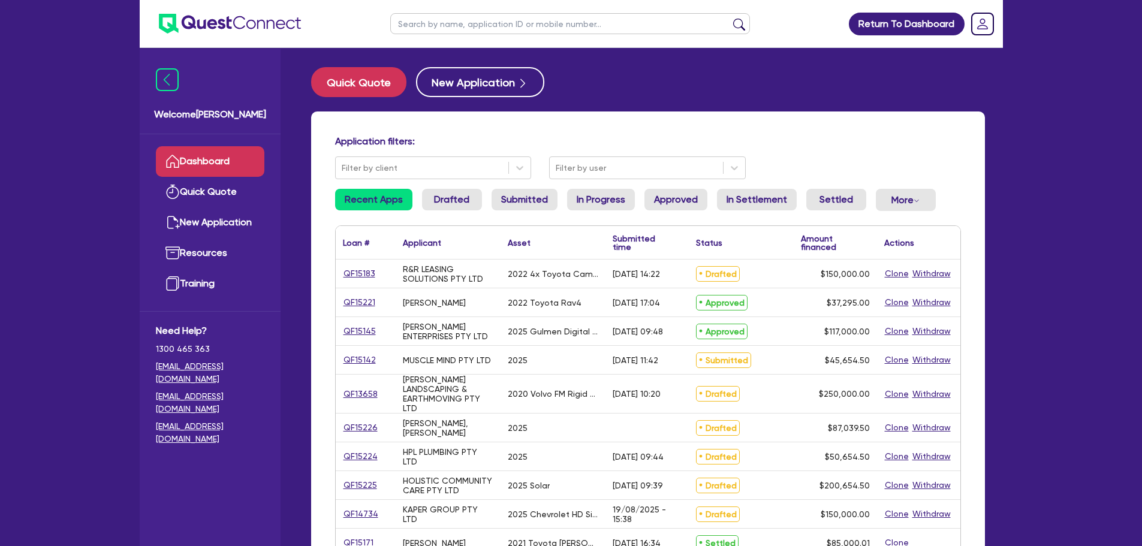
click at [466, 29] on input "text" at bounding box center [570, 23] width 360 height 21
click at [729, 18] on button "submit" at bounding box center [738, 26] width 19 height 17
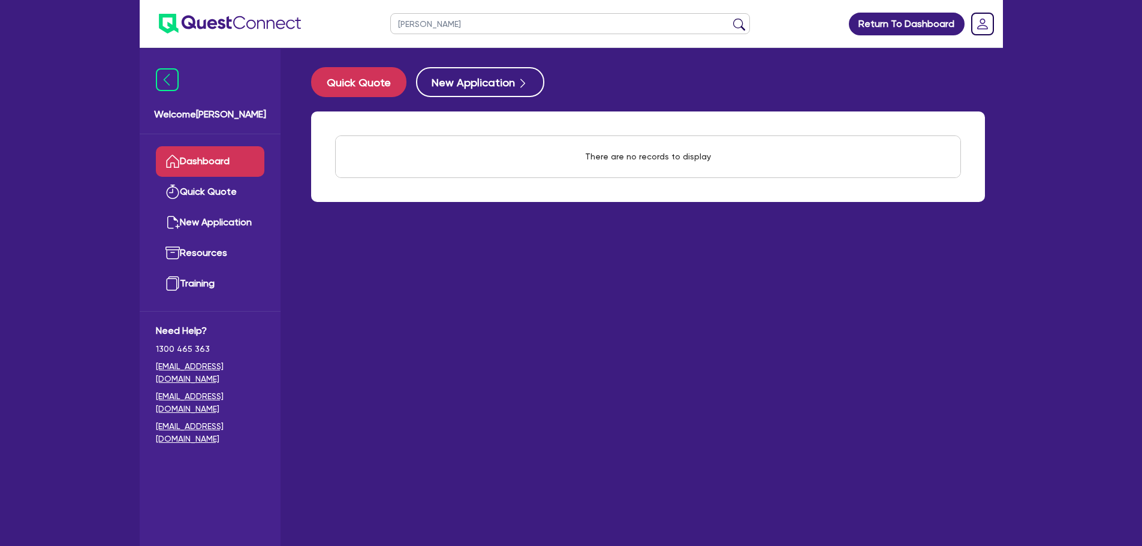
click at [729, 18] on button "submit" at bounding box center [738, 26] width 19 height 17
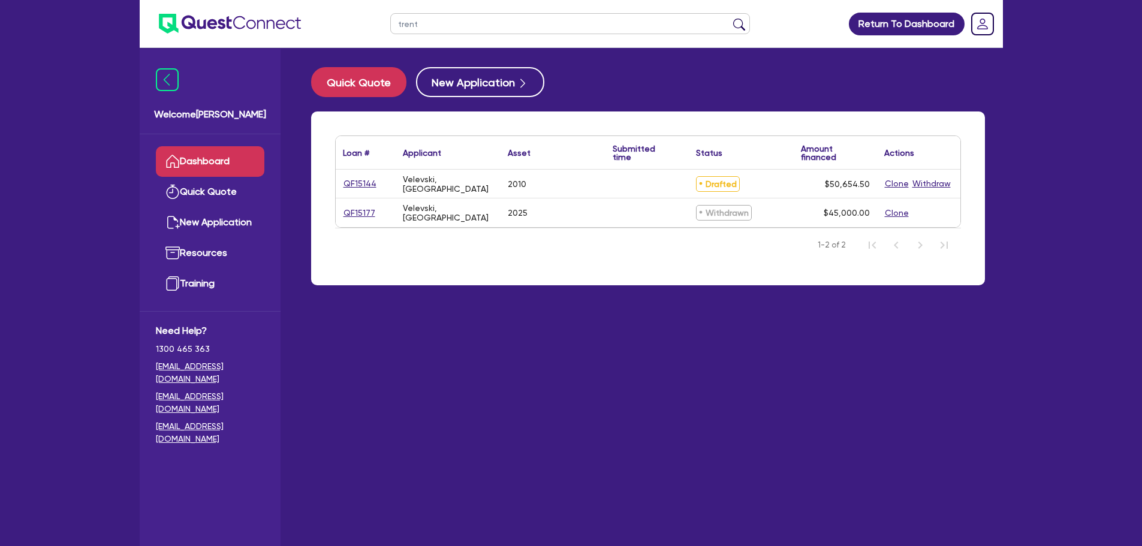
type input "trent"
click at [340, 188] on div "QF15144" at bounding box center [366, 184] width 60 height 28
click at [346, 187] on link "QF15144" at bounding box center [360, 184] width 34 height 14
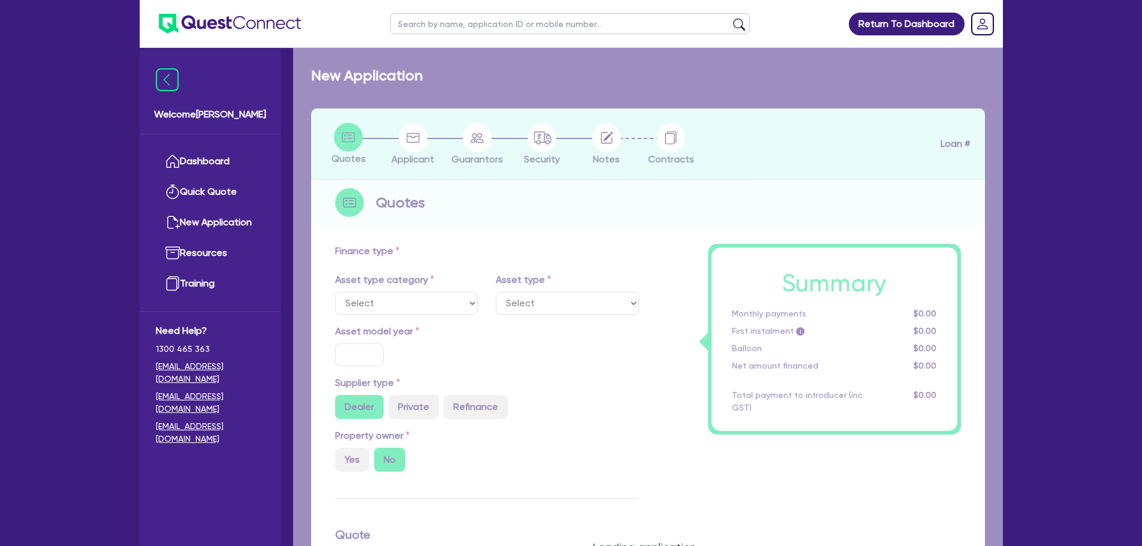
select select "PRIMARY_ASSETS"
type input "2010"
radio input "false"
radio input "true"
type input "50,000"
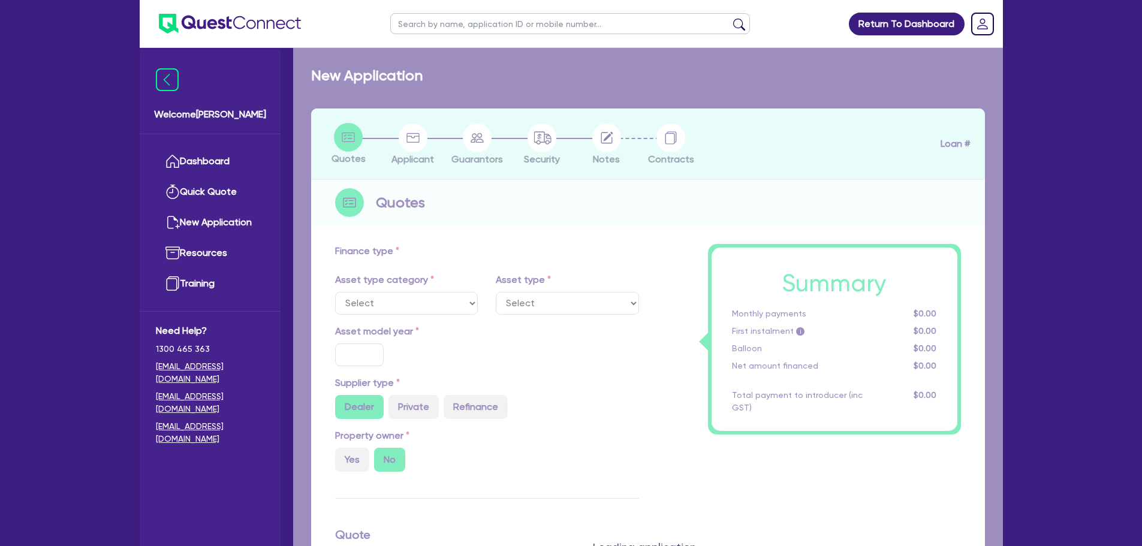
type input "30"
type input "15,000"
type input "4"
type input "2,026.18"
type input "13"
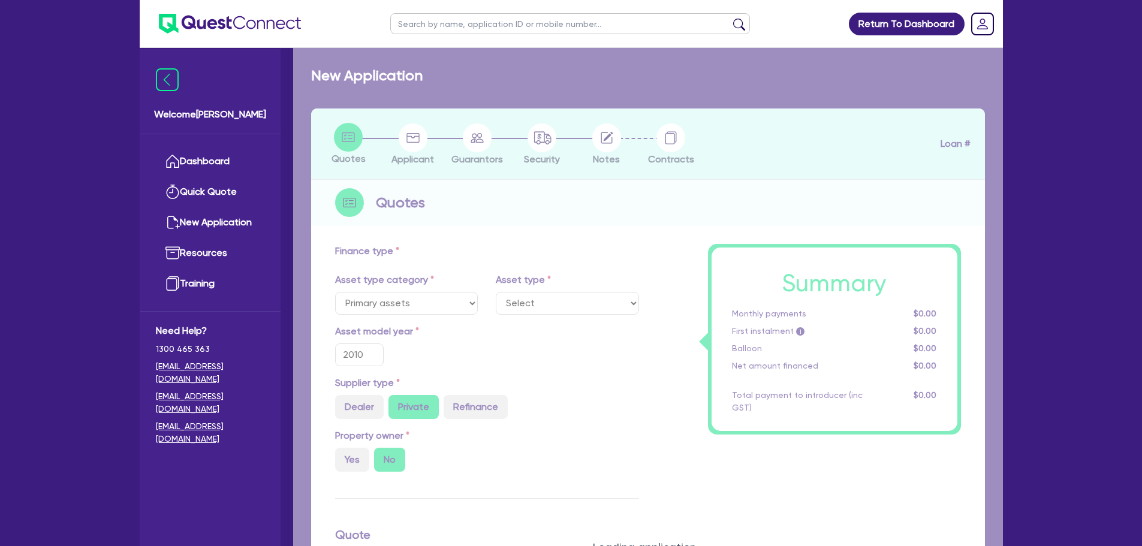
select select "HEAVY_TRUCKS"
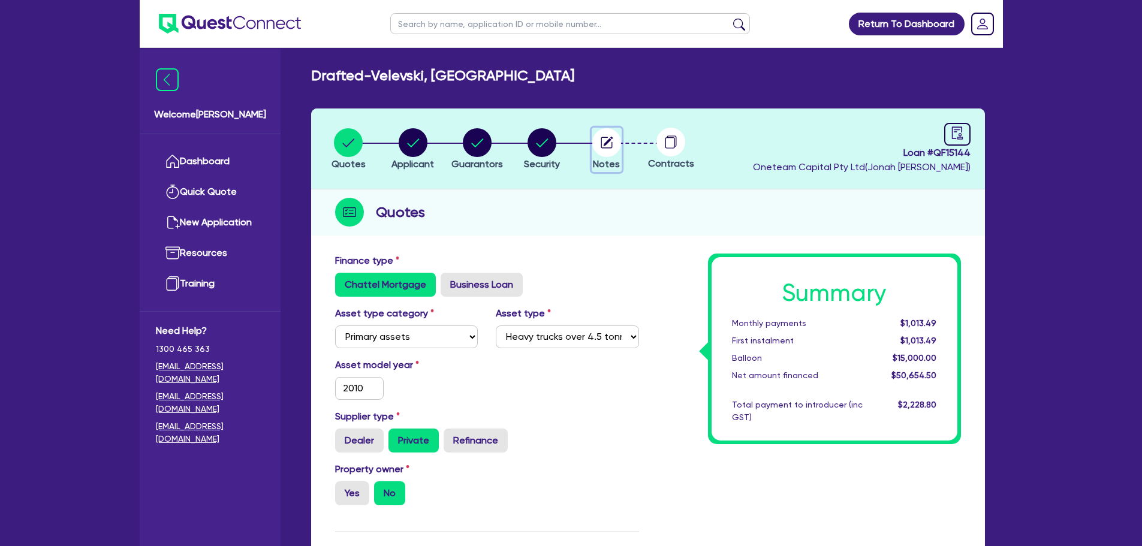
click at [599, 147] on circle "button" at bounding box center [606, 142] width 29 height 29
select select "Other"
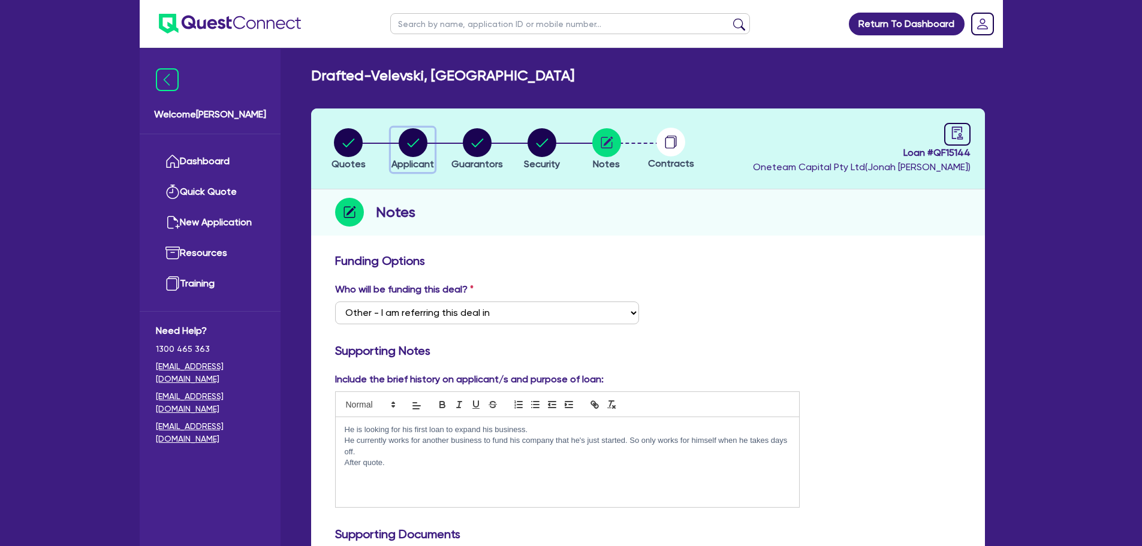
click at [399, 128] on icon "button" at bounding box center [413, 142] width 29 height 29
select select "SOLE_TRADER"
select select "BUILDING_CONSTRUCTION"
select select "TRADES_SERVICES_CONSUMERS"
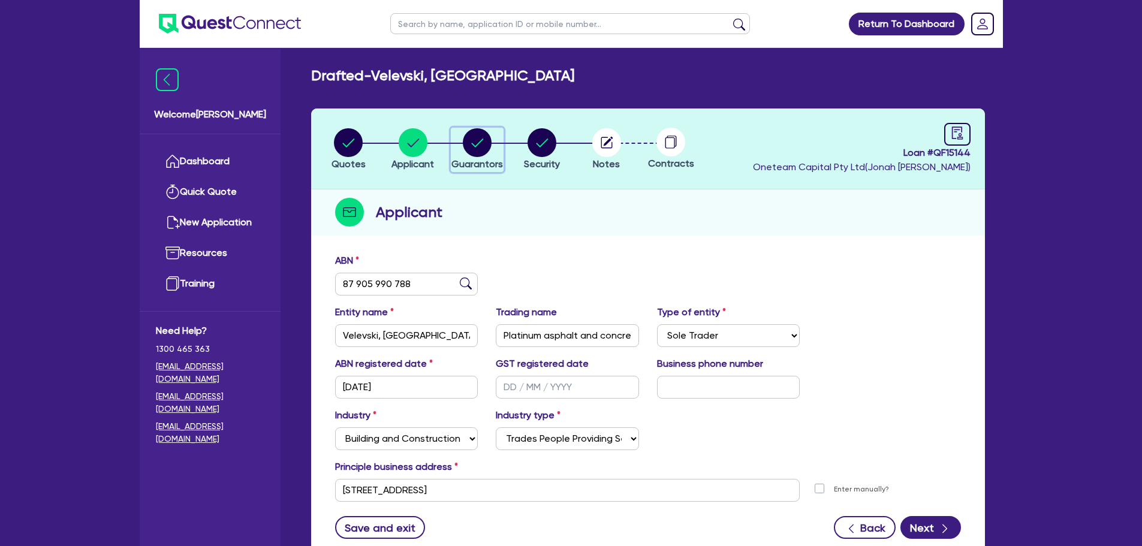
click at [482, 150] on circle "button" at bounding box center [477, 142] width 29 height 29
select select "MR"
select select "VIC"
select select "MARRIED"
select select "VEHICLE"
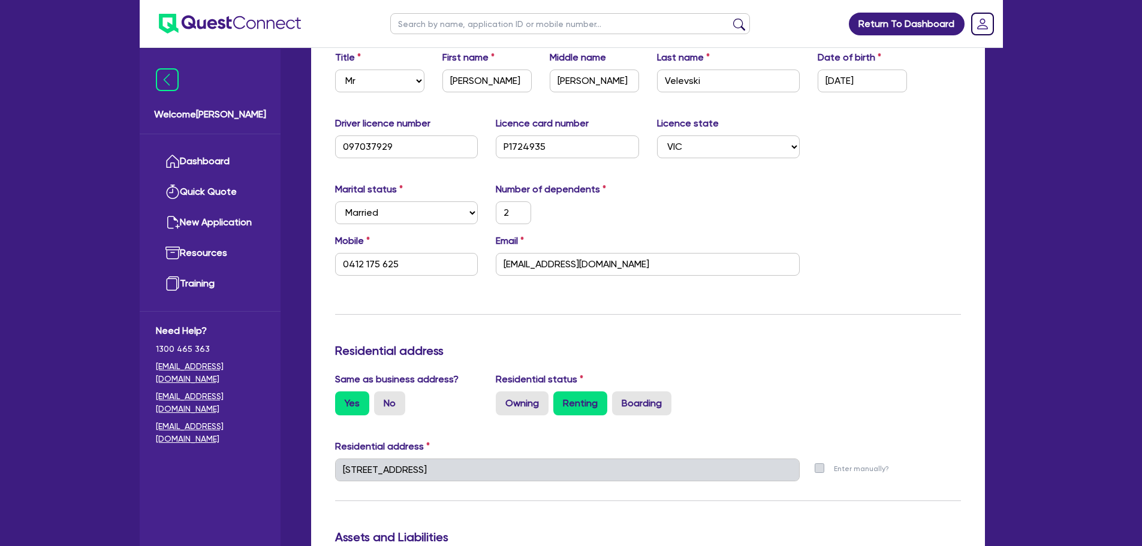
scroll to position [60, 0]
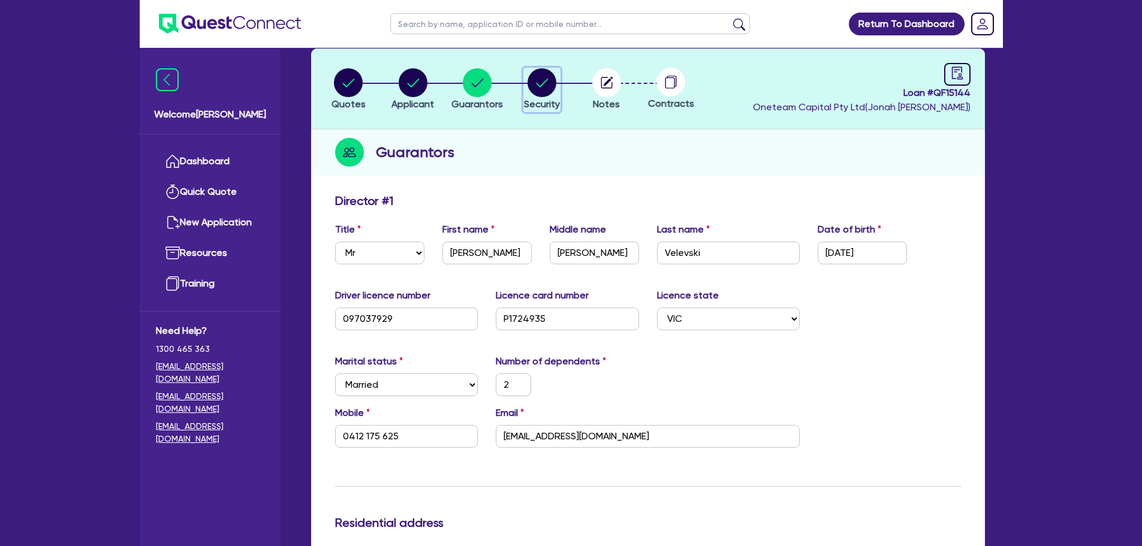
click at [543, 84] on circle "button" at bounding box center [541, 82] width 29 height 29
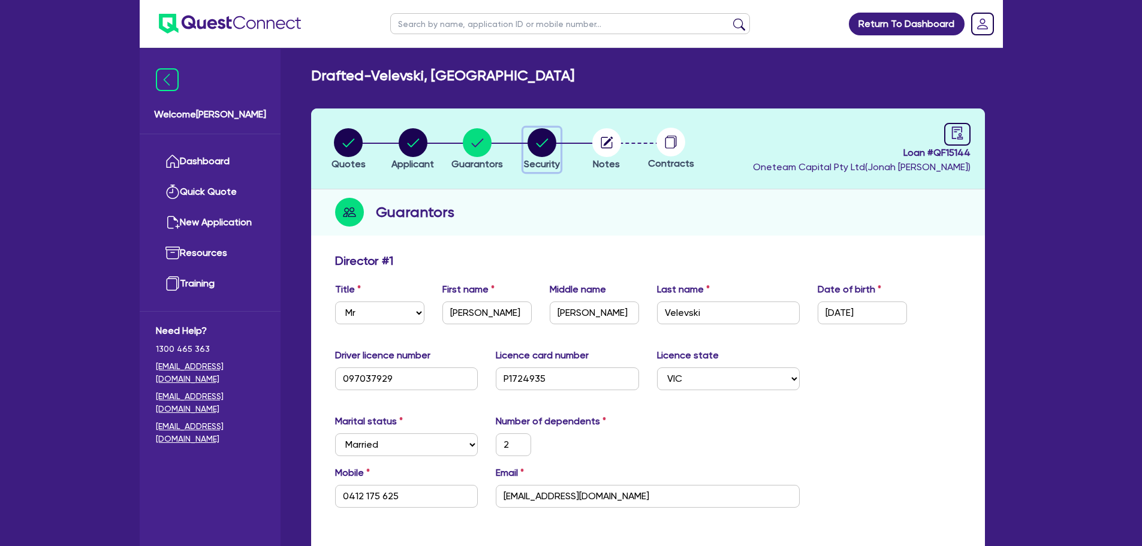
select select "PRIMARY_ASSETS"
select select "HEAVY_TRUCKS"
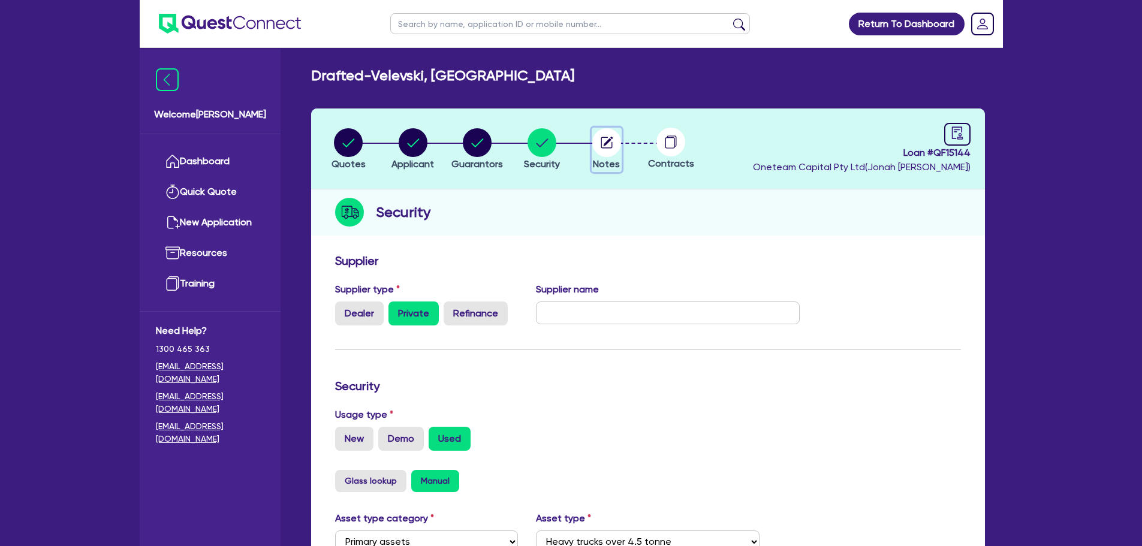
click at [606, 147] on circle "button" at bounding box center [606, 142] width 29 height 29
select select "Other"
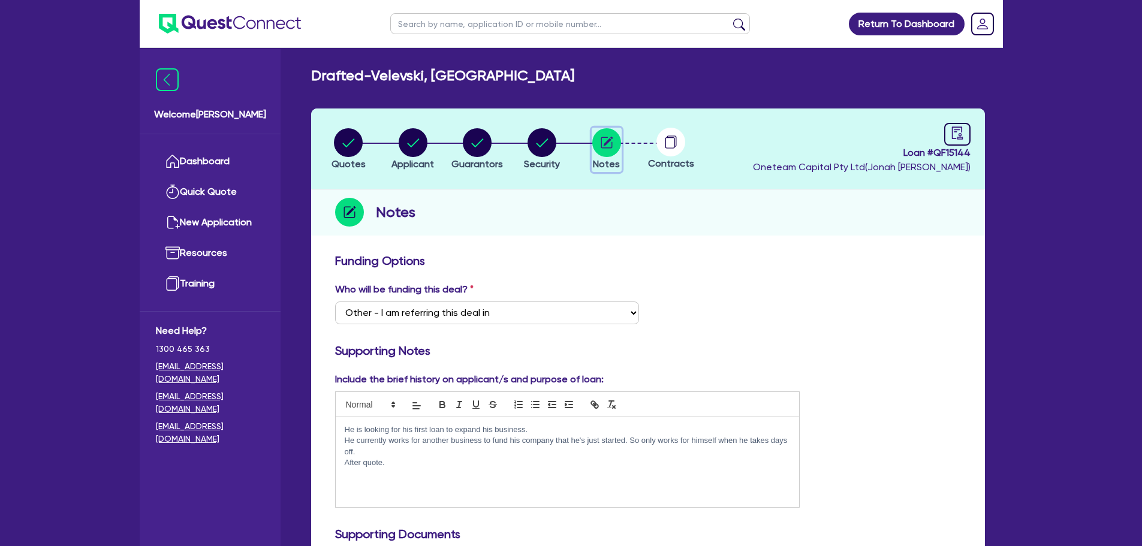
scroll to position [60, 0]
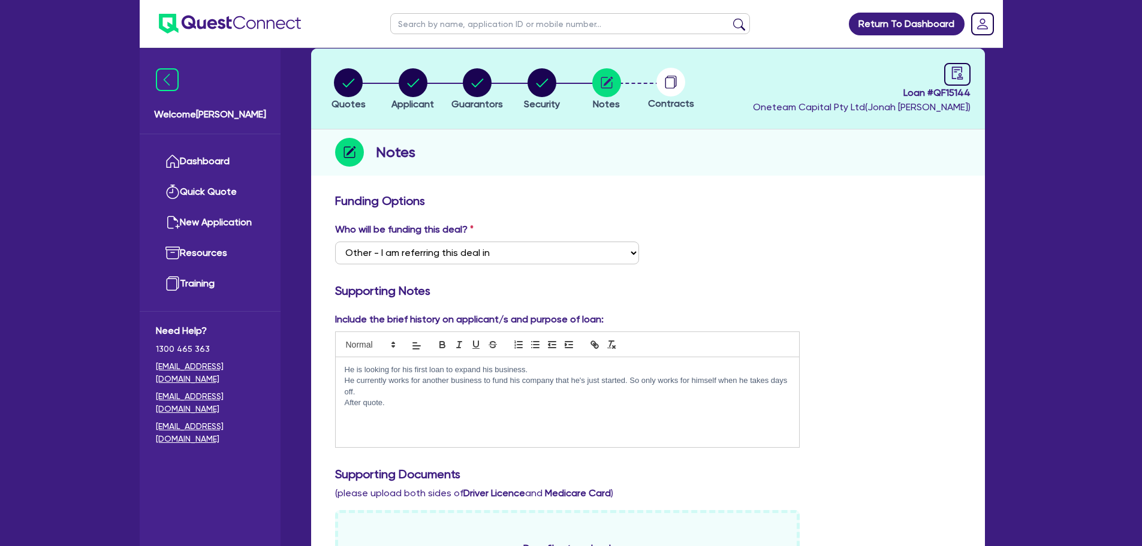
click at [455, 404] on p "After quote." at bounding box center [568, 402] width 446 height 11
click at [351, 77] on circle "button" at bounding box center [348, 82] width 29 height 29
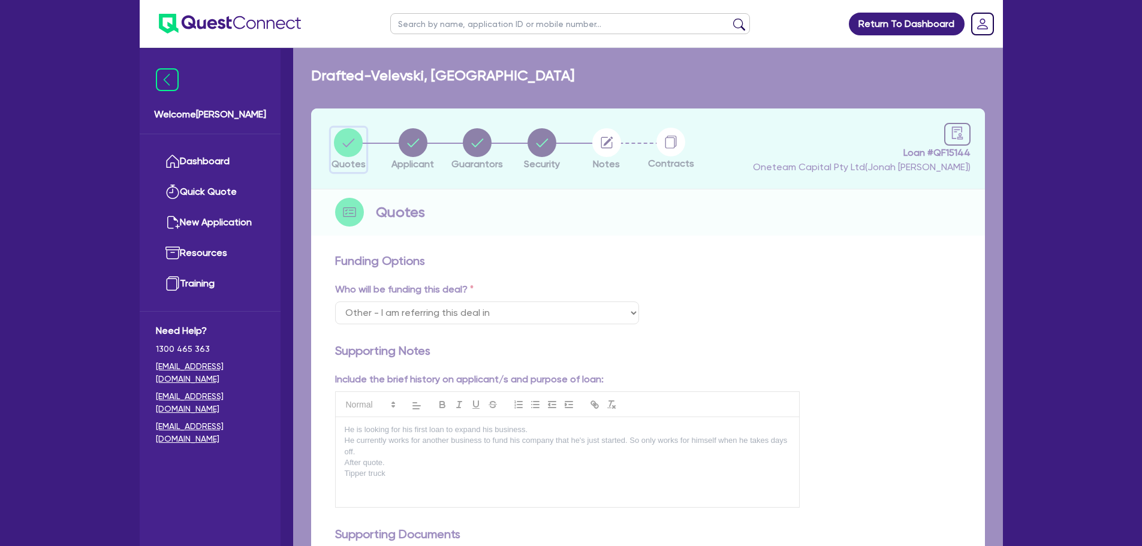
select select "PRIMARY_ASSETS"
select select "HEAVY_TRUCKS"
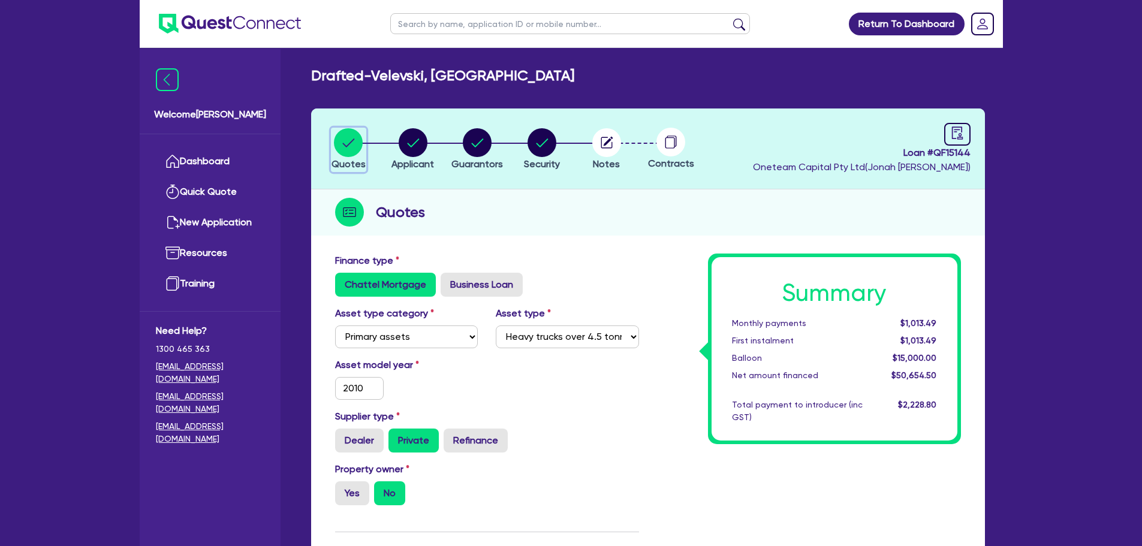
scroll to position [240, 0]
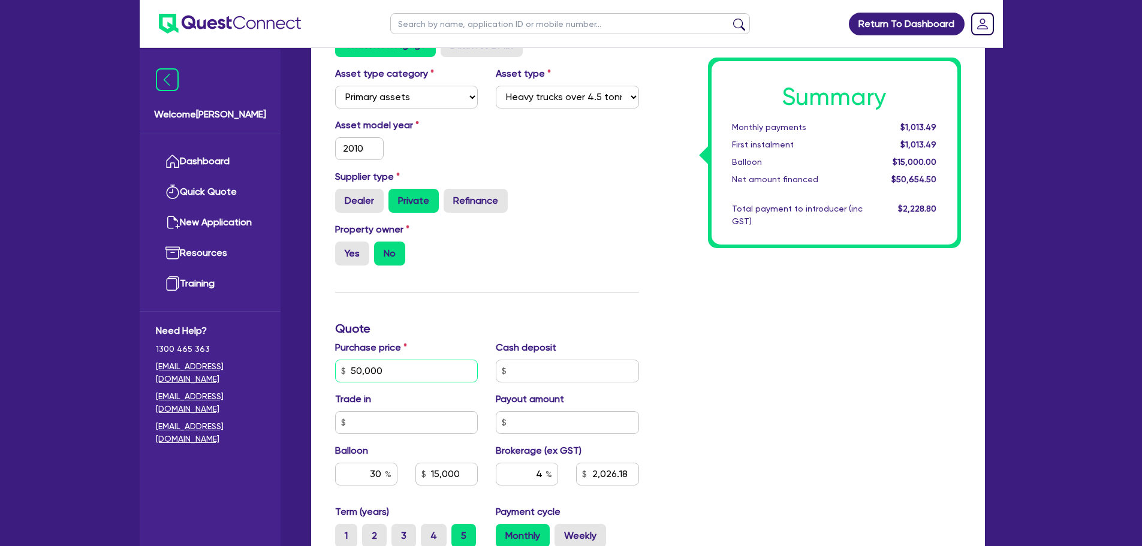
click at [413, 378] on input "50,000" at bounding box center [406, 371] width 143 height 23
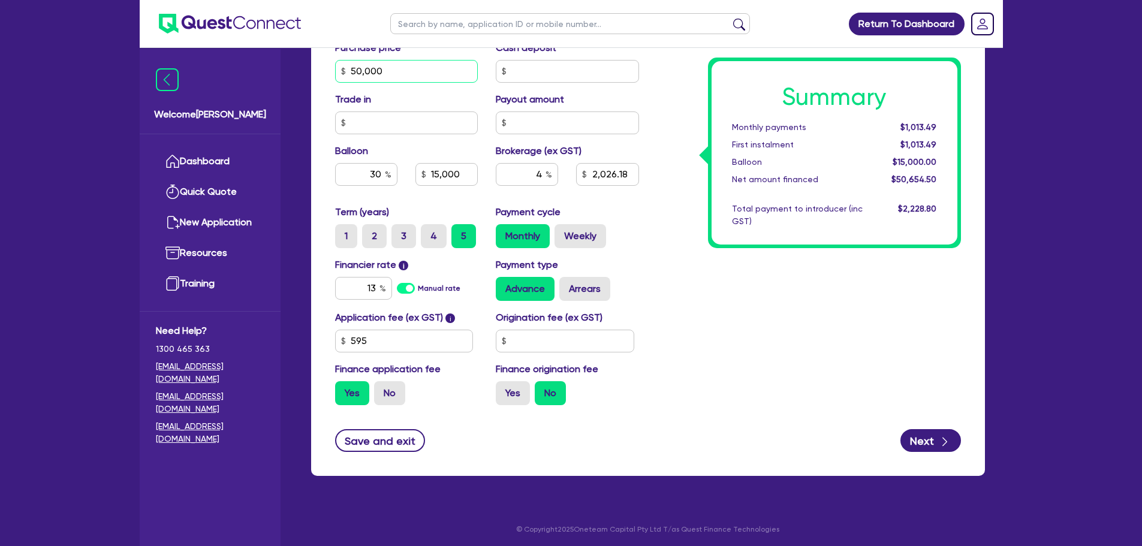
scroll to position [360, 0]
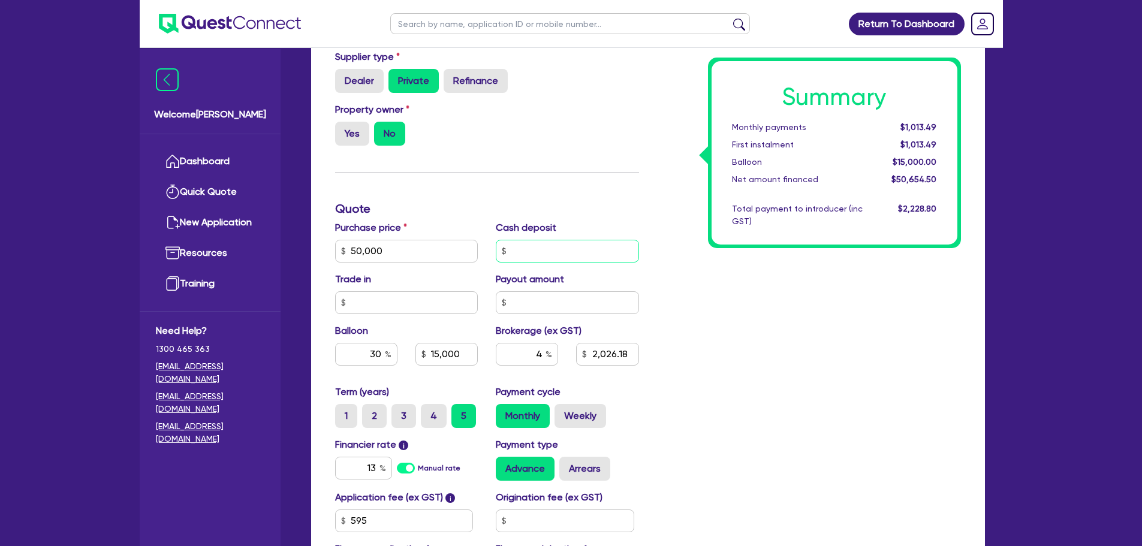
click at [532, 250] on input "text" at bounding box center [567, 251] width 143 height 23
type input "50,000"
type input "15,000"
type input "2,026.18"
type input "50,000"
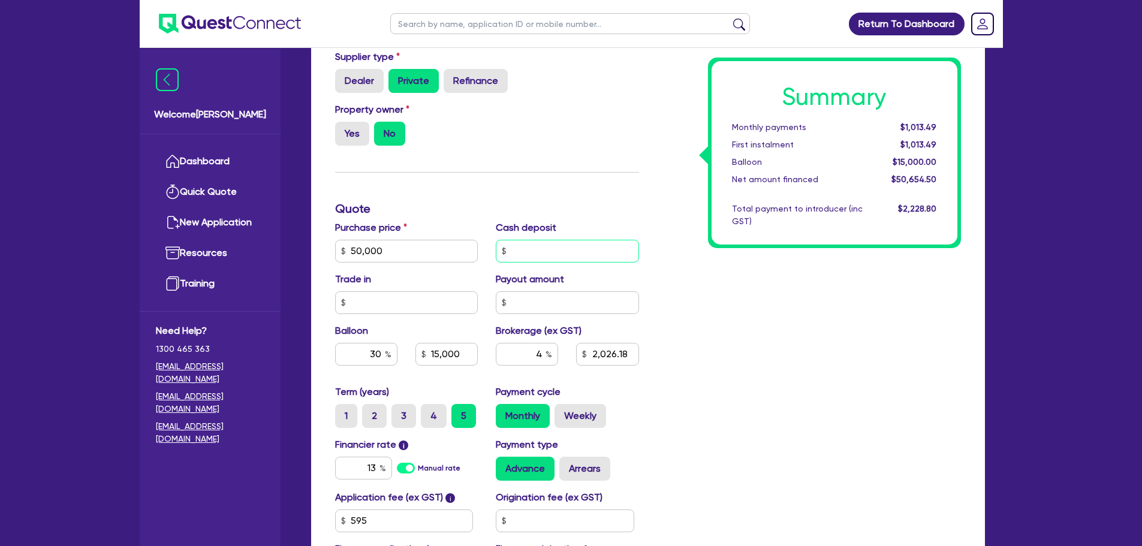
type input "15,000"
type input "2,026.18"
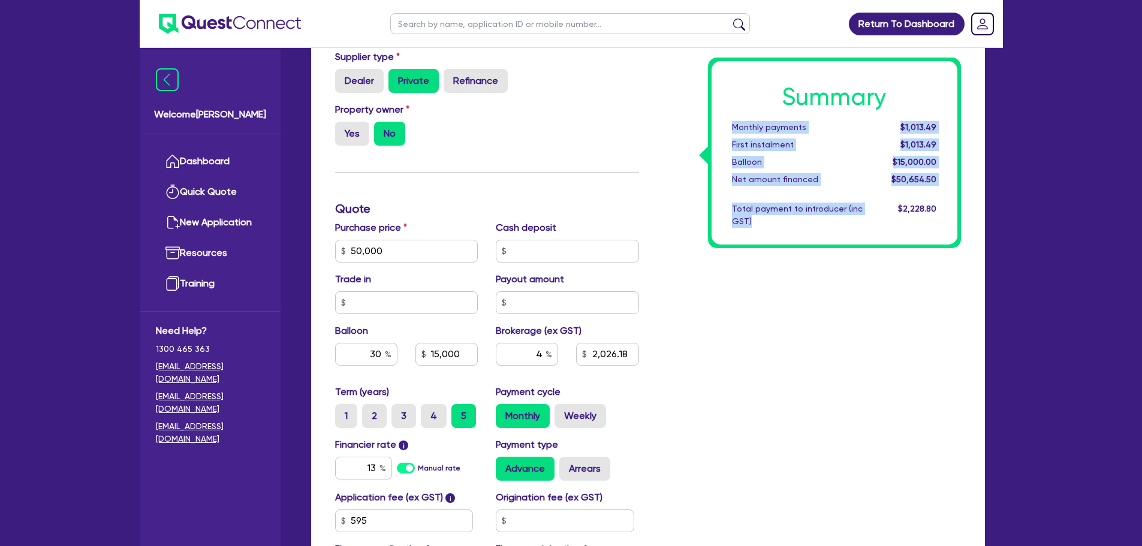
drag, startPoint x: 755, startPoint y: 221, endPoint x: 717, endPoint y: 125, distance: 103.0
click at [717, 125] on div "Summary Monthly payments $1,013.49 First instalment $1,013.49 Balloon $15,000.0…" at bounding box center [834, 152] width 246 height 183
click at [810, 228] on div "Summary Monthly payments $1,013.49 First instalment $1,013.49 Balloon $15,000.0…" at bounding box center [834, 152] width 246 height 183
drag, startPoint x: 939, startPoint y: 206, endPoint x: 725, endPoint y: 122, distance: 230.6
click at [725, 122] on div "Summary Monthly payments $1,013.49 First instalment $1,013.49 Balloon $15,000.0…" at bounding box center [834, 152] width 246 height 183
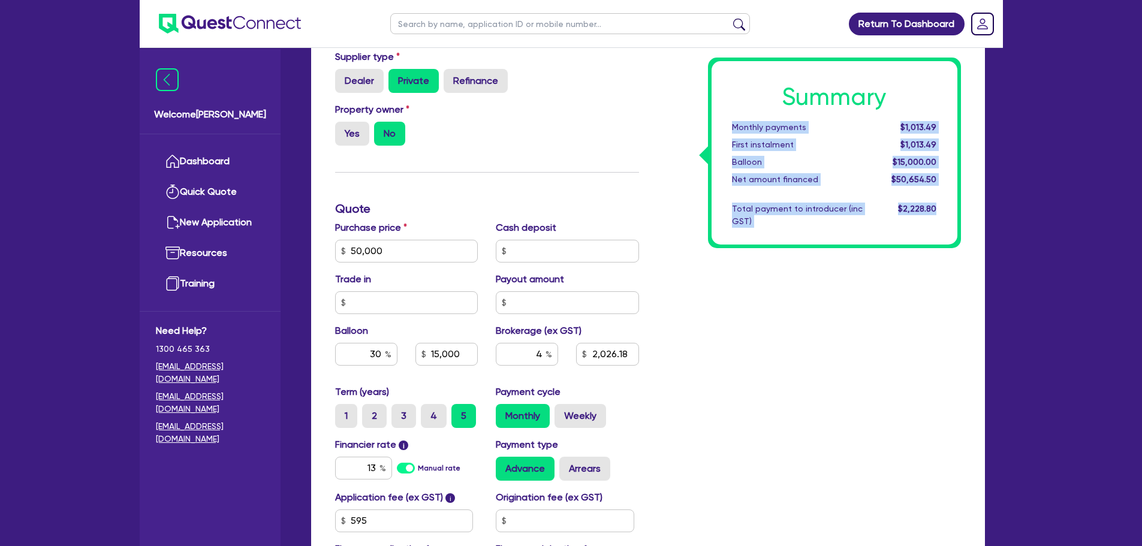
click at [842, 218] on div "Total payment to introducer (inc GST)" at bounding box center [797, 215] width 149 height 25
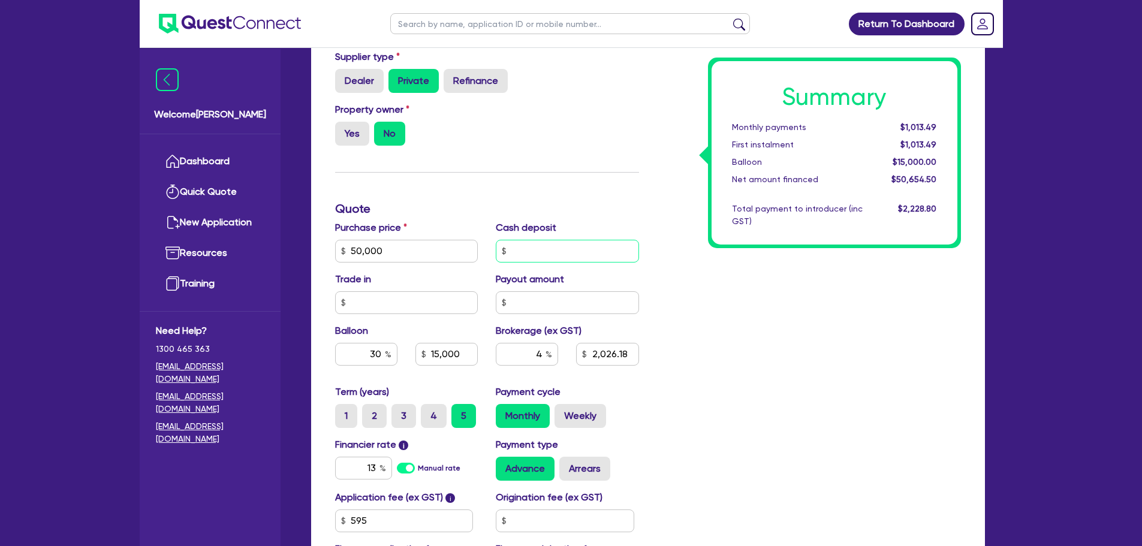
click at [573, 257] on input "text" at bounding box center [567, 251] width 143 height 23
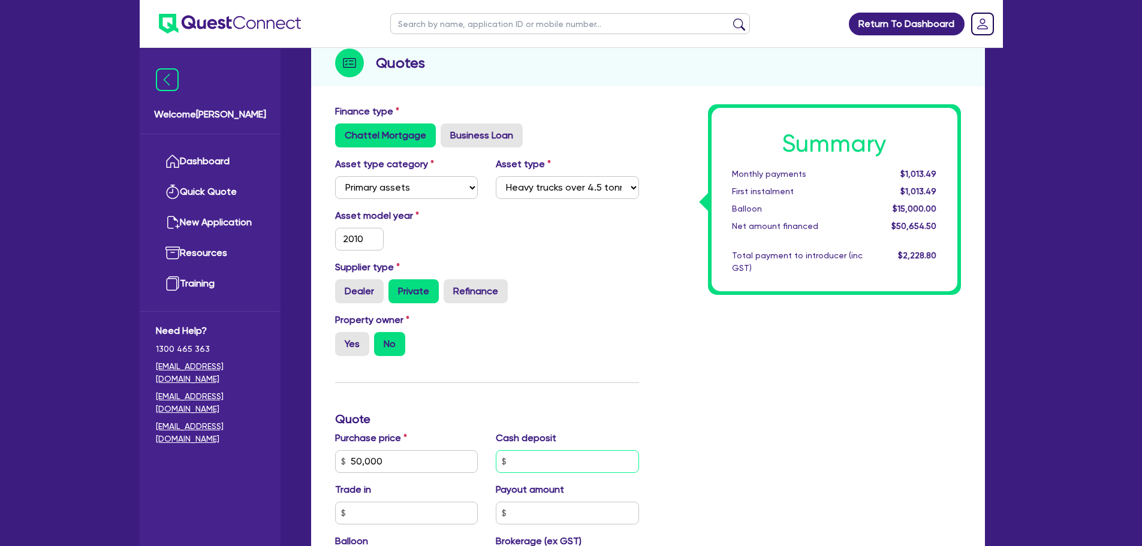
scroll to position [0, 0]
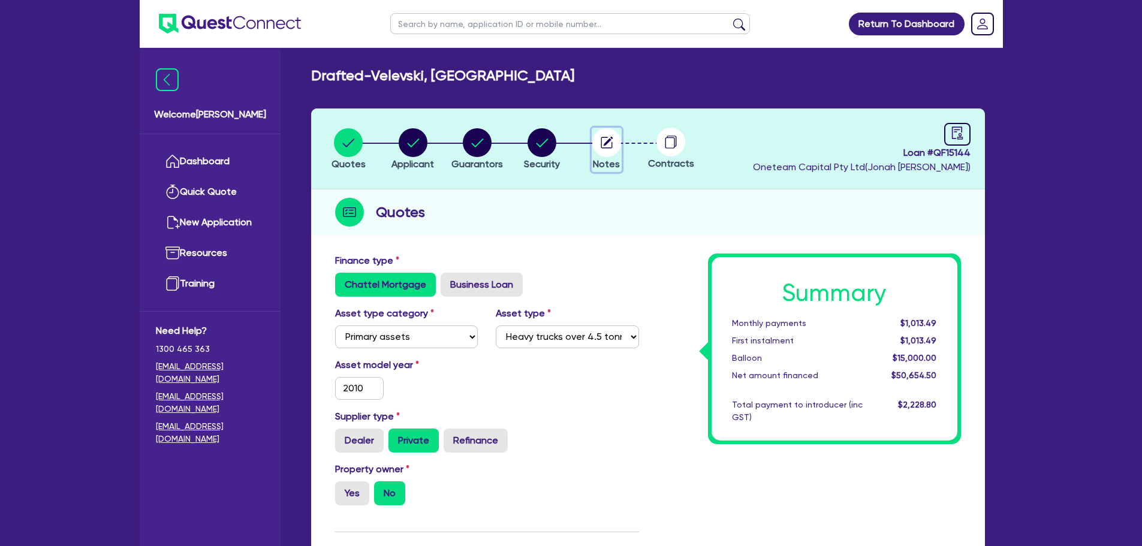
click at [615, 143] on circle "button" at bounding box center [606, 142] width 29 height 29
select select "Other"
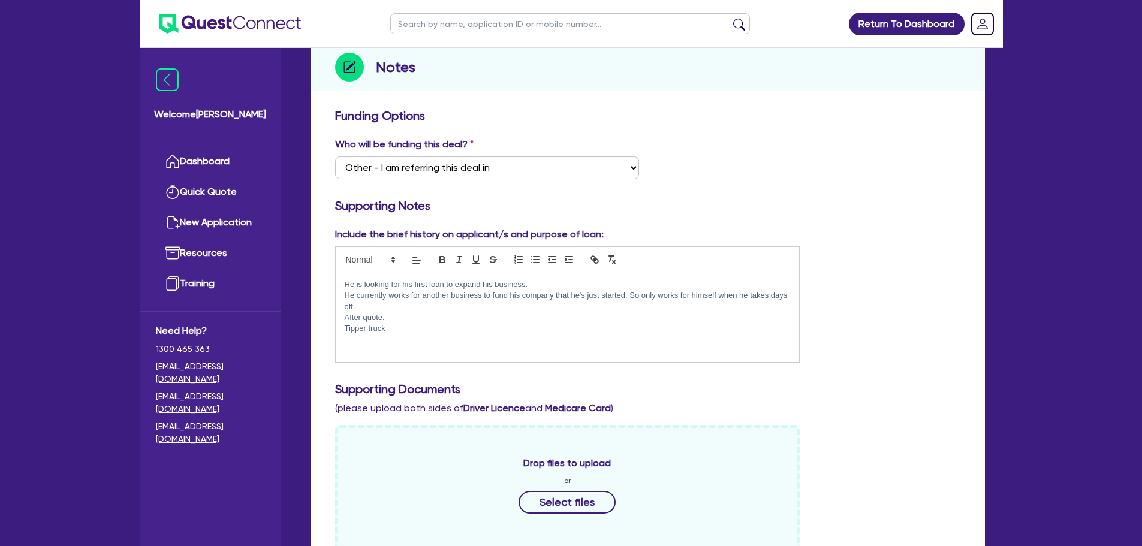
scroll to position [300, 0]
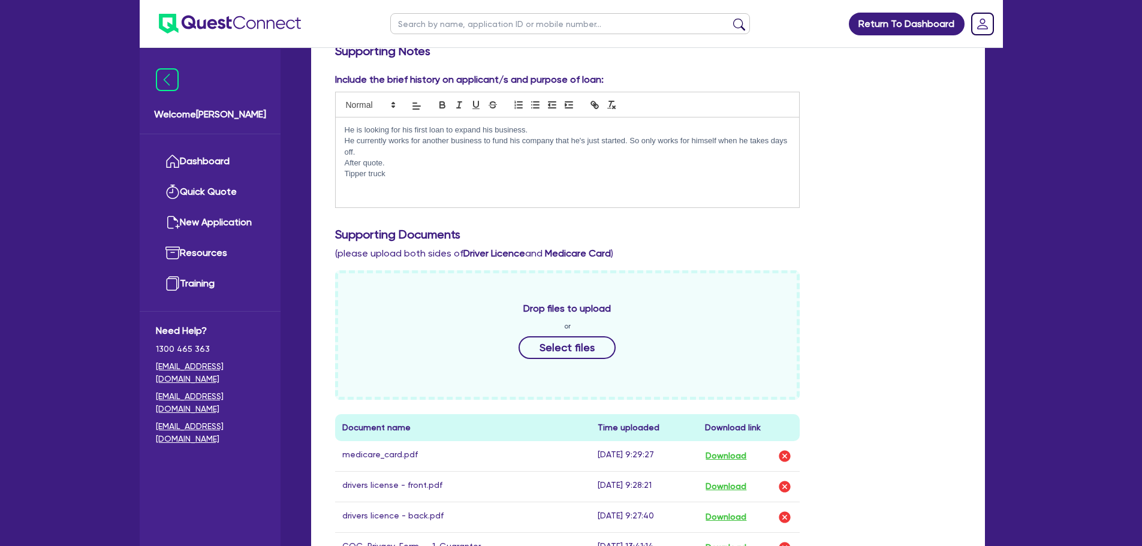
click at [400, 172] on p "Tipper truck" at bounding box center [568, 173] width 446 height 11
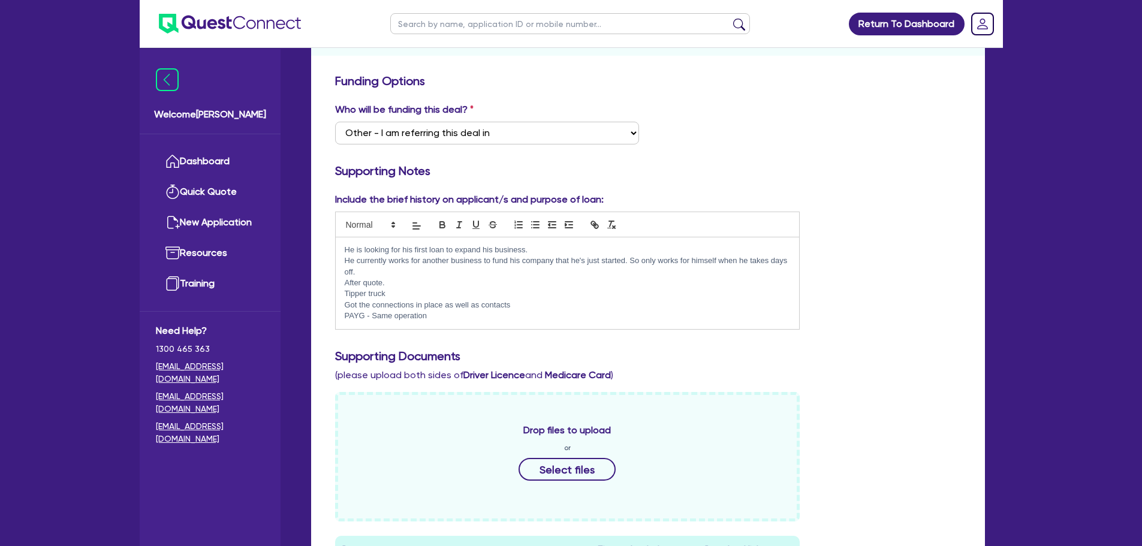
click at [531, 316] on p "PAYG - Same operation" at bounding box center [568, 315] width 446 height 11
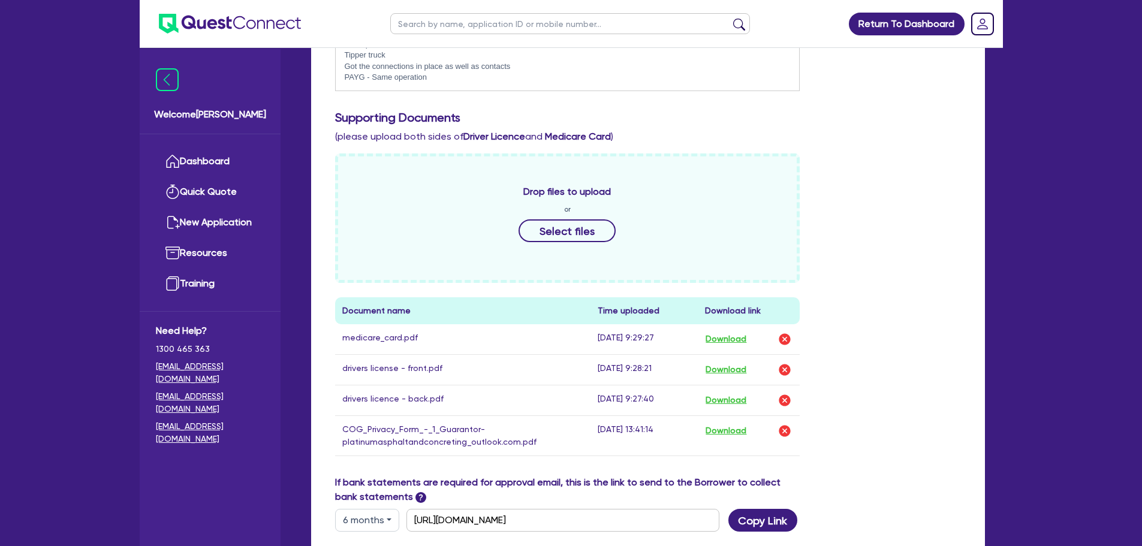
scroll to position [639, 0]
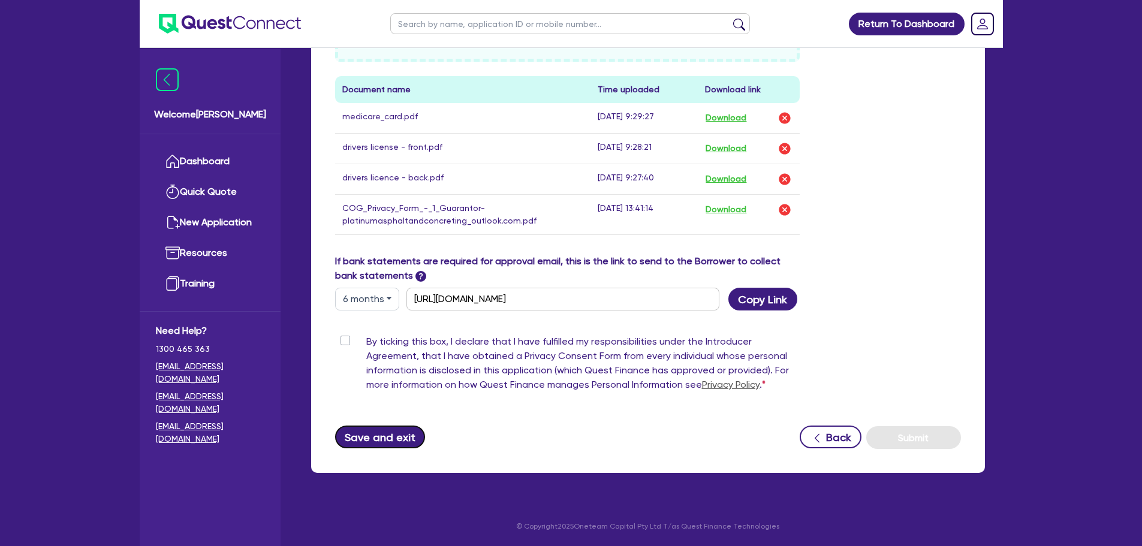
click at [374, 434] on button "Save and exit" at bounding box center [380, 436] width 90 height 23
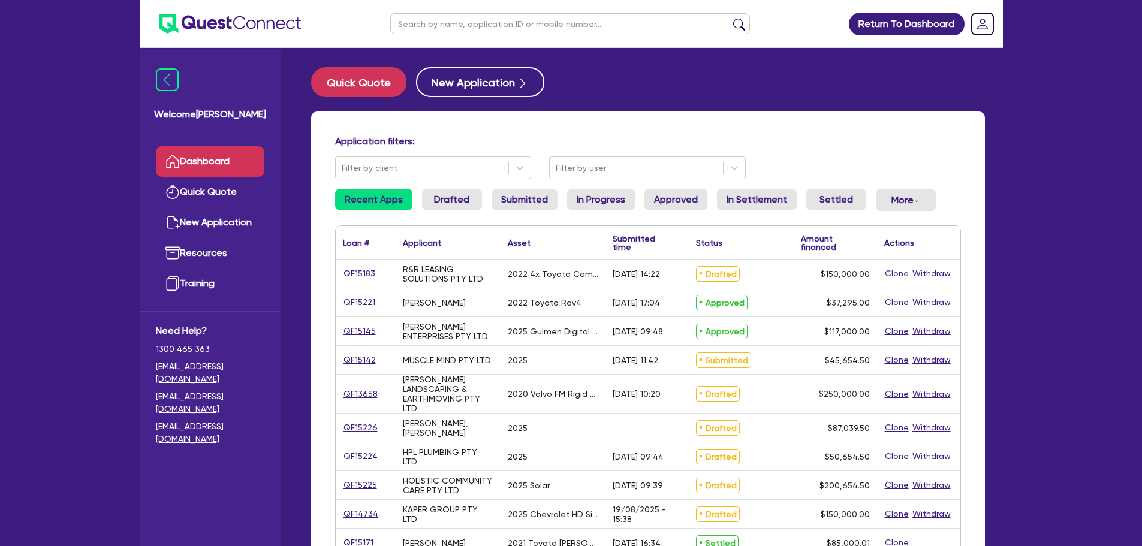
click at [435, 36] on ul at bounding box center [570, 23] width 384 height 47
click at [436, 30] on input "text" at bounding box center [570, 23] width 360 height 21
type input "[PERSON_NAME]"
click at [729, 18] on button "submit" at bounding box center [738, 26] width 19 height 17
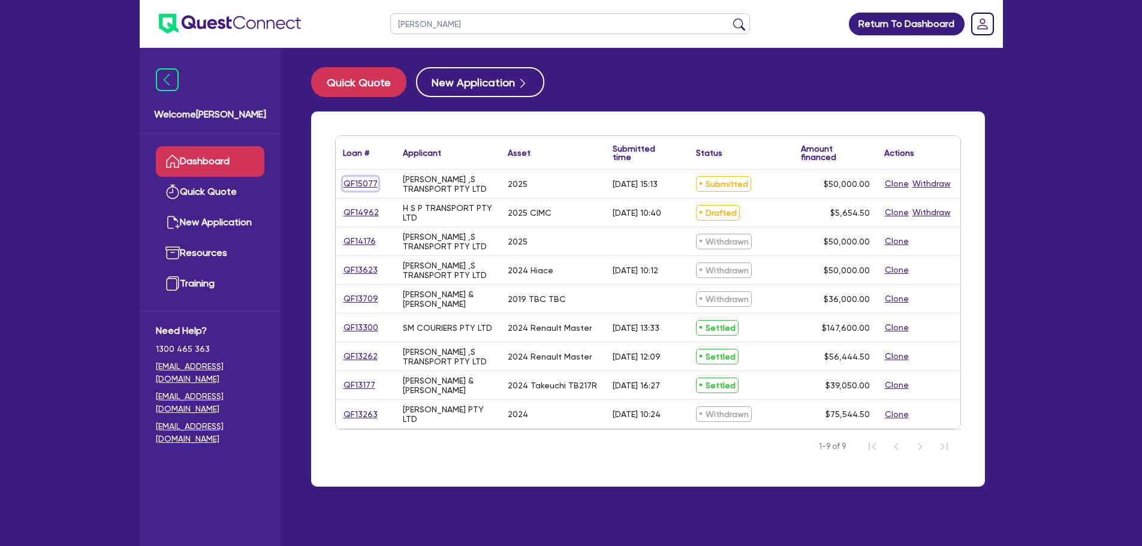
click at [358, 184] on link "QF15077" at bounding box center [360, 184] width 35 height 14
select select "PRIMARY_ASSETS"
select select "HEAVY_TRUCKS"
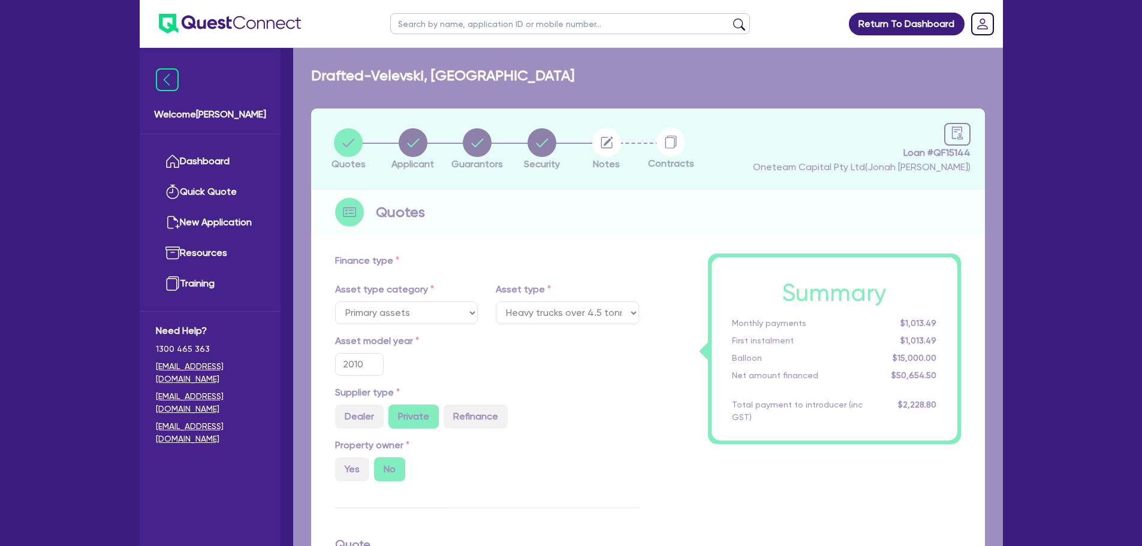
select select "CARS_AND_LIGHT_TRUCKS"
select select "PASSENGER_VEHICLES"
type input "2025"
radio input "true"
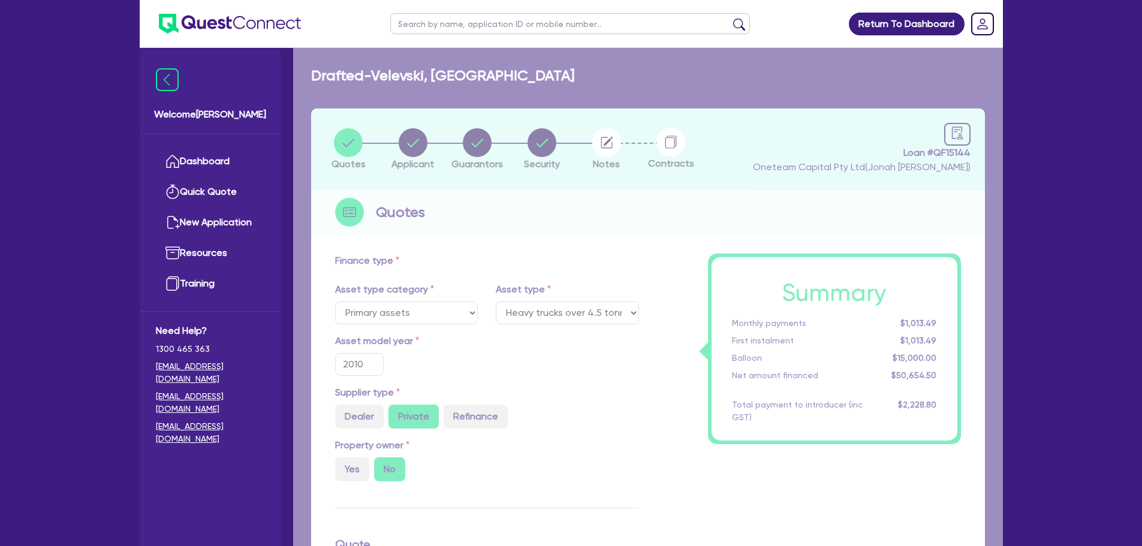
type input "50,000"
type input "10"
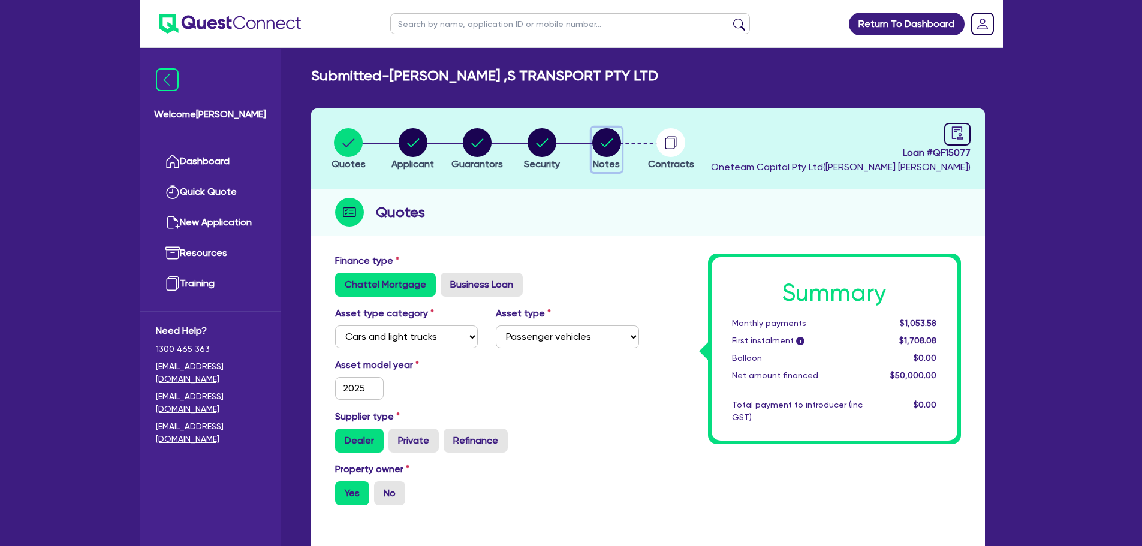
click at [610, 140] on icon "button" at bounding box center [606, 142] width 12 height 8
select select "Other"
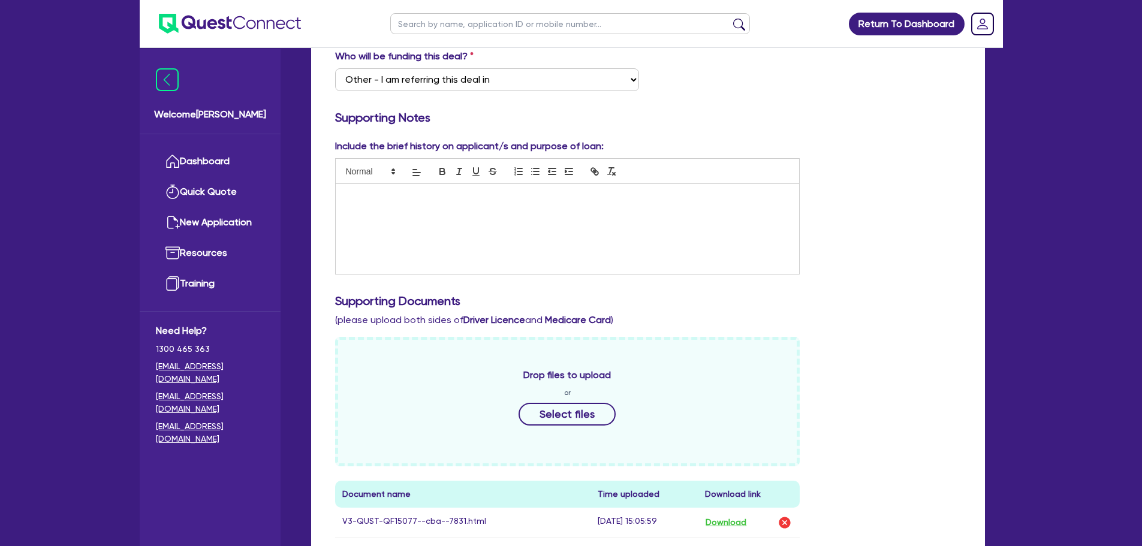
scroll to position [539, 0]
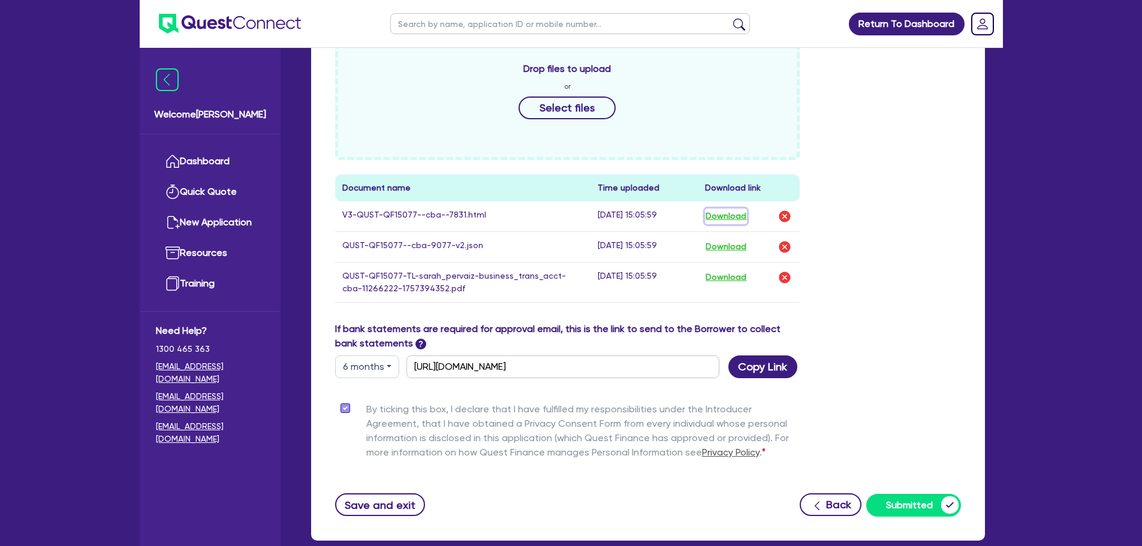
click at [716, 217] on button "Download" at bounding box center [726, 217] width 42 height 16
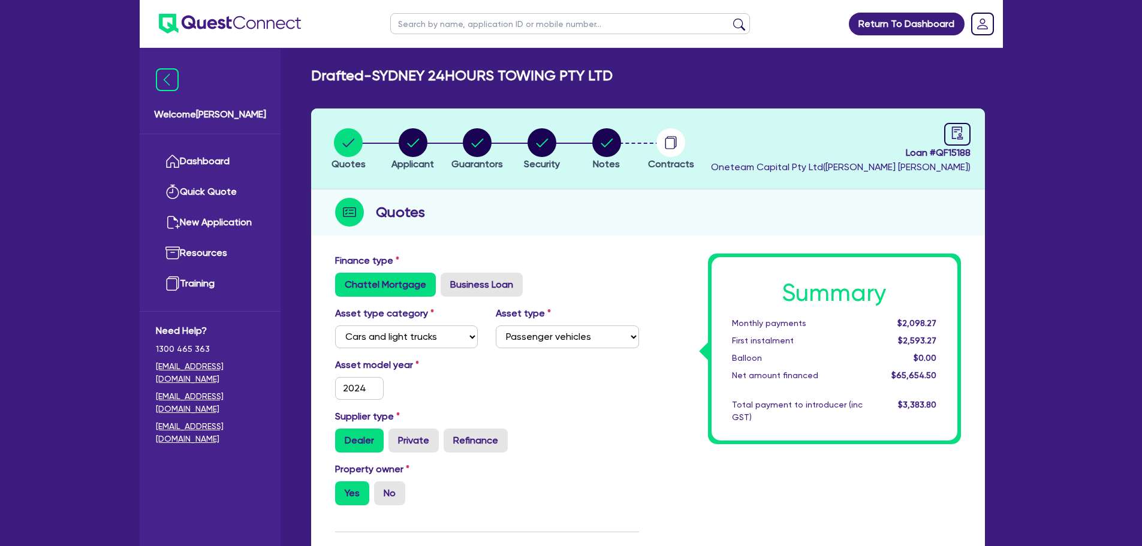
select select "CARS_AND_LIGHT_TRUCKS"
select select "PASSENGER_VEHICLES"
drag, startPoint x: 0, startPoint y: 0, endPoint x: 227, endPoint y: 165, distance: 280.5
click at [227, 165] on link "Dashboard" at bounding box center [210, 161] width 108 height 31
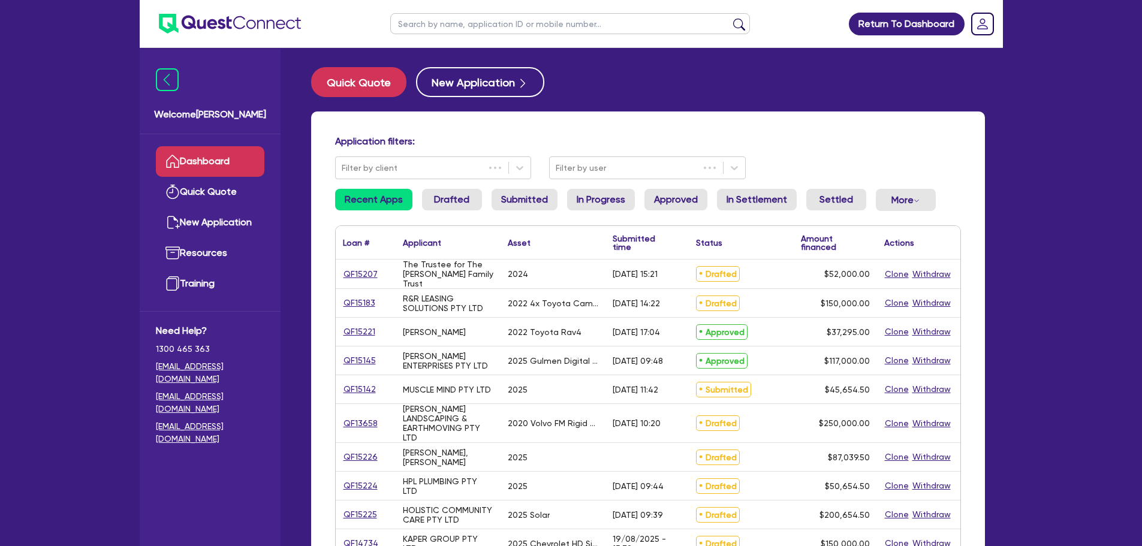
drag, startPoint x: 454, startPoint y: 20, endPoint x: 455, endPoint y: 28, distance: 7.3
click at [455, 28] on input "text" at bounding box center [570, 23] width 360 height 21
type input "aldo"
click at [729, 18] on button "submit" at bounding box center [738, 26] width 19 height 17
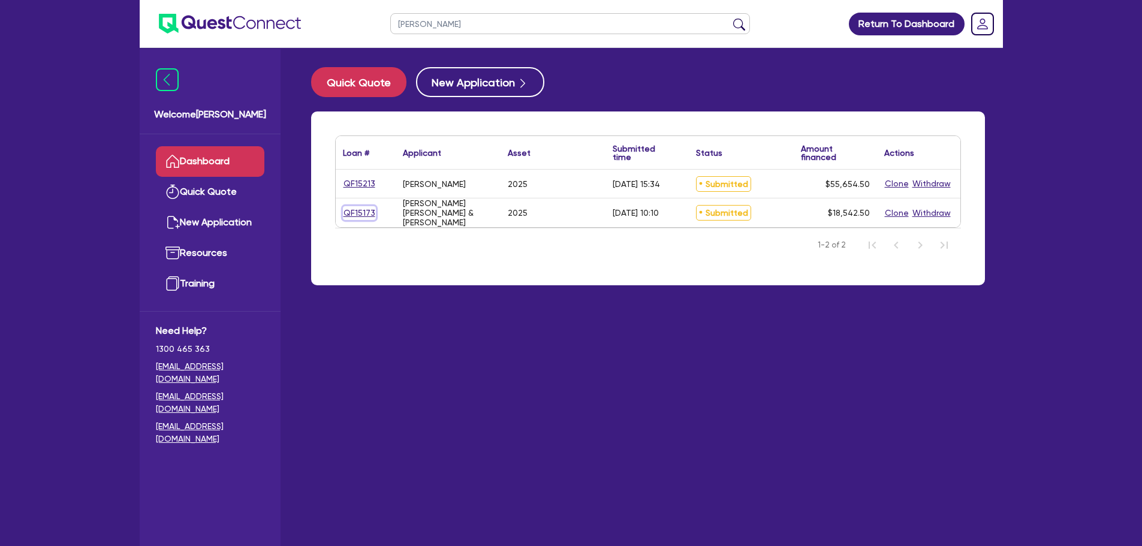
click at [350, 212] on link "QF15173" at bounding box center [359, 213] width 33 height 14
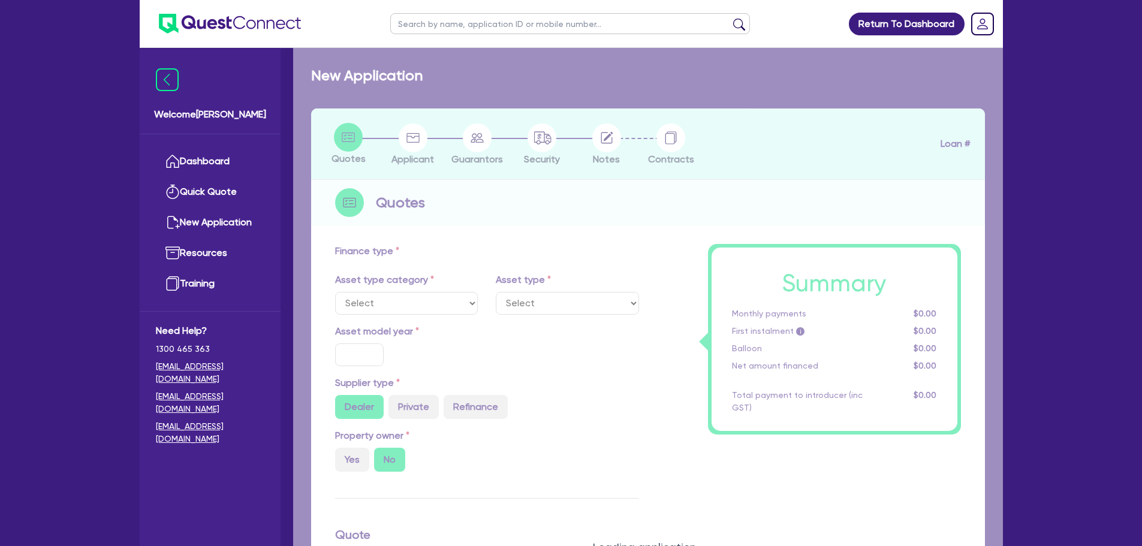
select select "SECONDARY_ASSETS"
type input "2025"
type input "17,888"
type input "8.99"
select select "SOLAR_AND_RENEWABLES"
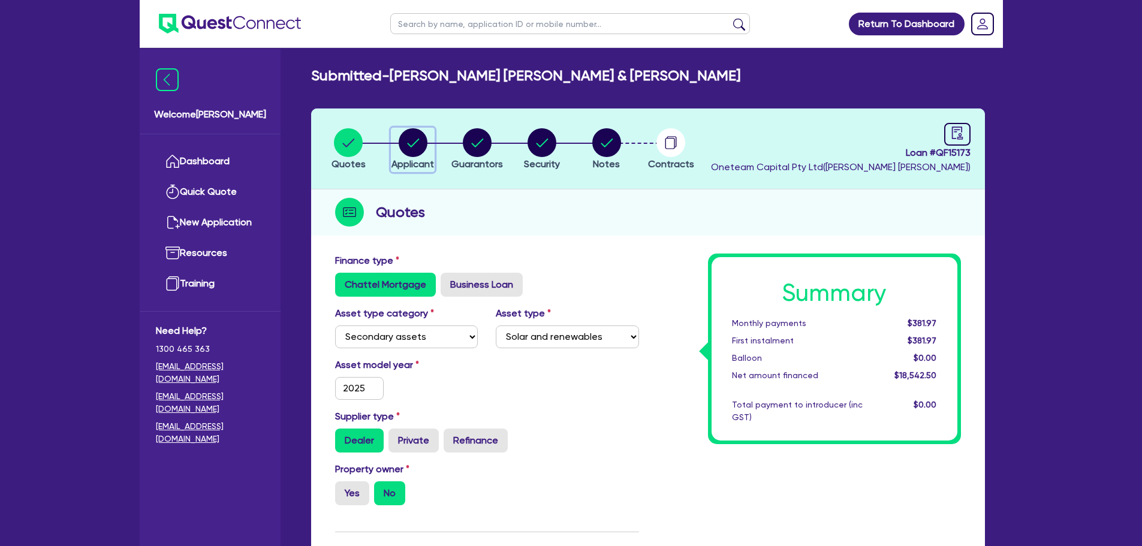
click at [424, 155] on icon "button" at bounding box center [413, 142] width 29 height 29
select select "PARTNERSHIP"
select select "AGRICULTURE"
select select "GROWERS"
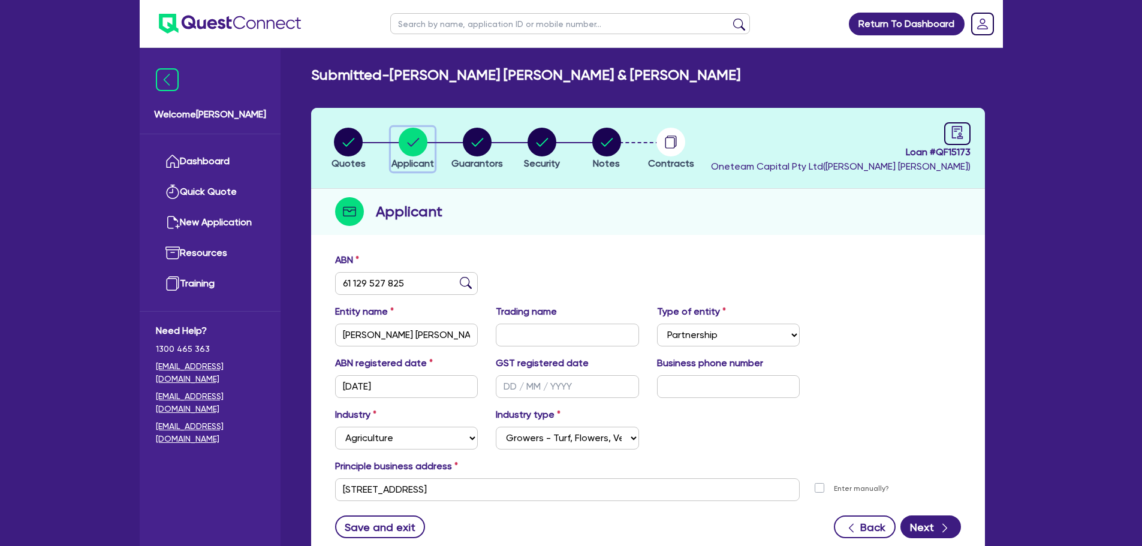
scroll to position [90, 0]
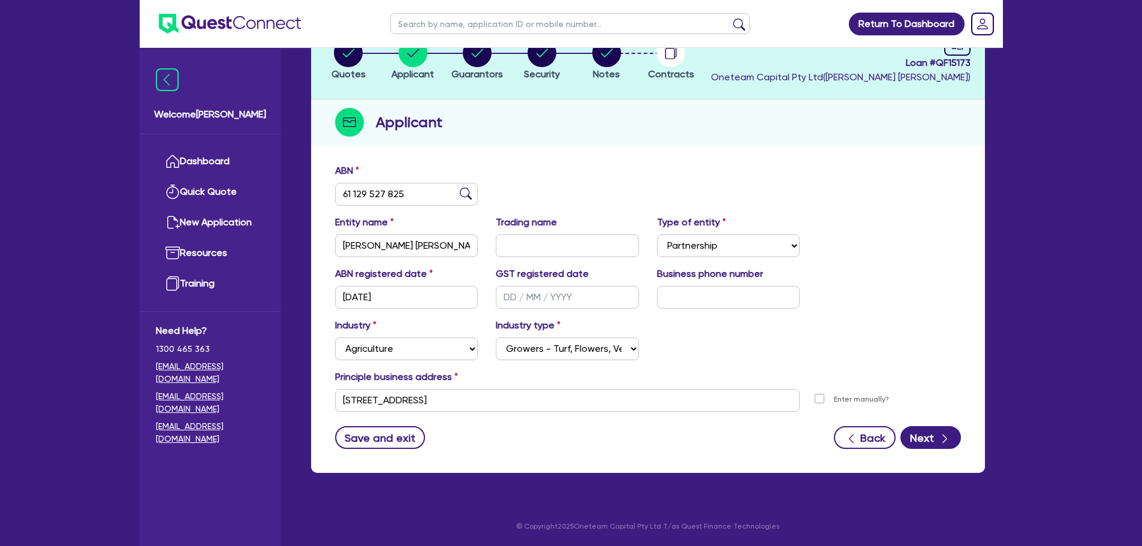
click at [461, 47] on header "Return To Dashboard Edit Profile Logout" at bounding box center [571, 24] width 863 height 48
click at [466, 60] on circle "button" at bounding box center [477, 52] width 29 height 29
select select "MR"
select select "QLD"
select select "SINGLE"
